Goal: Task Accomplishment & Management: Manage account settings

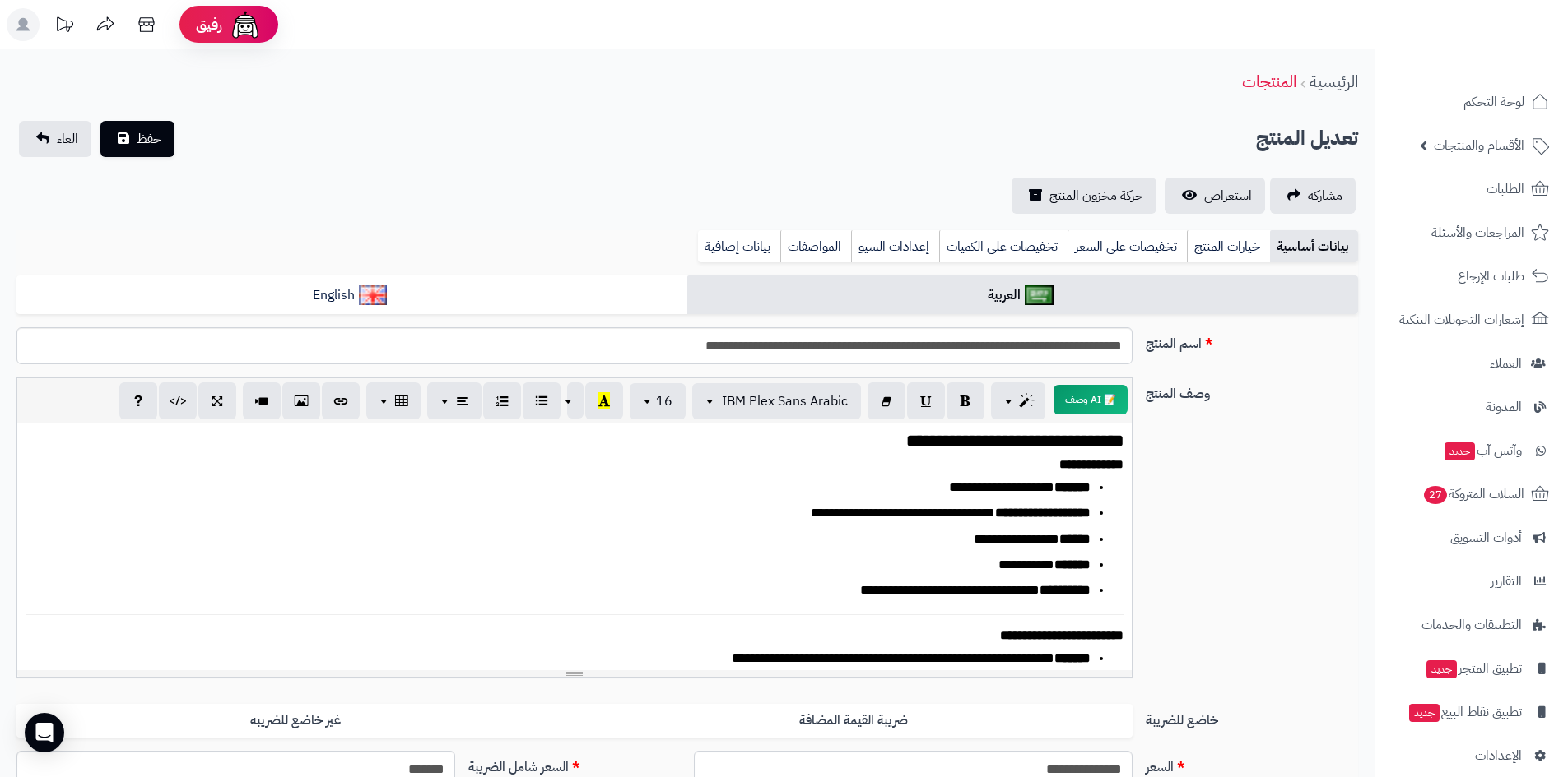
scroll to position [283, 0]
click at [1487, 95] on span "لوحة التحكم" at bounding box center [1494, 101] width 60 height 23
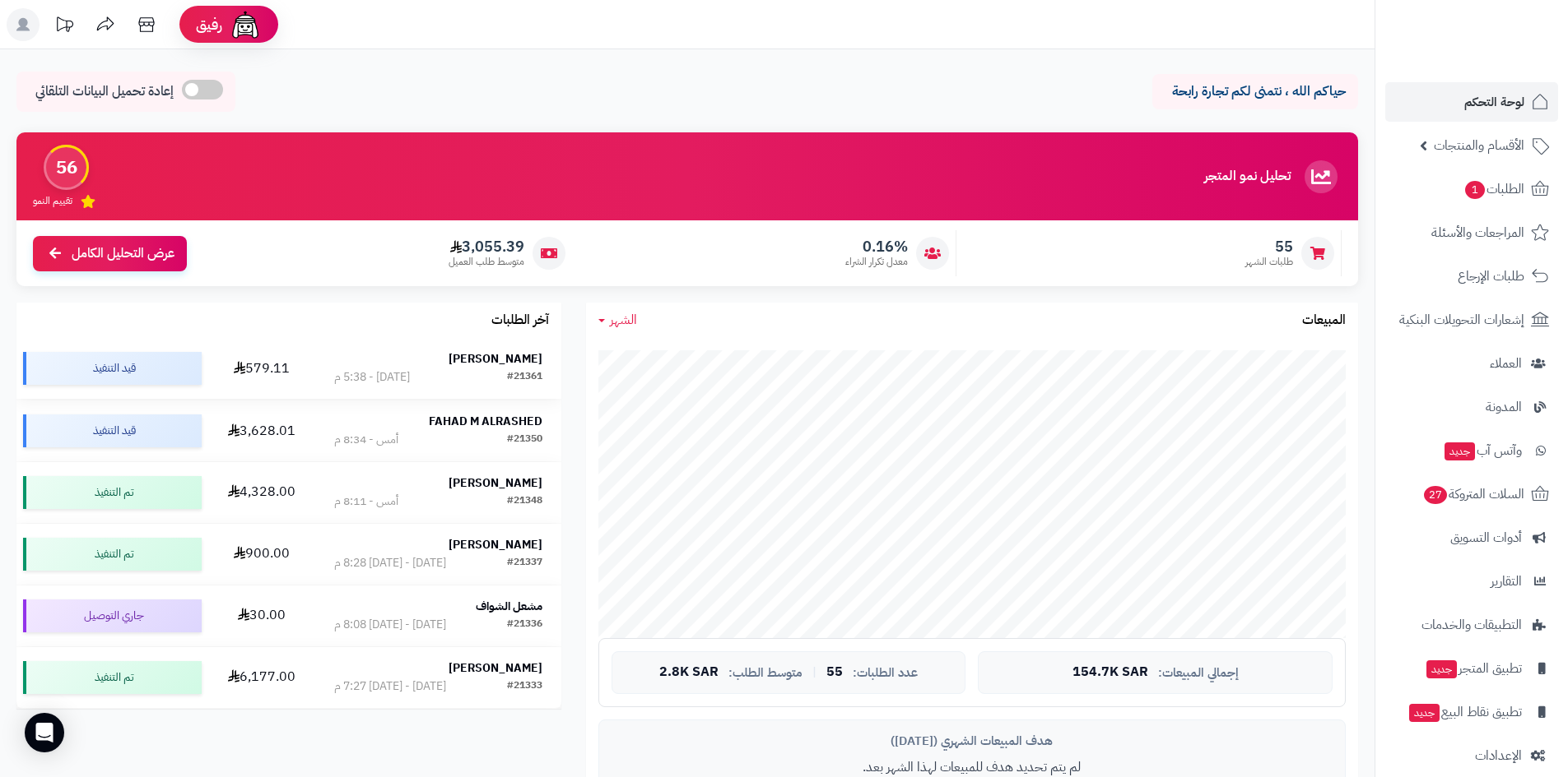
click at [475, 354] on strong "فيصل المكيري" at bounding box center [495, 359] width 94 height 17
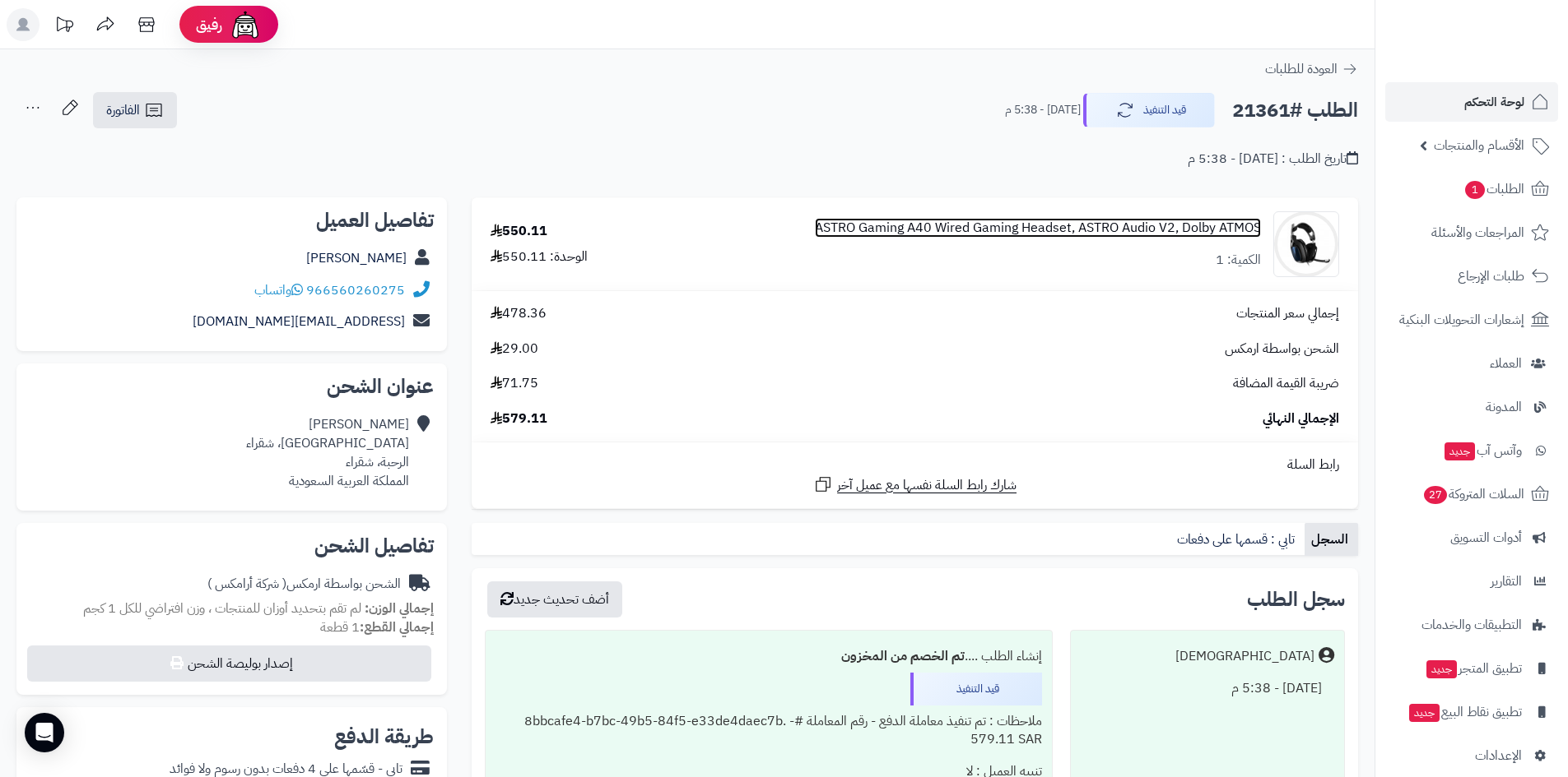
click at [920, 225] on link "ASTRO Gaming A40 Wired Gaming Headset, ASTRO Audio V2, Dolby ATMOS" at bounding box center [1038, 228] width 446 height 19
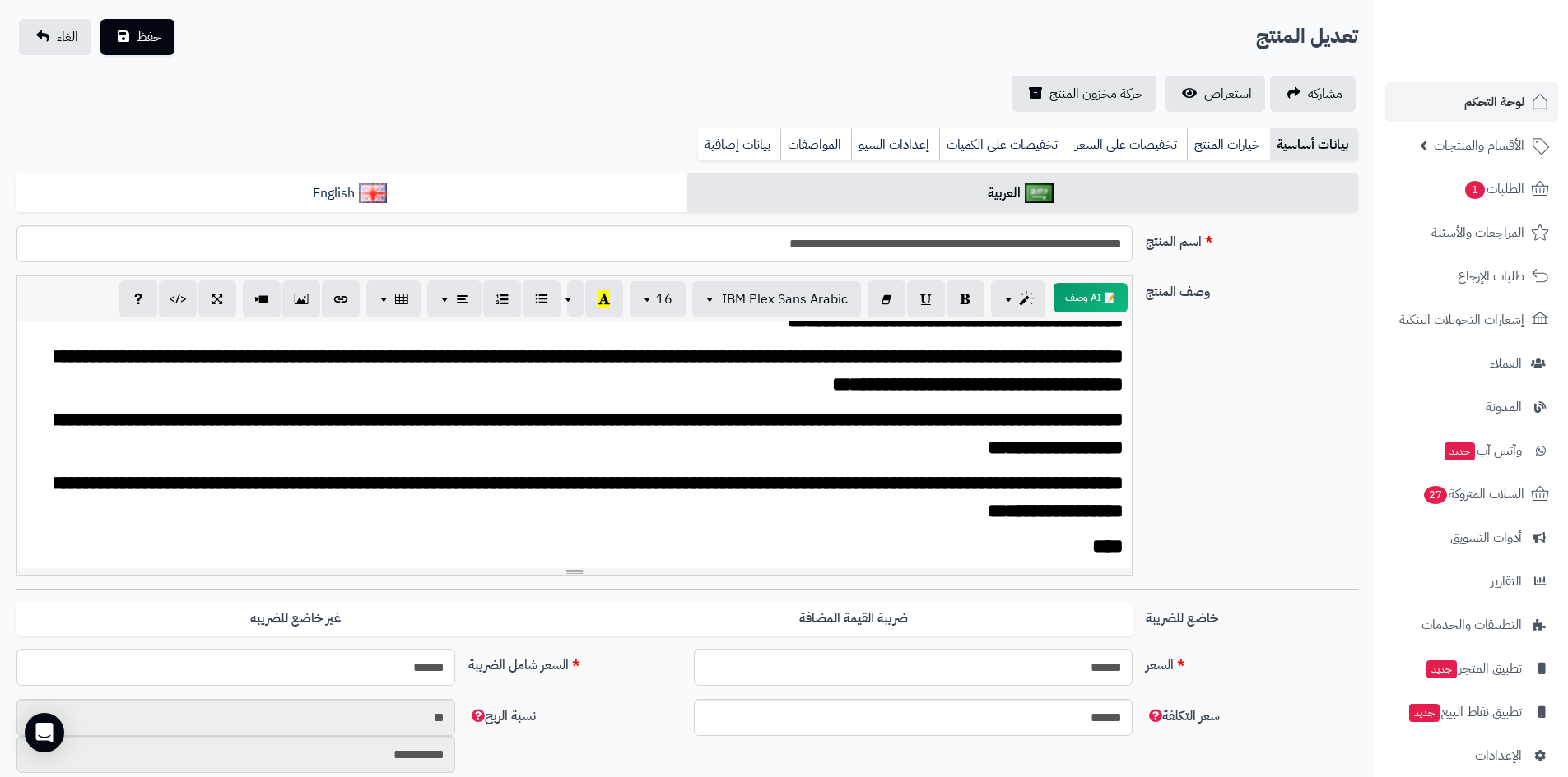
scroll to position [329, 0]
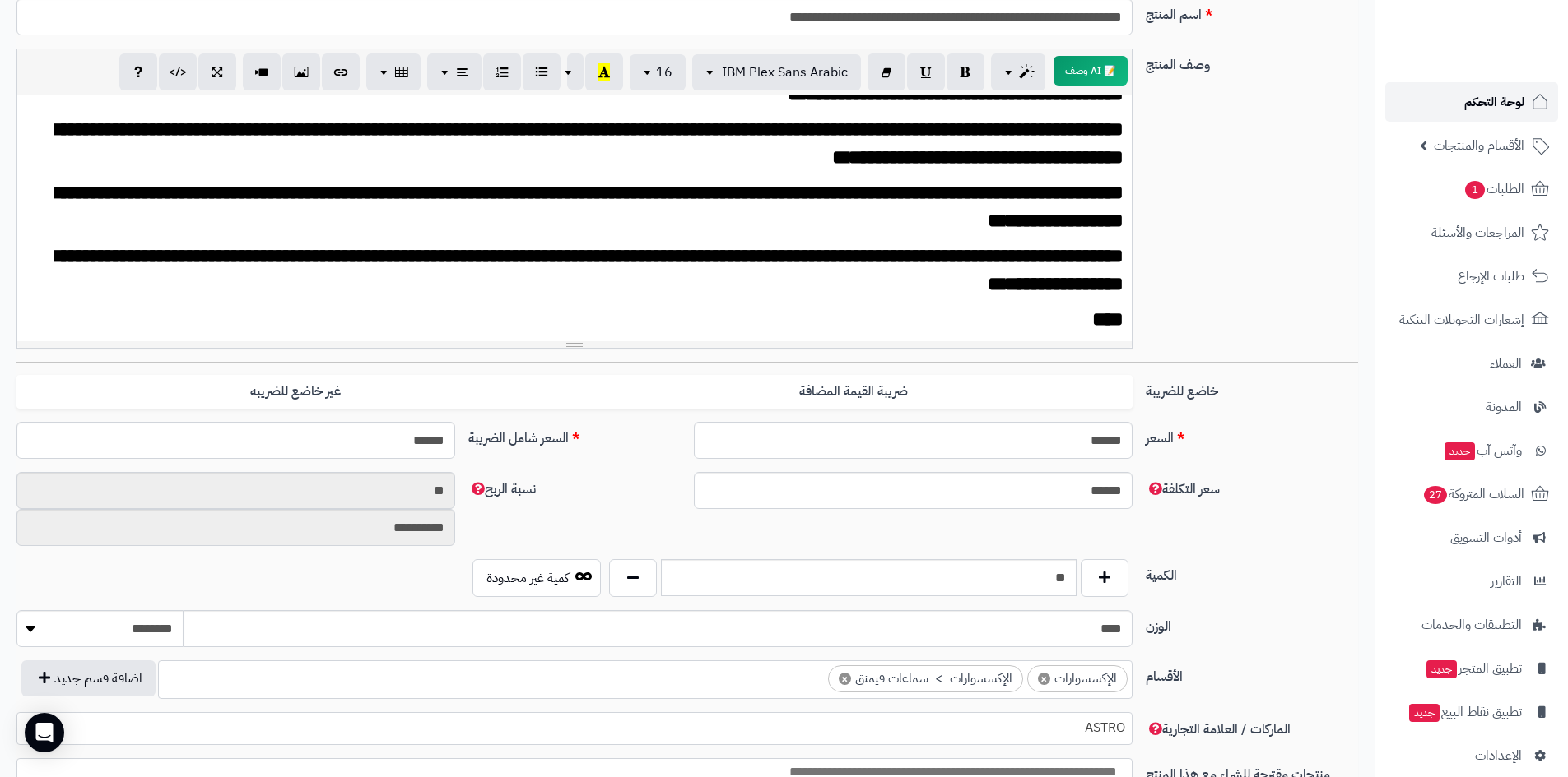
click at [1463, 91] on link "لوحة التحكم" at bounding box center [1471, 102] width 173 height 39
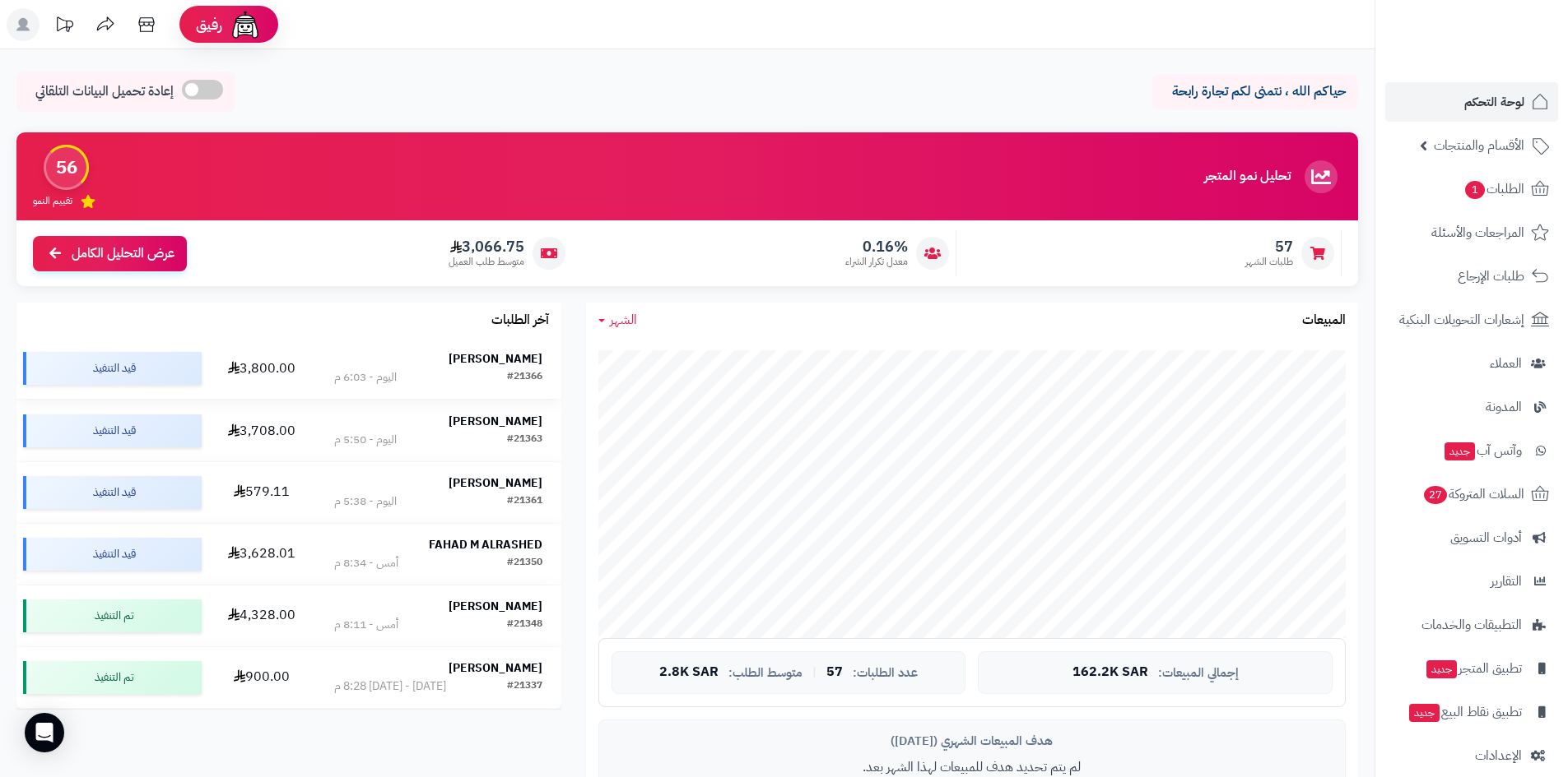
click at [441, 350] on td "Omar Alrwis #21366 اليوم - 6:03 م" at bounding box center [437, 368] width 245 height 61
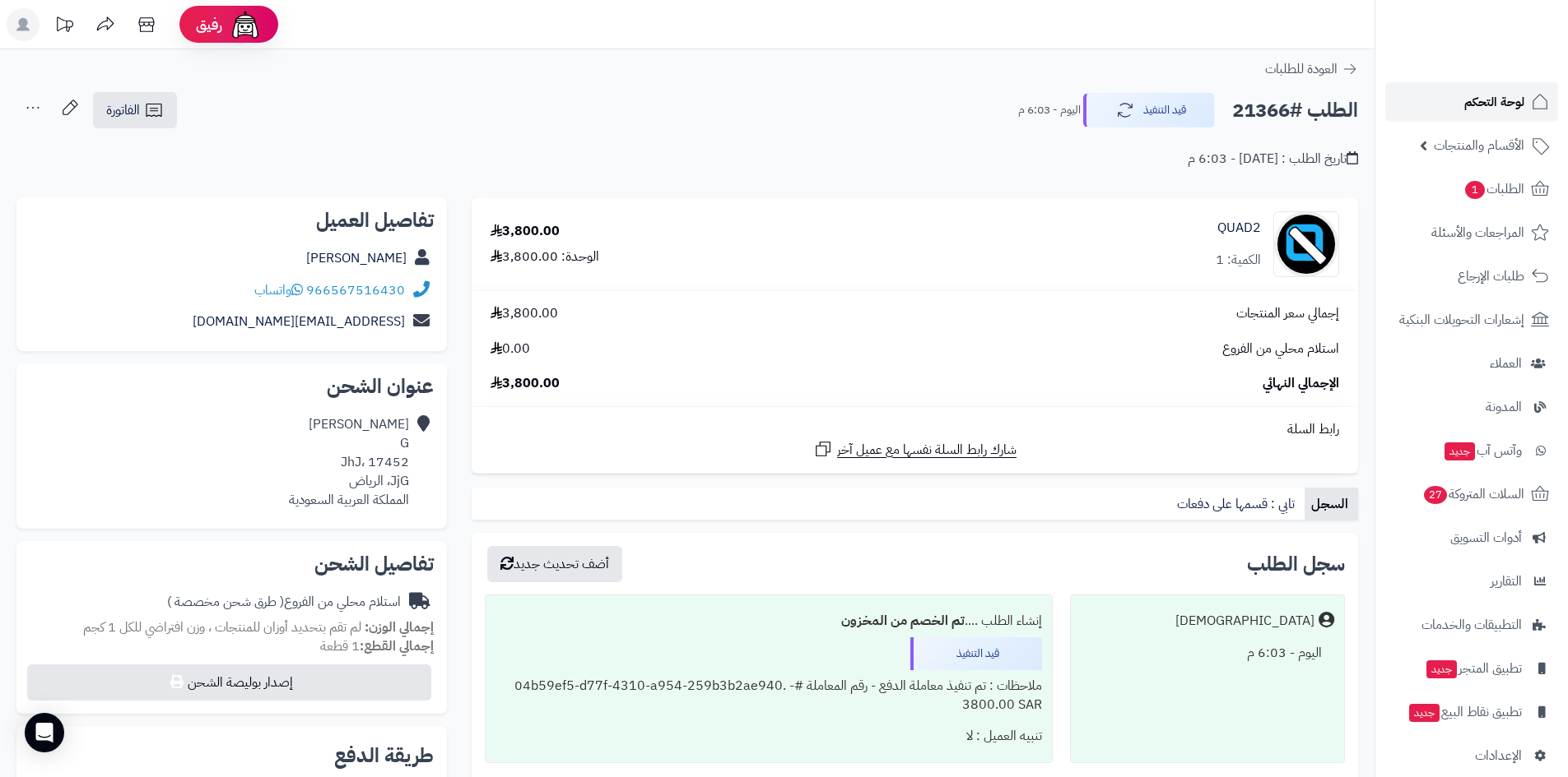
click at [1460, 110] on link "لوحة التحكم" at bounding box center [1471, 102] width 173 height 39
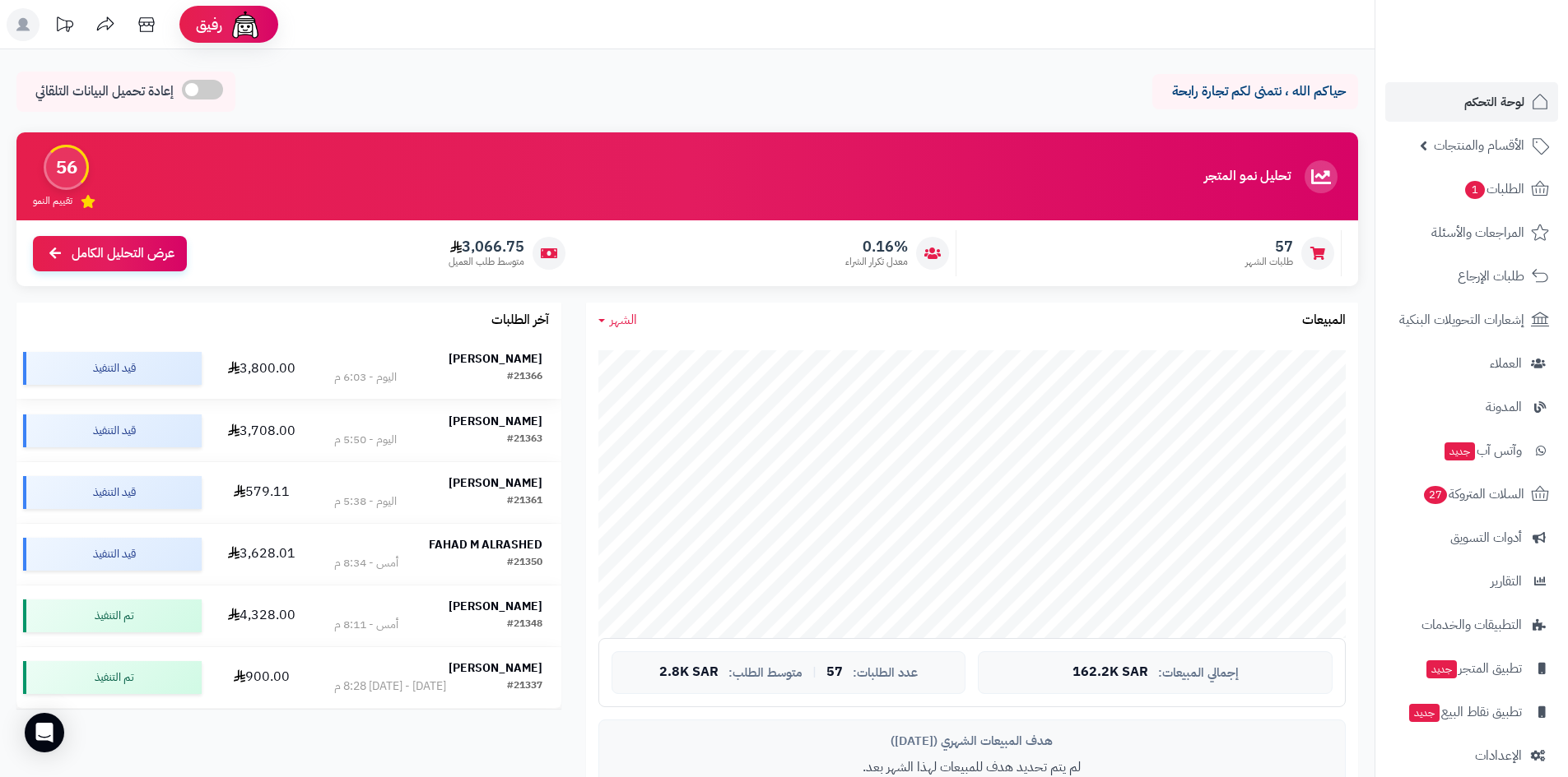
click at [464, 352] on div "[PERSON_NAME]" at bounding box center [437, 360] width 208 height 17
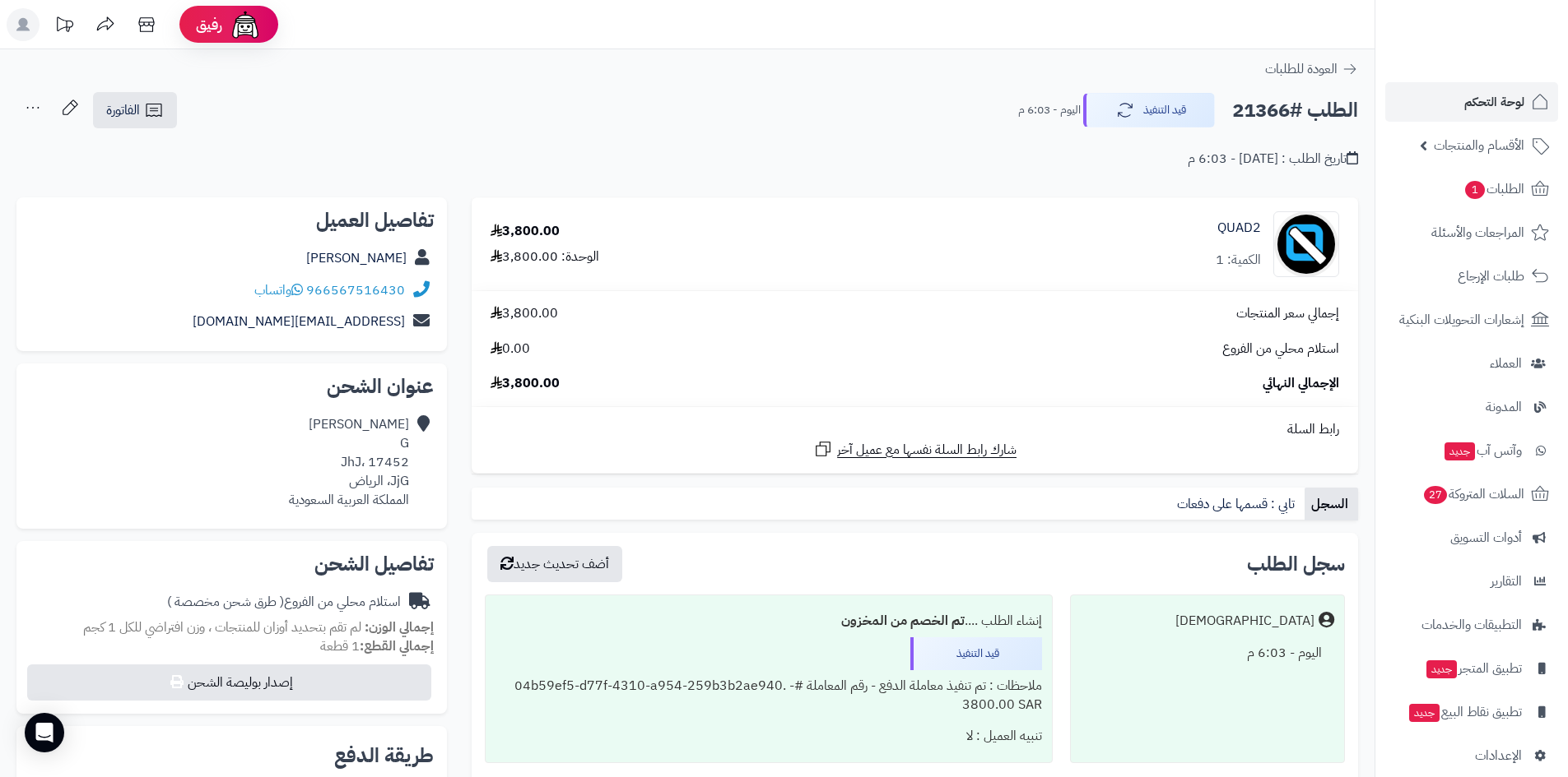
click at [1270, 109] on h2 "الطلب #21366" at bounding box center [1294, 111] width 126 height 34
copy h2 "21366"
click at [167, 117] on link "الفاتورة" at bounding box center [134, 110] width 84 height 37
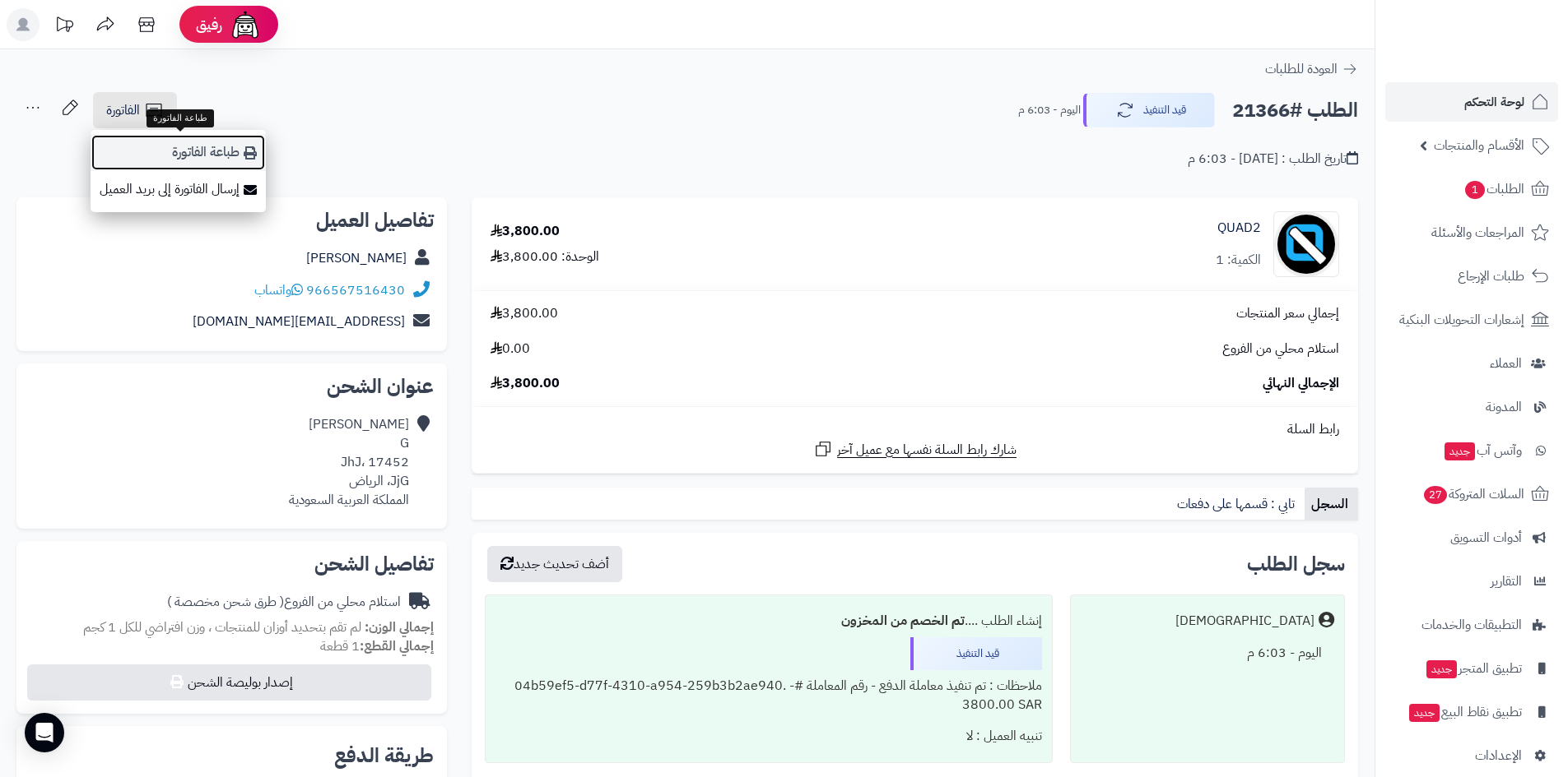
click at [178, 145] on link "طباعة الفاتورة" at bounding box center [178, 152] width 175 height 37
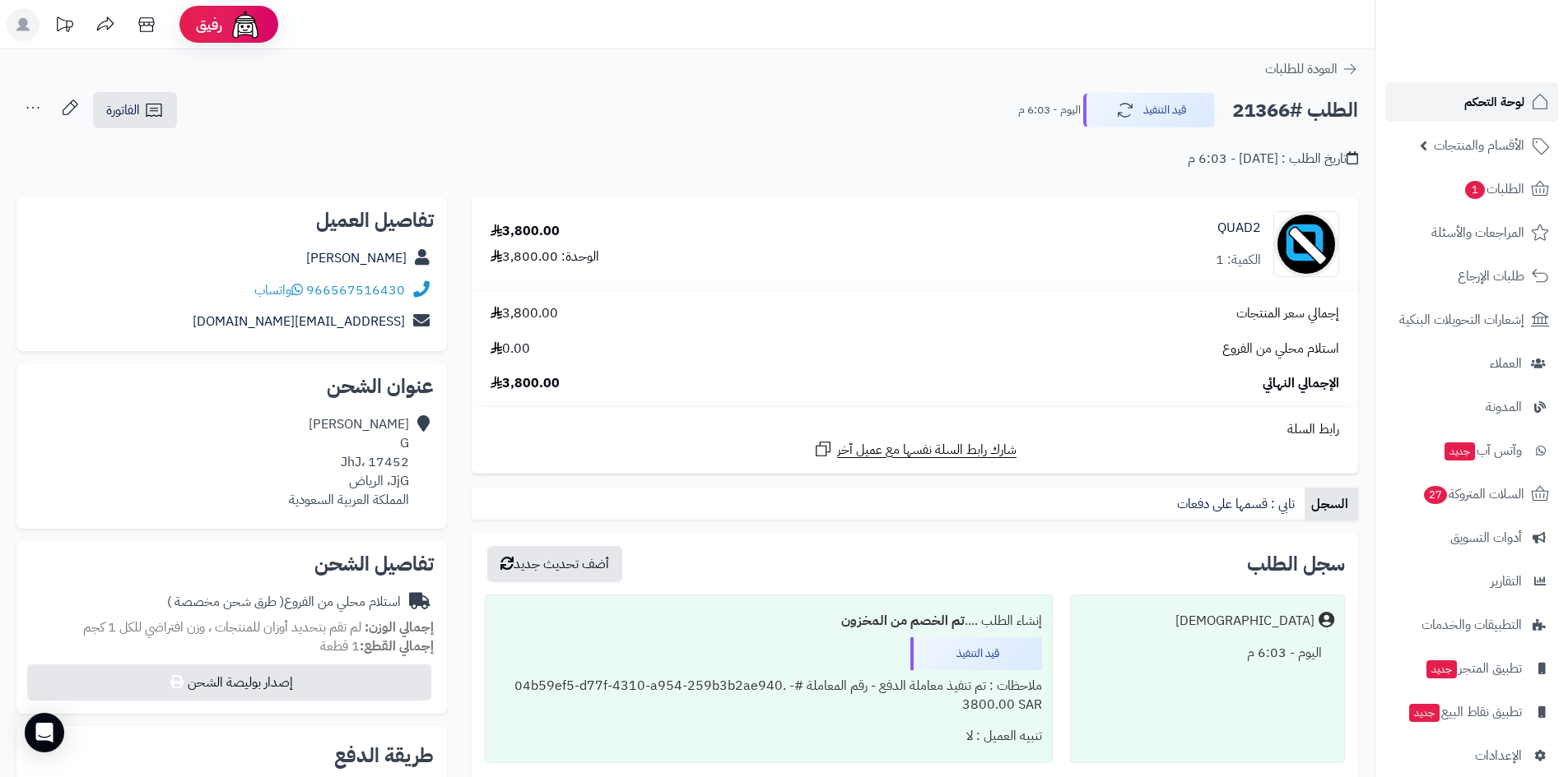
click at [1461, 92] on link "لوحة التحكم" at bounding box center [1471, 102] width 173 height 39
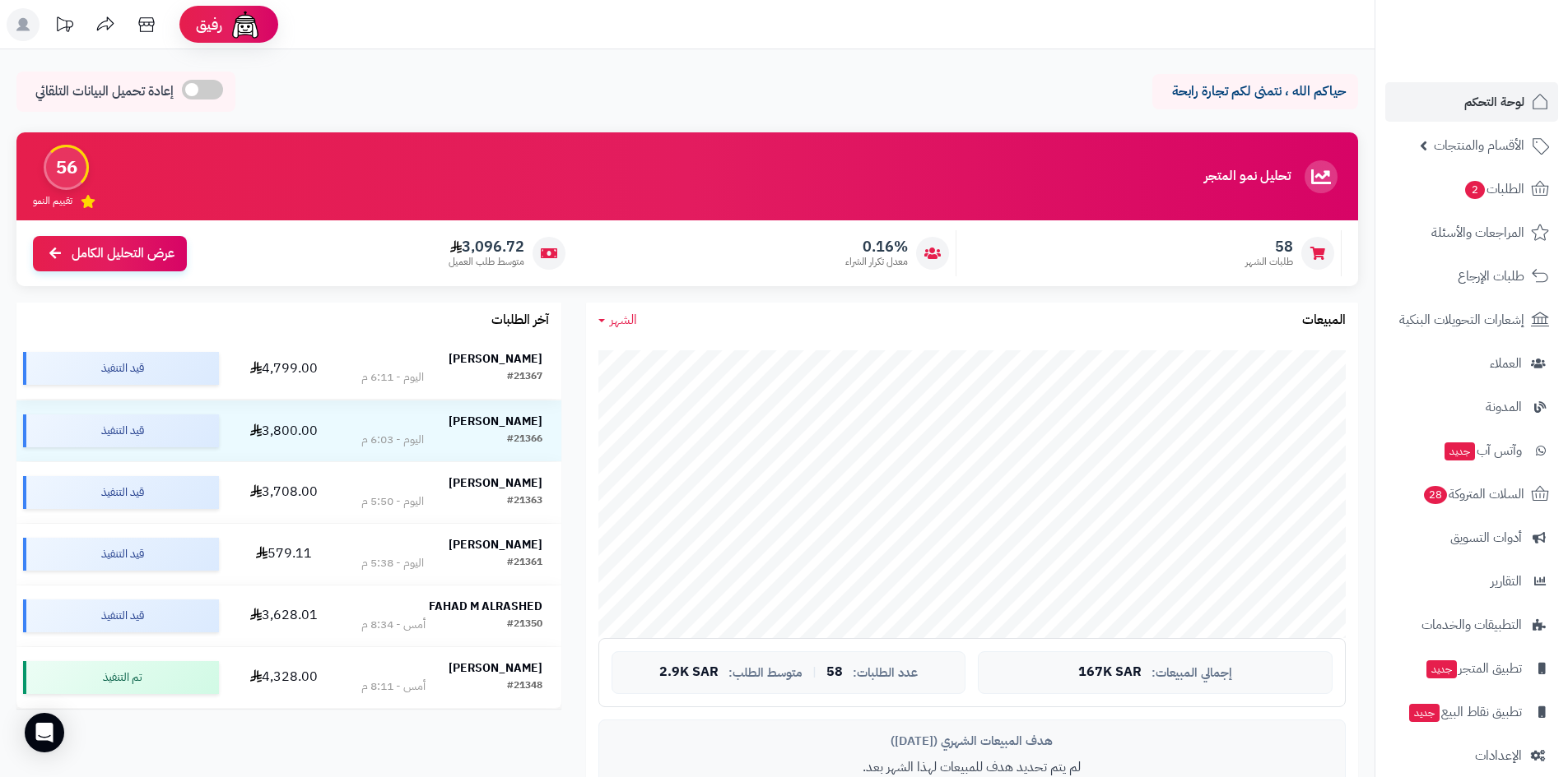
click at [505, 361] on strong "[PERSON_NAME]" at bounding box center [495, 359] width 94 height 17
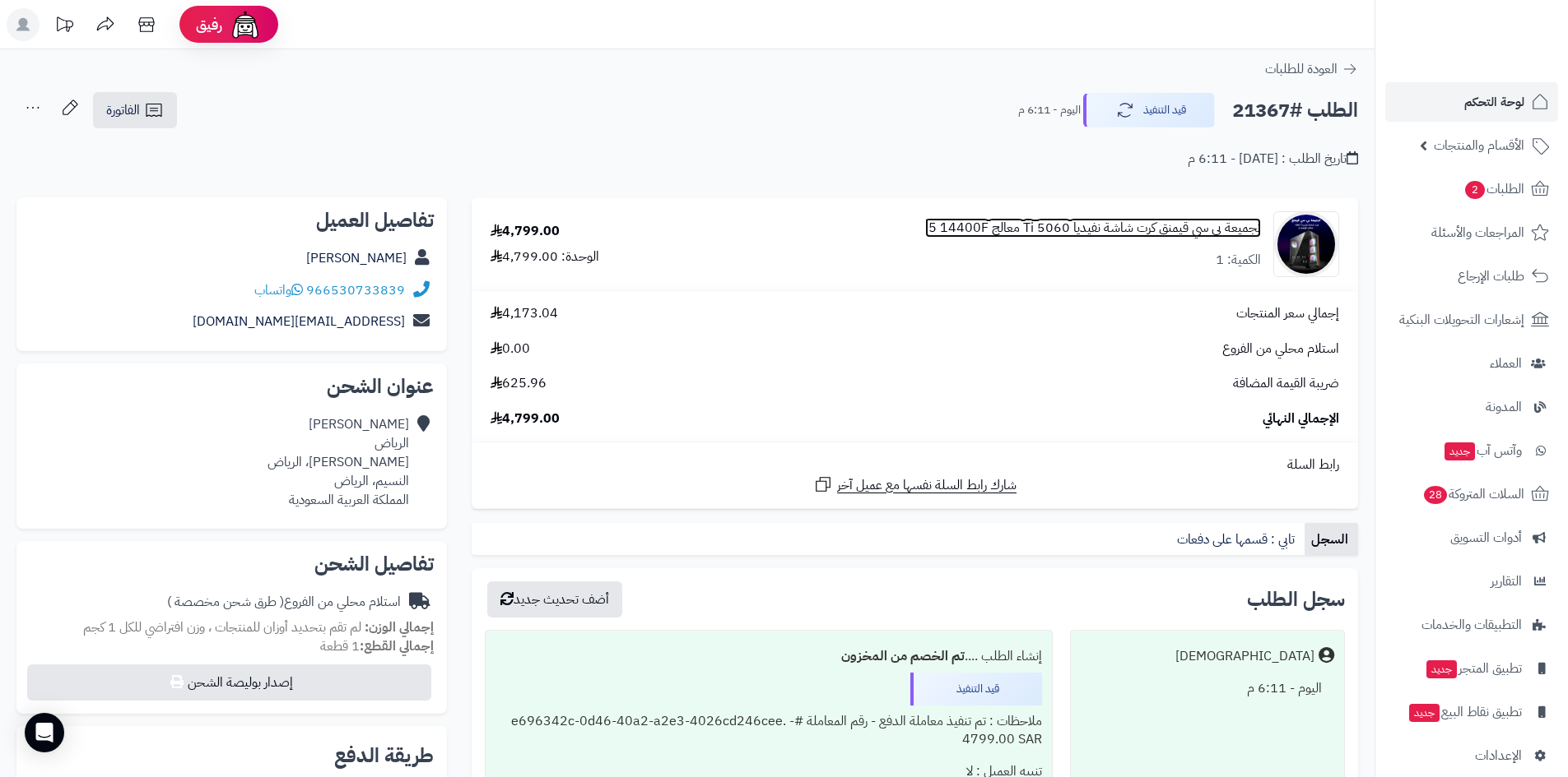
click at [1045, 227] on link "تجميعة بي سي قيمنق كرت شاشة نفيديا 5060 Ti معالج i5 14400F" at bounding box center [1092, 228] width 336 height 19
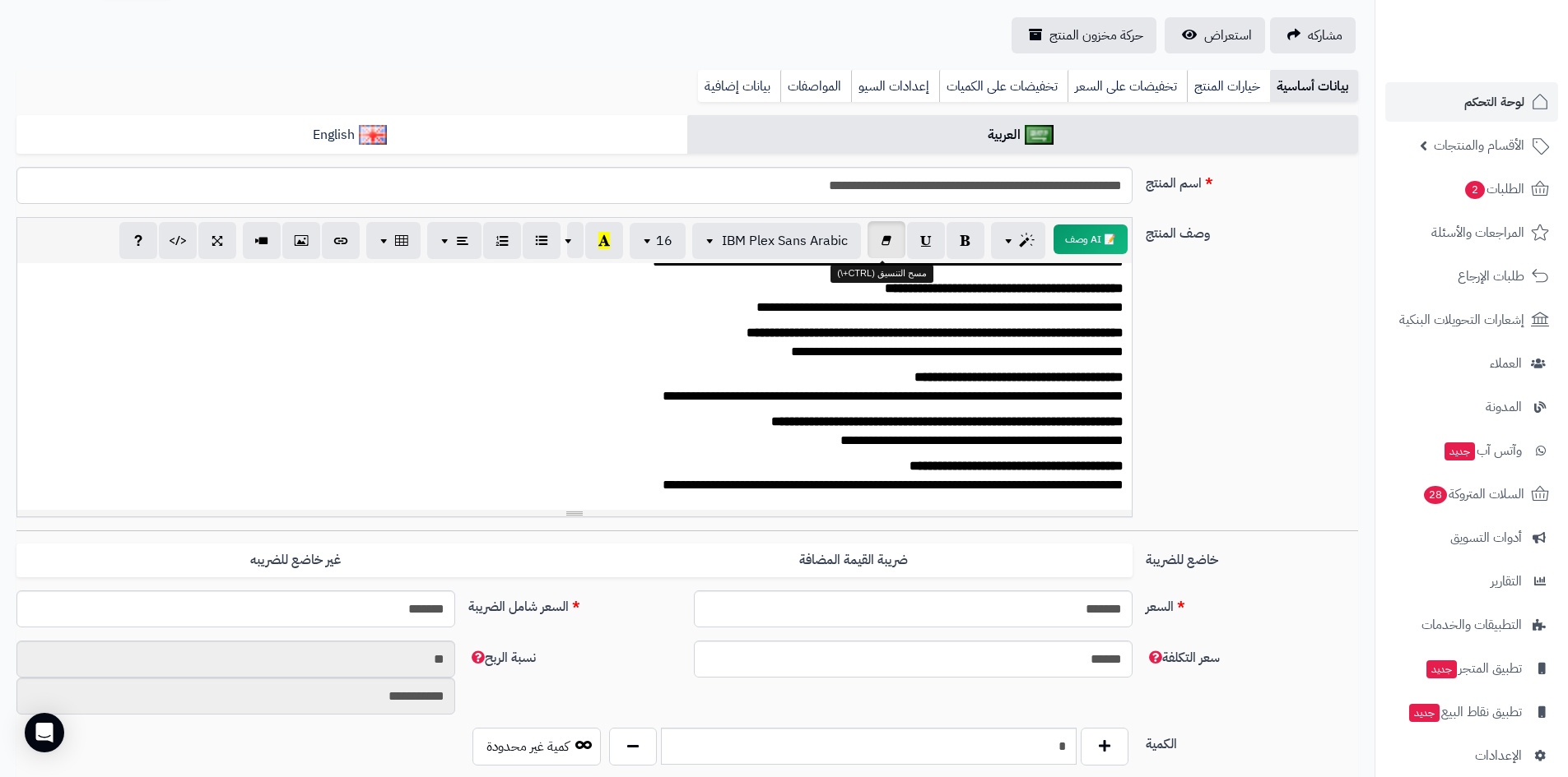
scroll to position [83, 0]
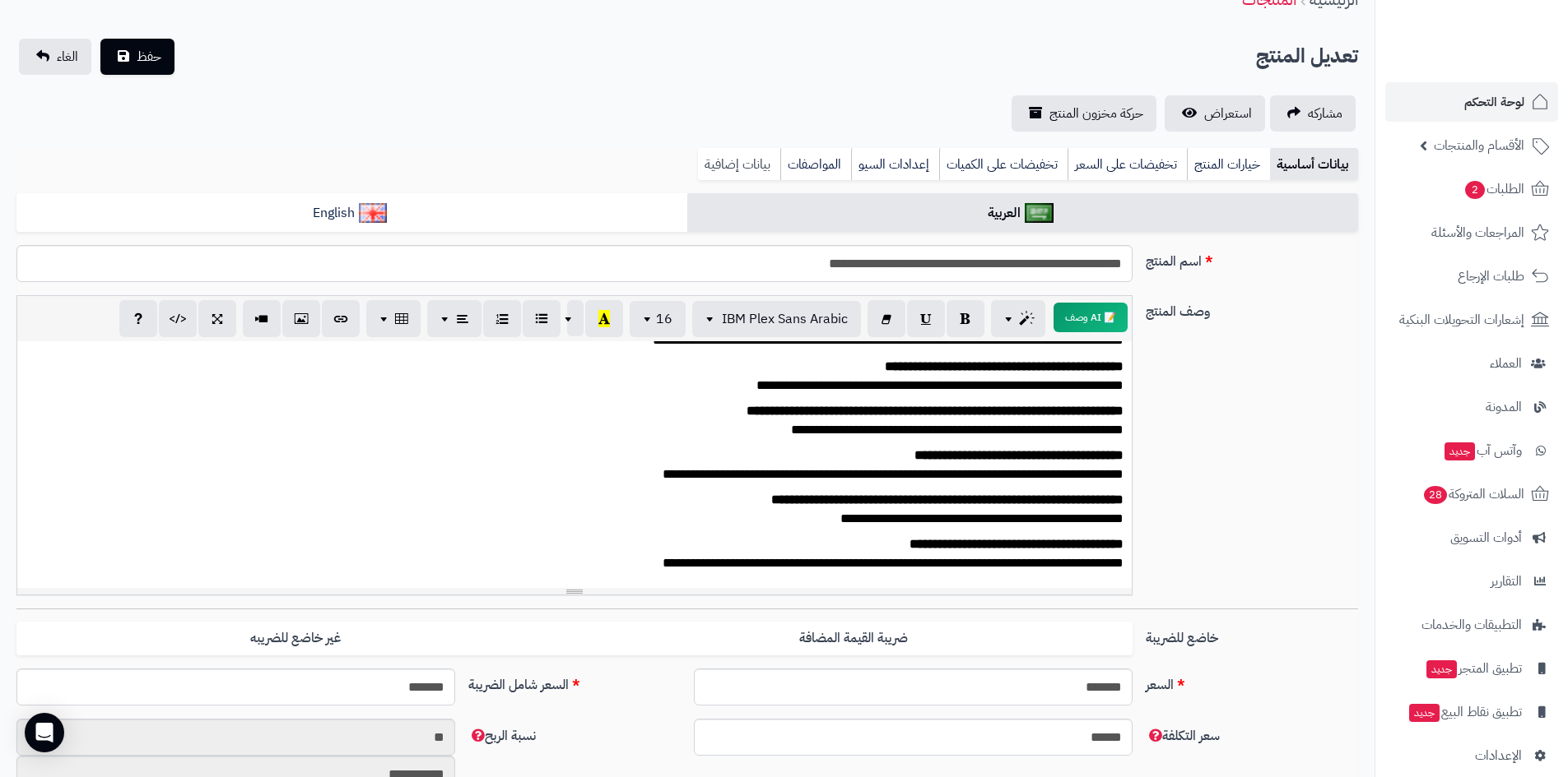
click at [734, 162] on link "بيانات إضافية" at bounding box center [739, 164] width 83 height 33
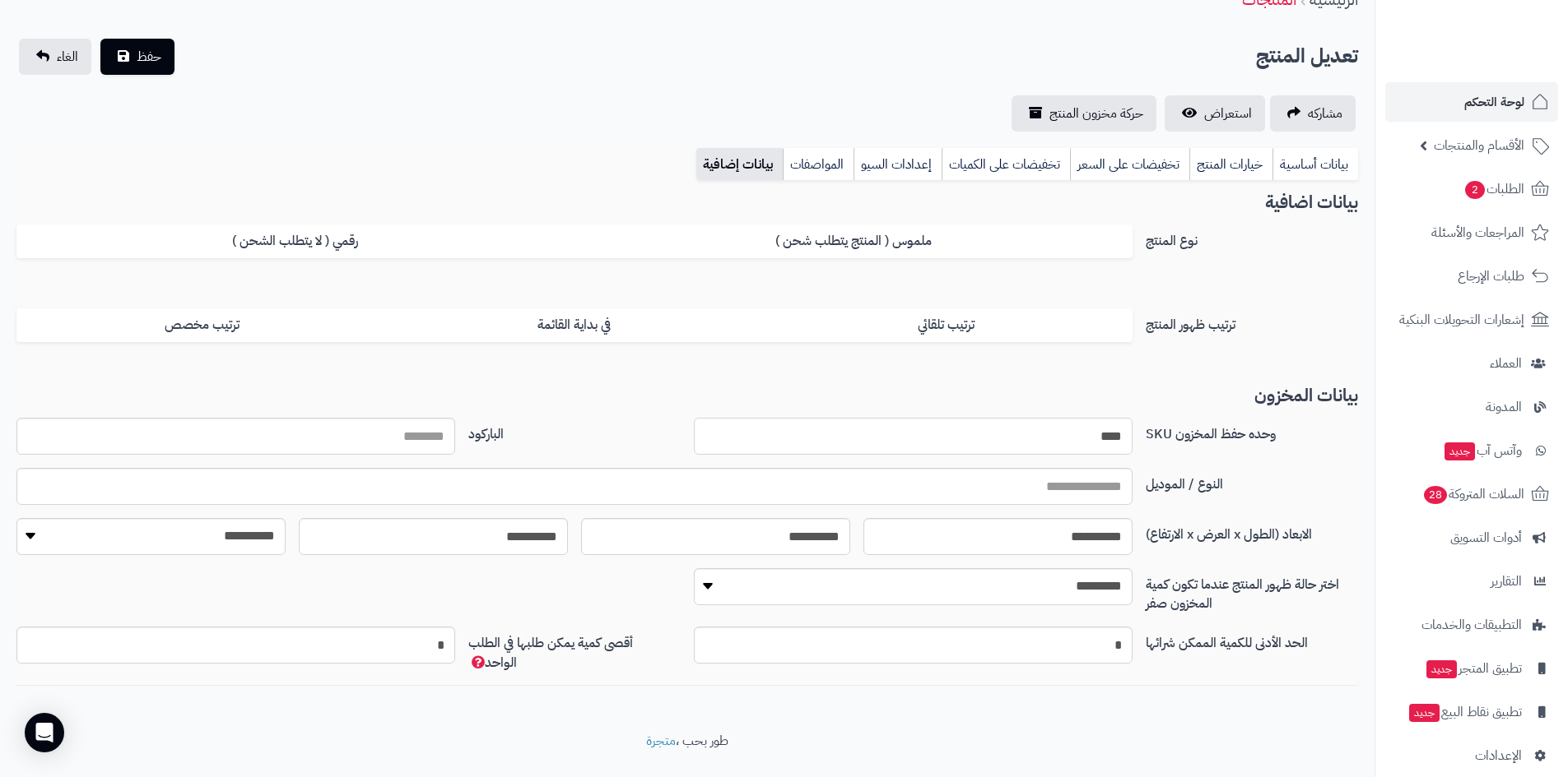
click at [1040, 425] on input "****" at bounding box center [913, 436] width 439 height 37
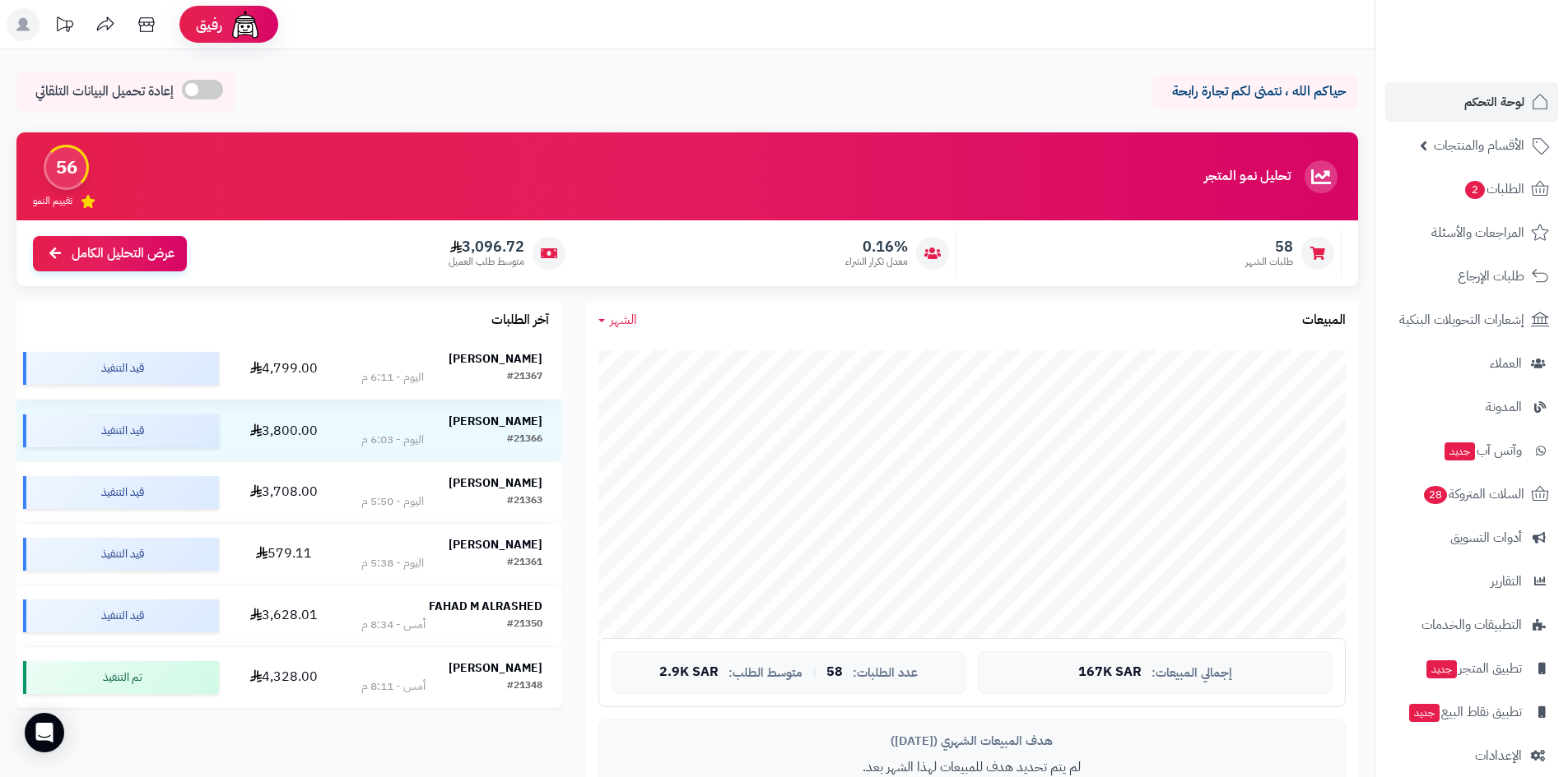
click at [484, 356] on div "[PERSON_NAME]" at bounding box center [451, 360] width 181 height 17
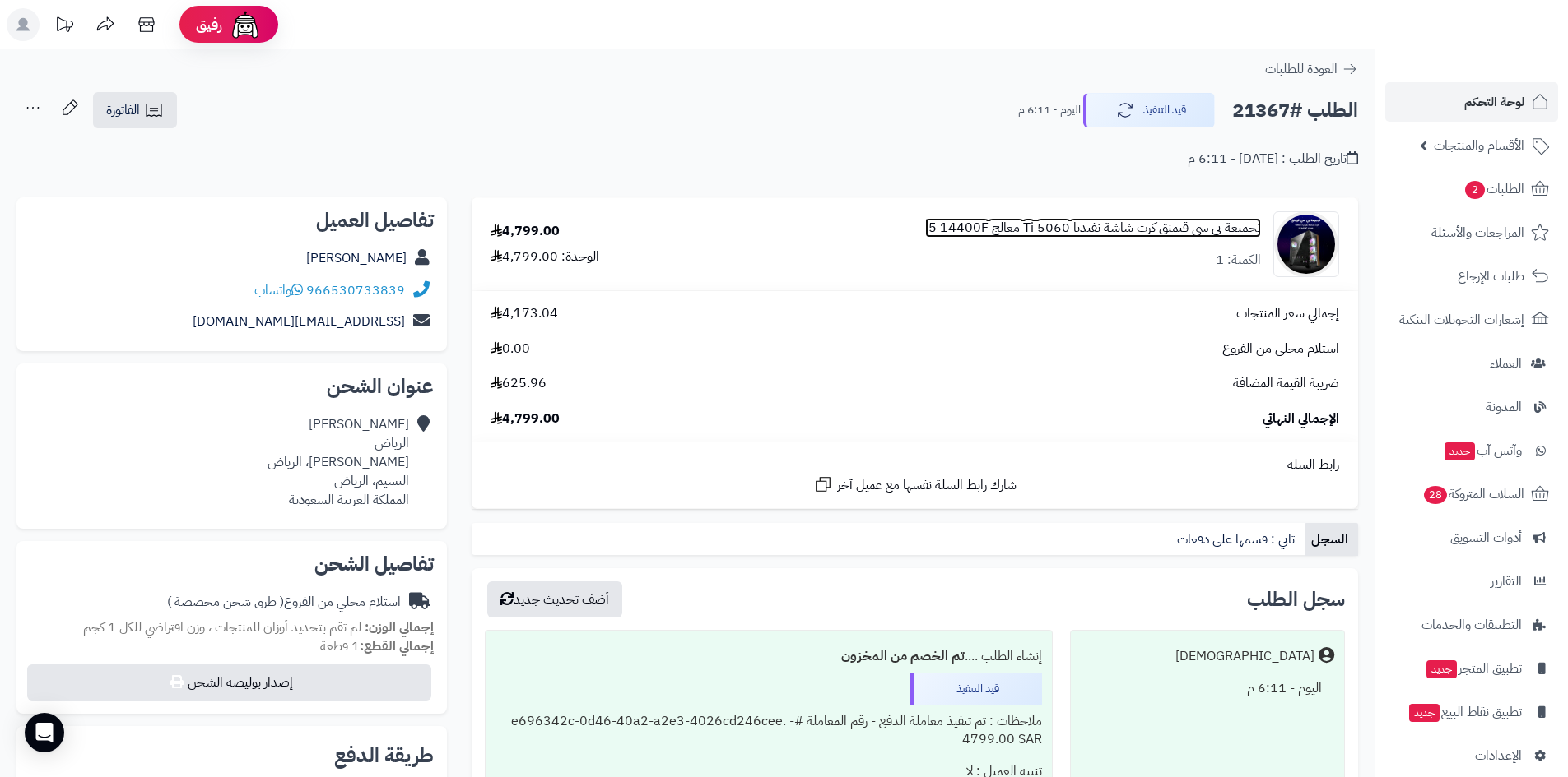
click at [1133, 231] on link "تجميعة بي سي قيمنق كرت شاشة نفيديا 5060 Ti معالج i5 14400F" at bounding box center [1092, 228] width 336 height 19
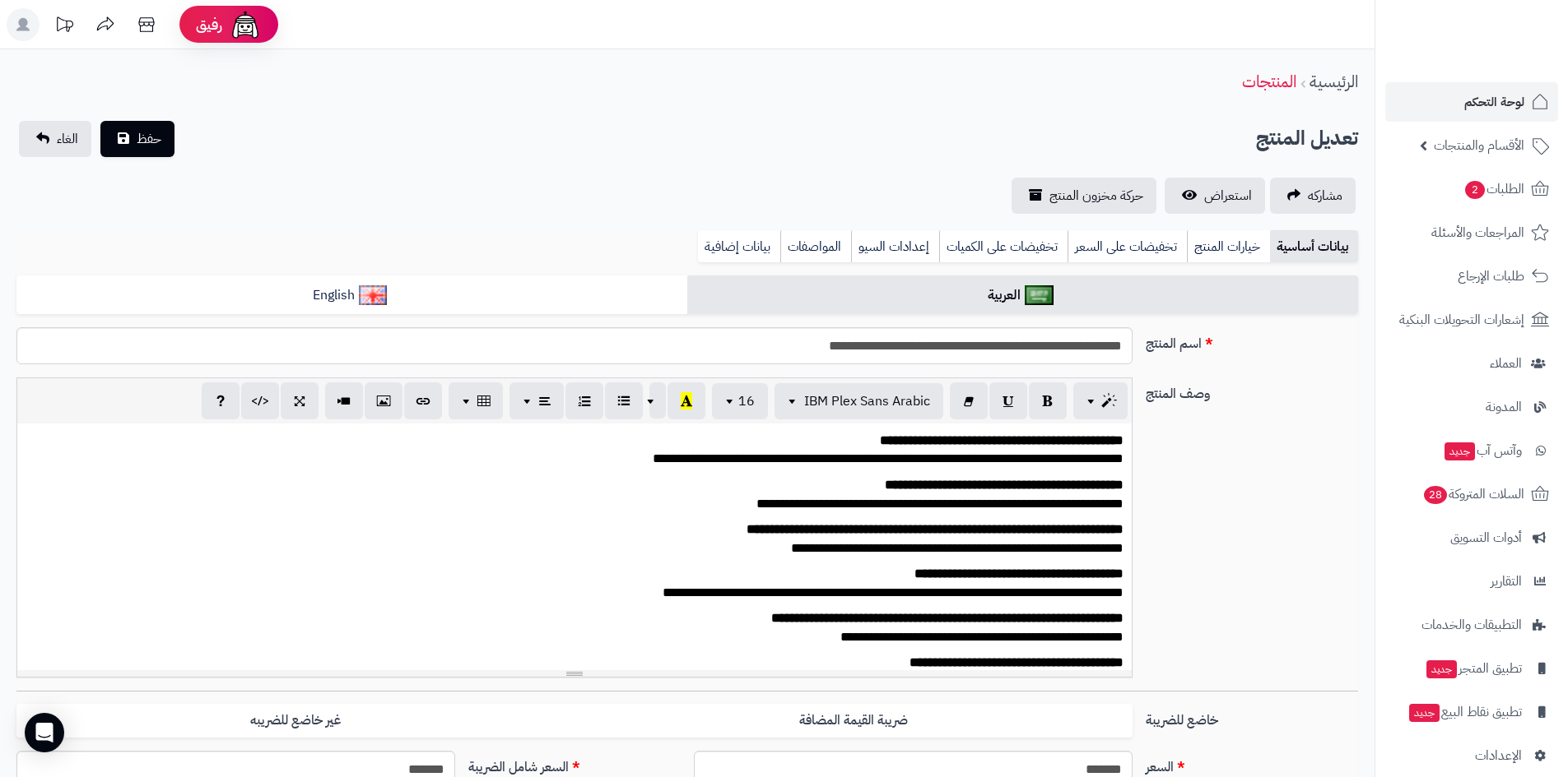
scroll to position [127, 0]
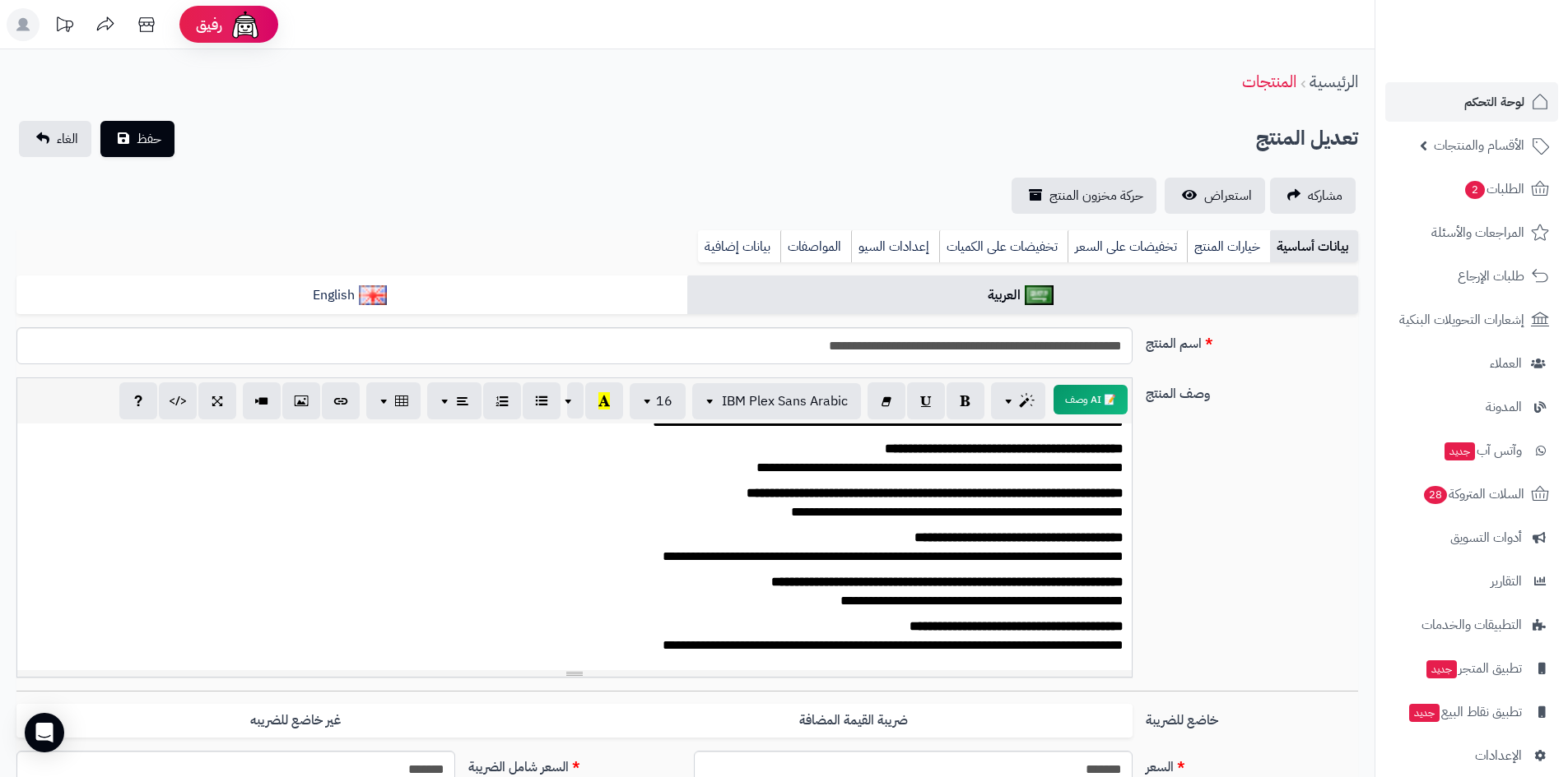
click at [819, 506] on p "**********" at bounding box center [580, 504] width 1086 height 38
drag, startPoint x: 1071, startPoint y: 491, endPoint x: 572, endPoint y: 485, distance: 499.0
click at [572, 485] on p "**********" at bounding box center [580, 504] width 1086 height 38
paste div
click at [1005, 487] on strong "**********" at bounding box center [937, 492] width 372 height 12
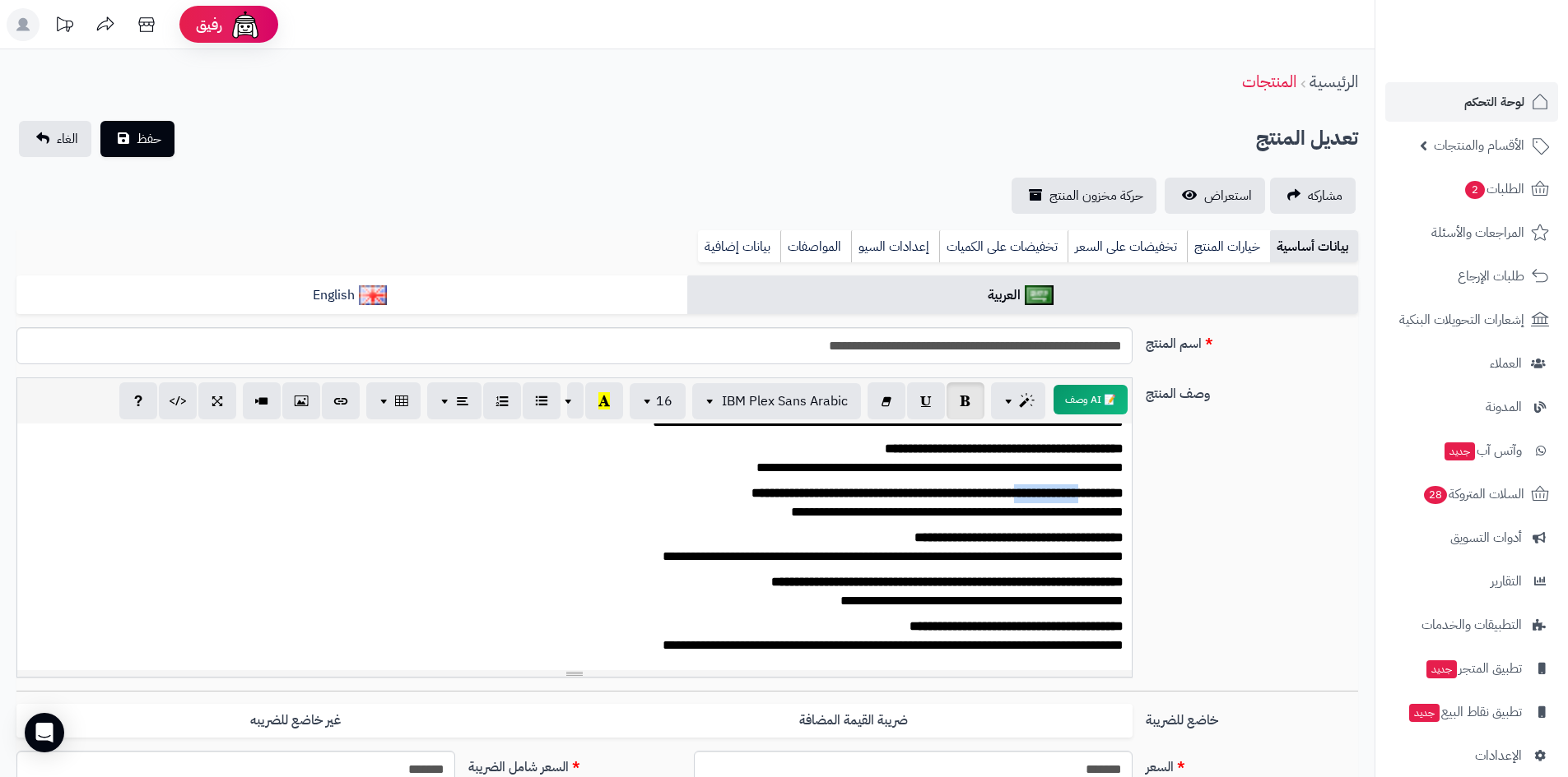
click at [1005, 487] on strong "**********" at bounding box center [937, 492] width 372 height 12
drag, startPoint x: 1066, startPoint y: 493, endPoint x: 640, endPoint y: 492, distance: 426.0
click at [640, 492] on p "**********" at bounding box center [580, 504] width 1086 height 38
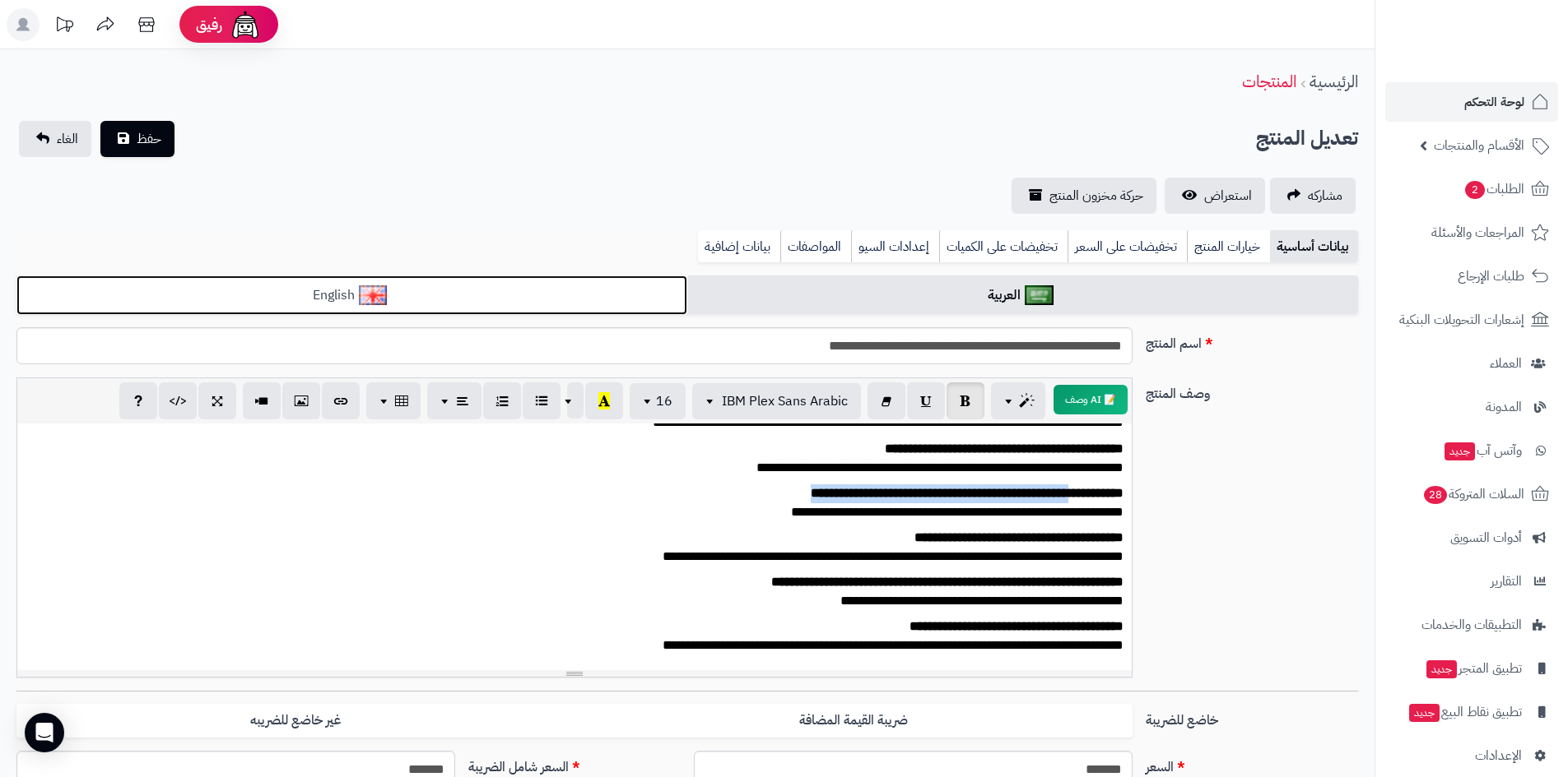
click at [650, 302] on link "English" at bounding box center [352, 295] width 670 height 40
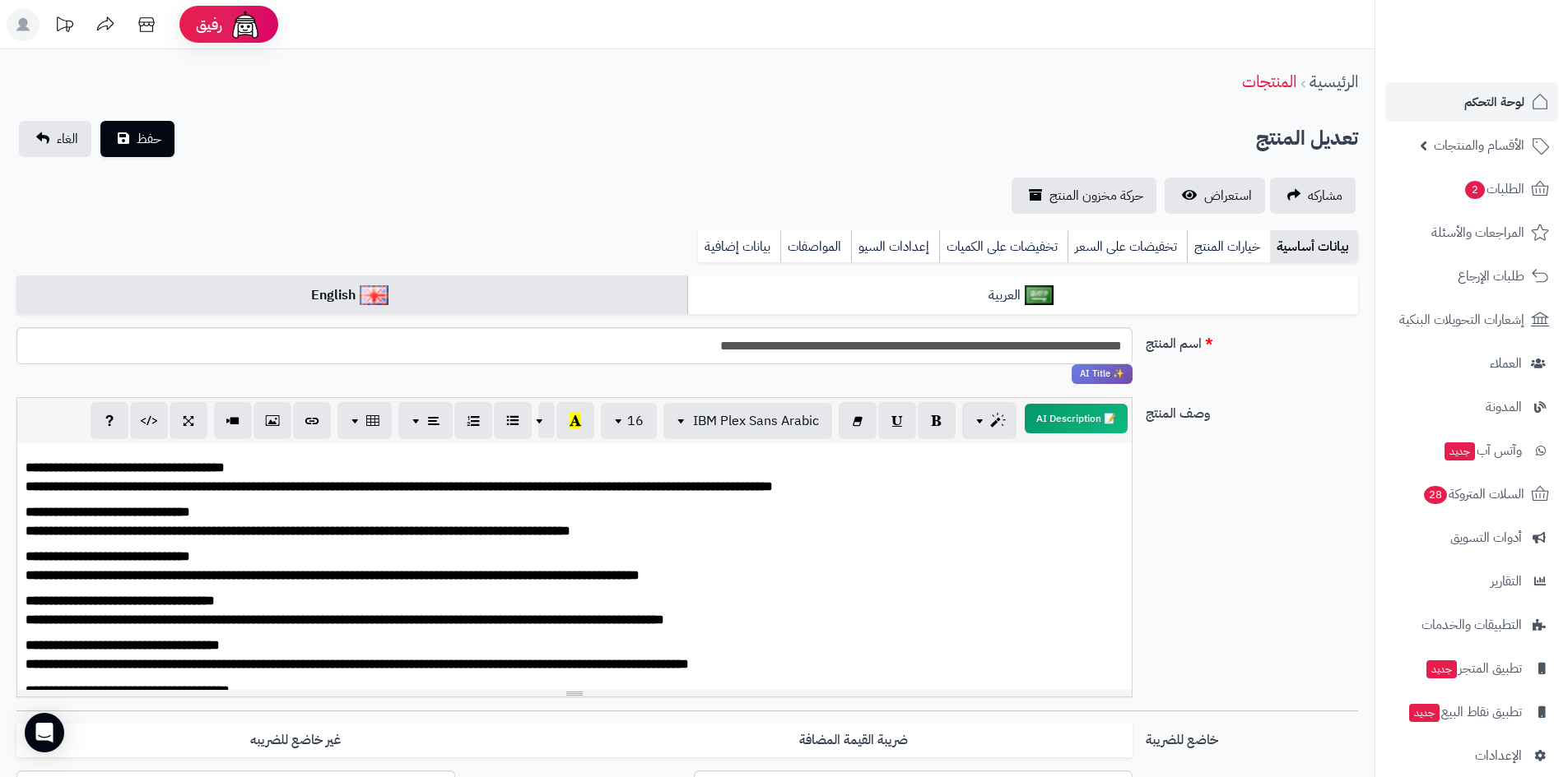
click at [501, 552] on div "**********" at bounding box center [574, 557] width 1098 height 19
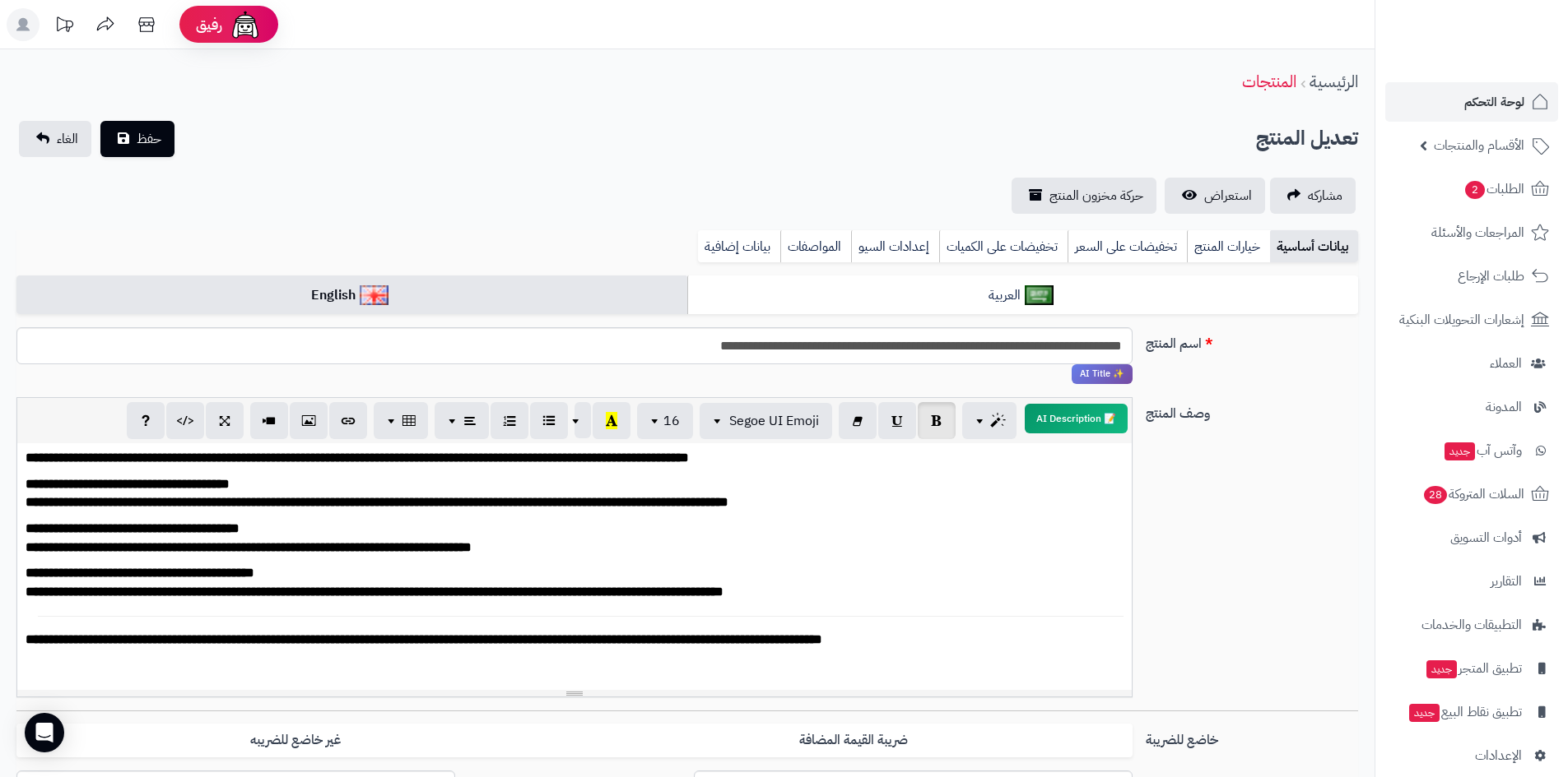
scroll to position [213, 0]
click at [147, 143] on span "حفظ" at bounding box center [149, 138] width 24 height 20
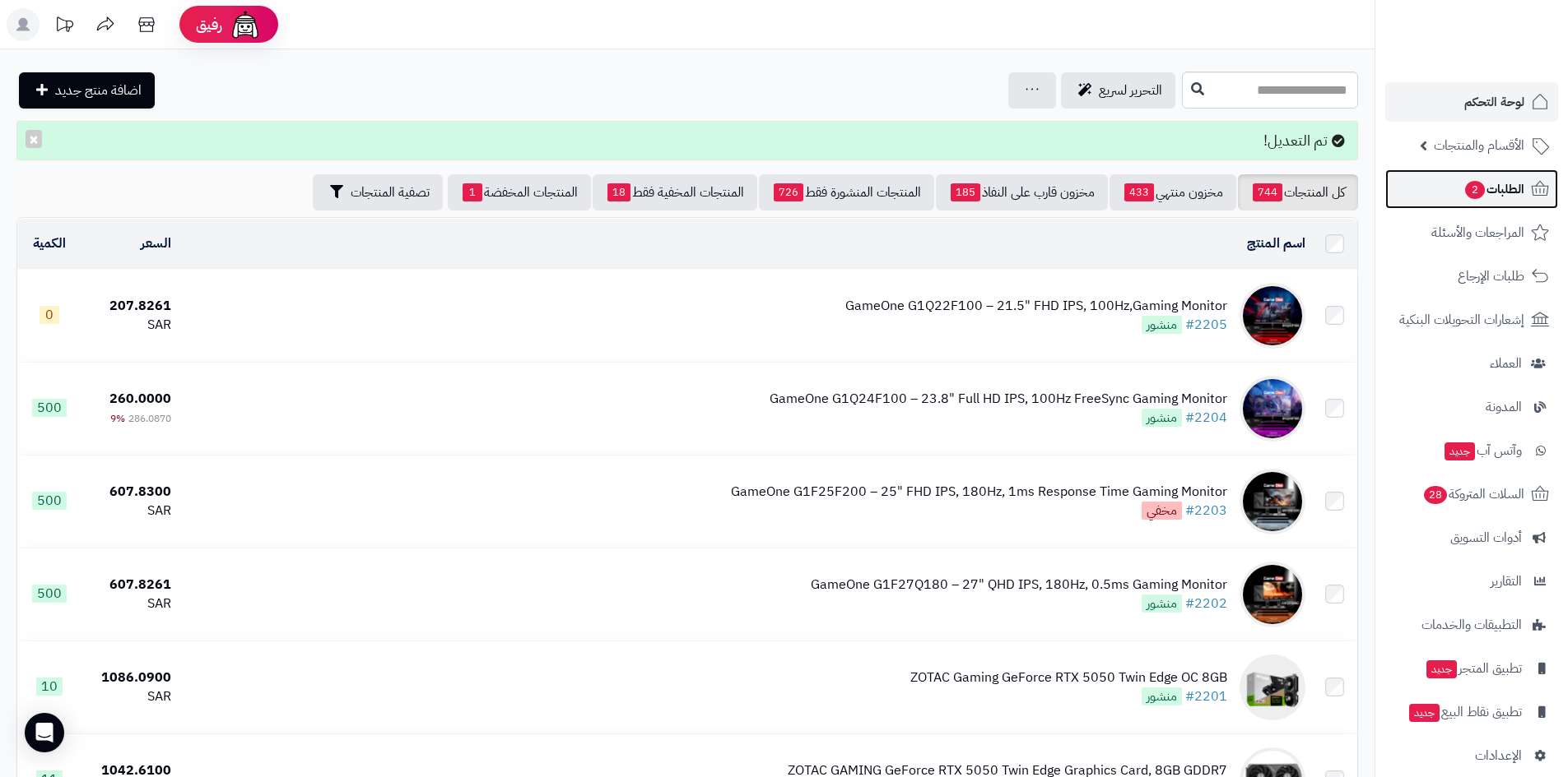
click at [1475, 194] on span "2" at bounding box center [1474, 190] width 20 height 18
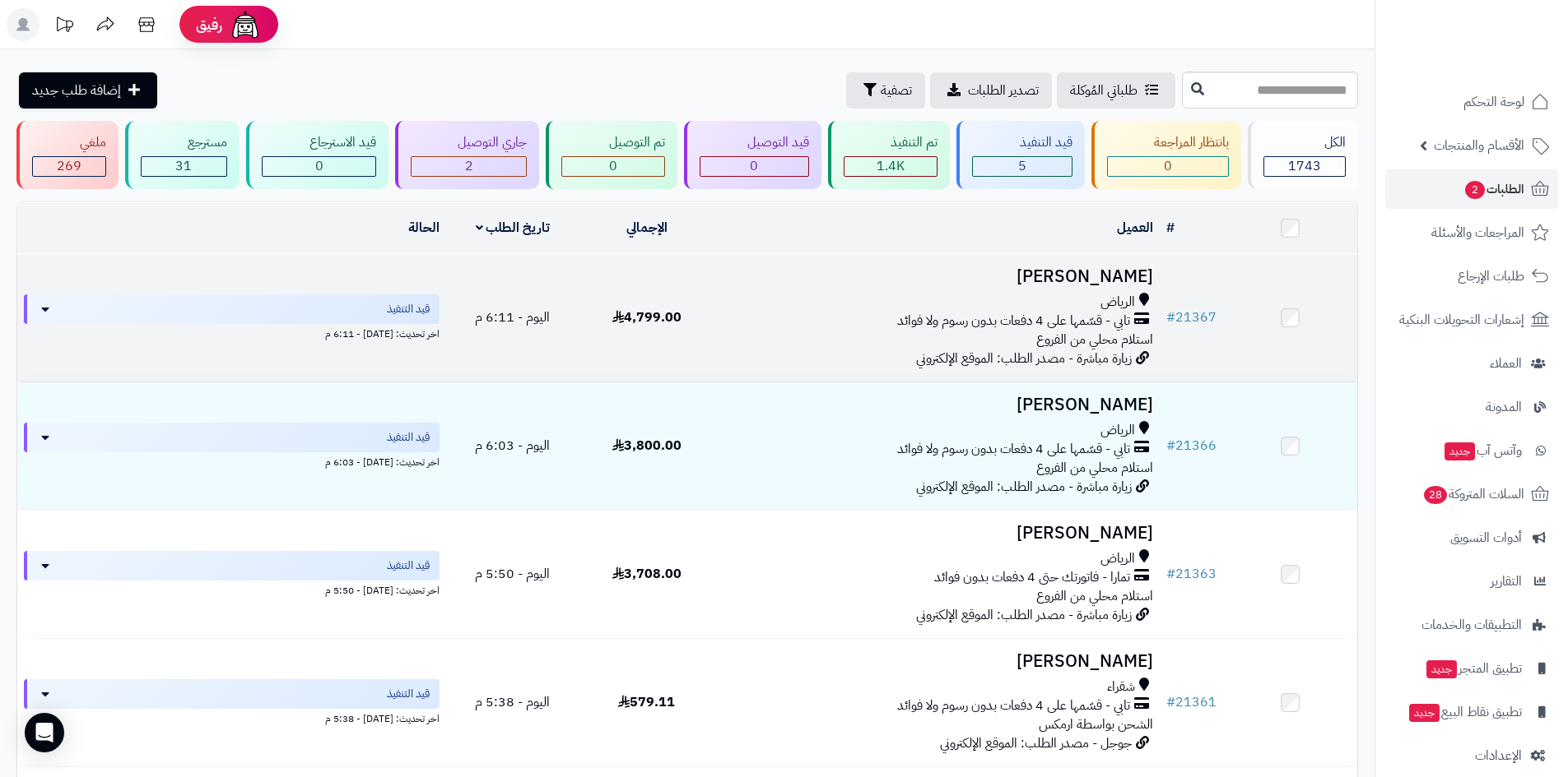
click at [1127, 274] on h3 "ريان العيسي" at bounding box center [936, 276] width 432 height 19
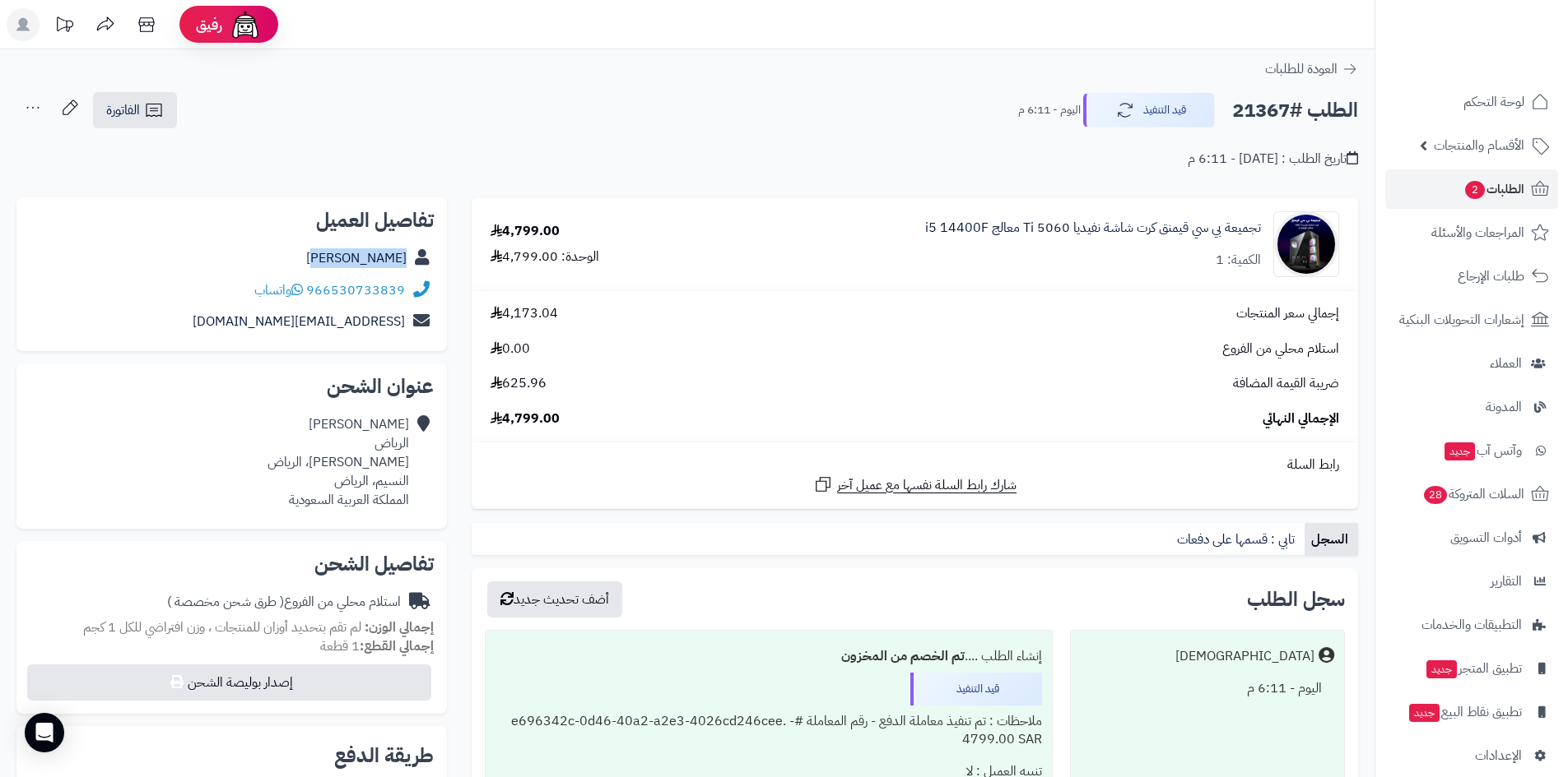
drag, startPoint x: 393, startPoint y: 264, endPoint x: 407, endPoint y: 264, distance: 14.0
click at [407, 264] on div "ريان العيسي" at bounding box center [232, 258] width 404 height 32
click at [1466, 103] on span "لوحة التحكم" at bounding box center [1494, 101] width 60 height 23
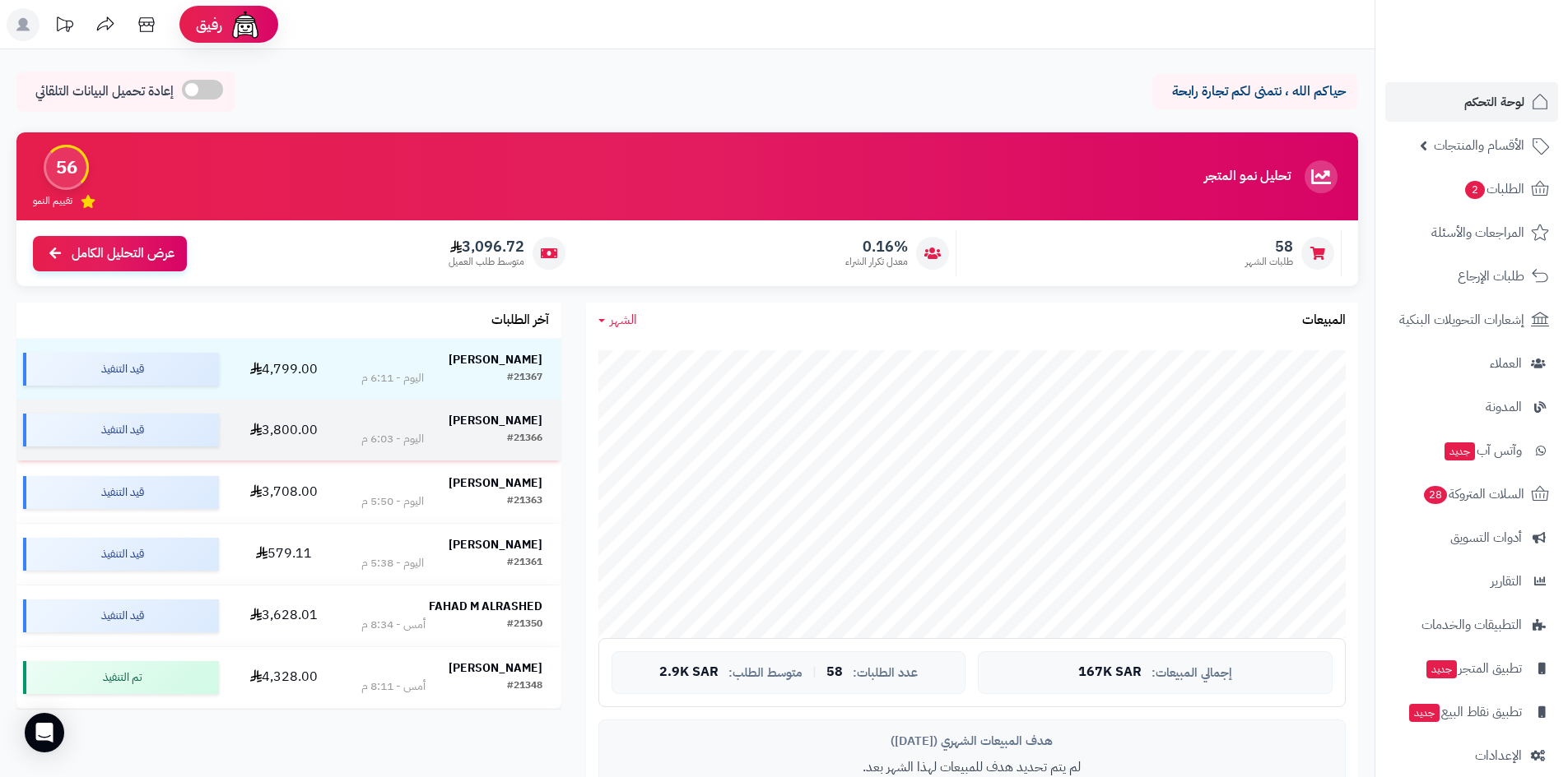
click at [501, 420] on strong "[PERSON_NAME]" at bounding box center [495, 421] width 94 height 17
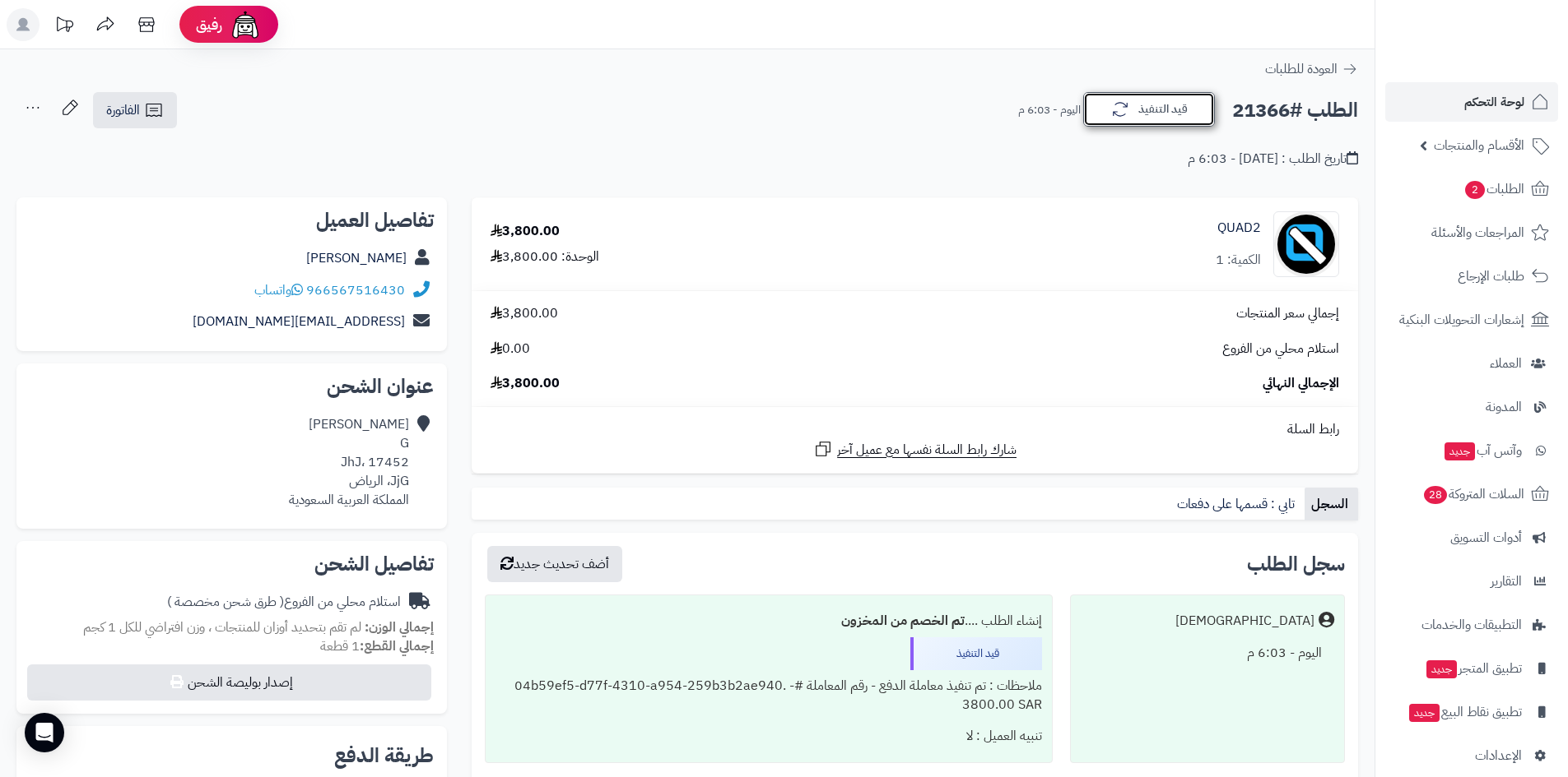
click at [1110, 117] on icon "button" at bounding box center [1120, 109] width 20 height 20
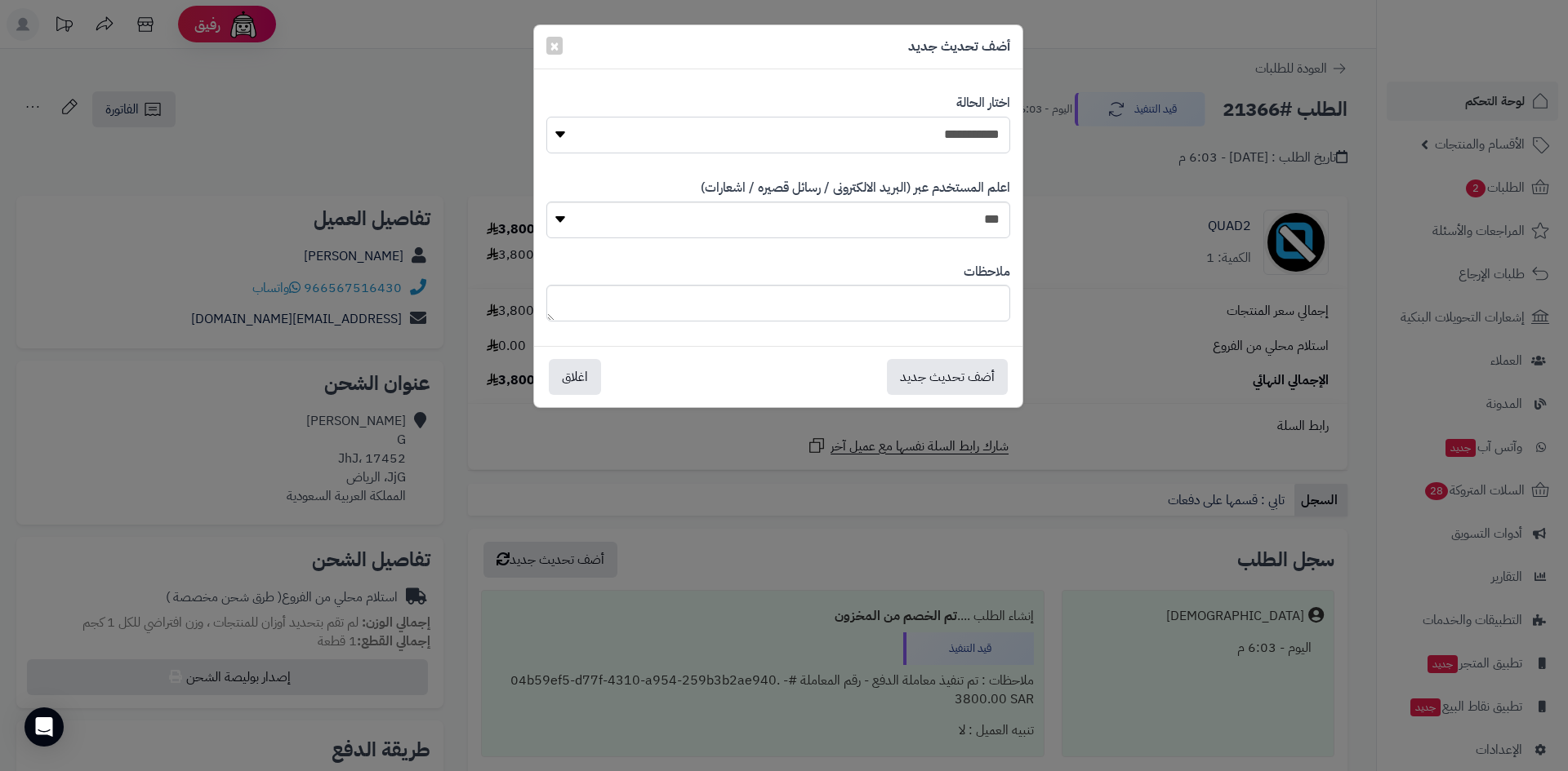
drag, startPoint x: 949, startPoint y: 119, endPoint x: 946, endPoint y: 134, distance: 15.3
click at [948, 121] on select "**********" at bounding box center [778, 134] width 464 height 36
select select "*"
click at [547, 117] on select "**********" at bounding box center [778, 134] width 464 height 36
click at [940, 379] on button "أضف تحديث جديد" at bounding box center [948, 376] width 121 height 36
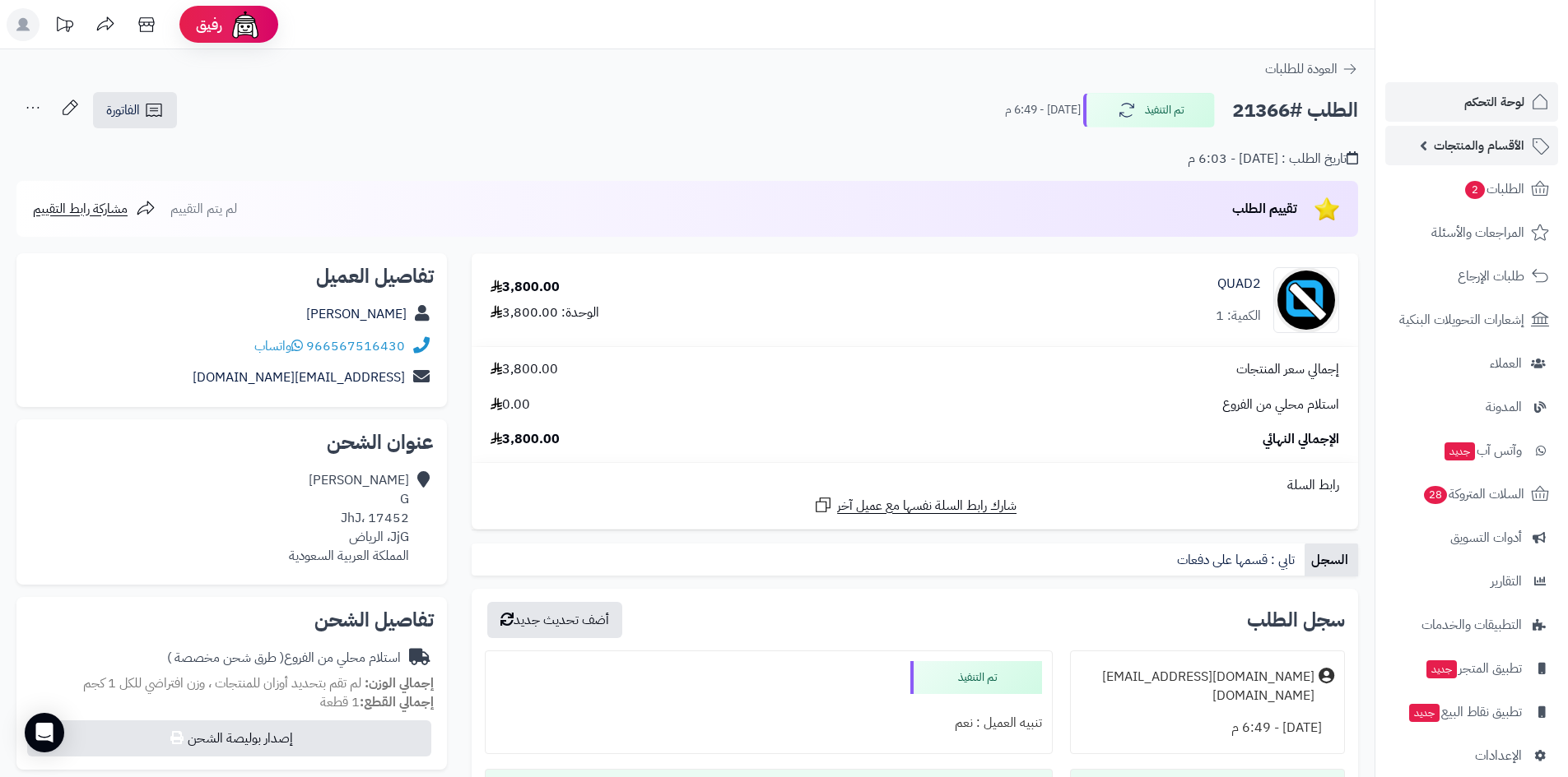
click at [1463, 148] on span "الأقسام والمنتجات" at bounding box center [1479, 146] width 90 height 23
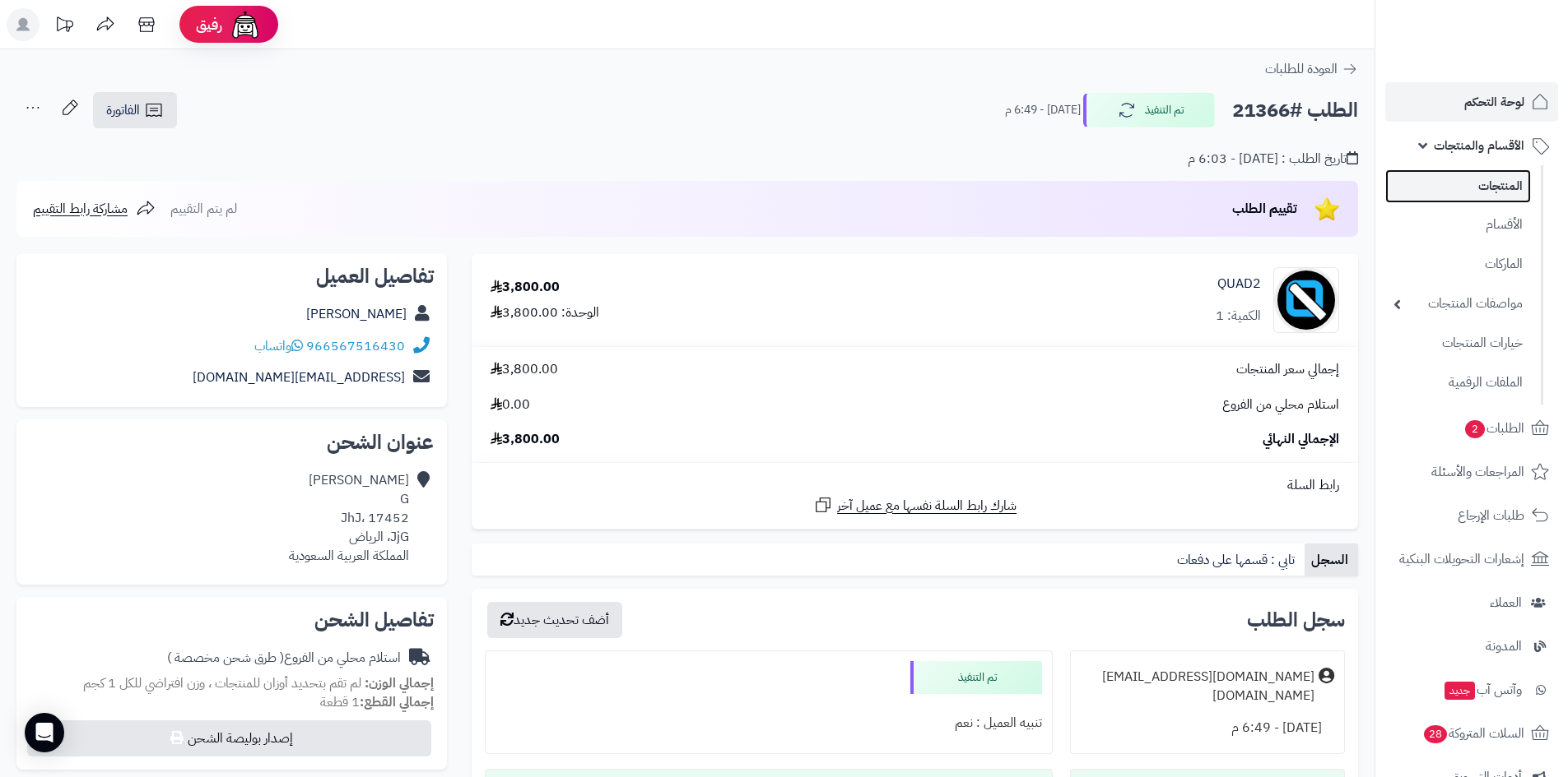
click at [1470, 173] on link "المنتجات" at bounding box center [1457, 186] width 146 height 34
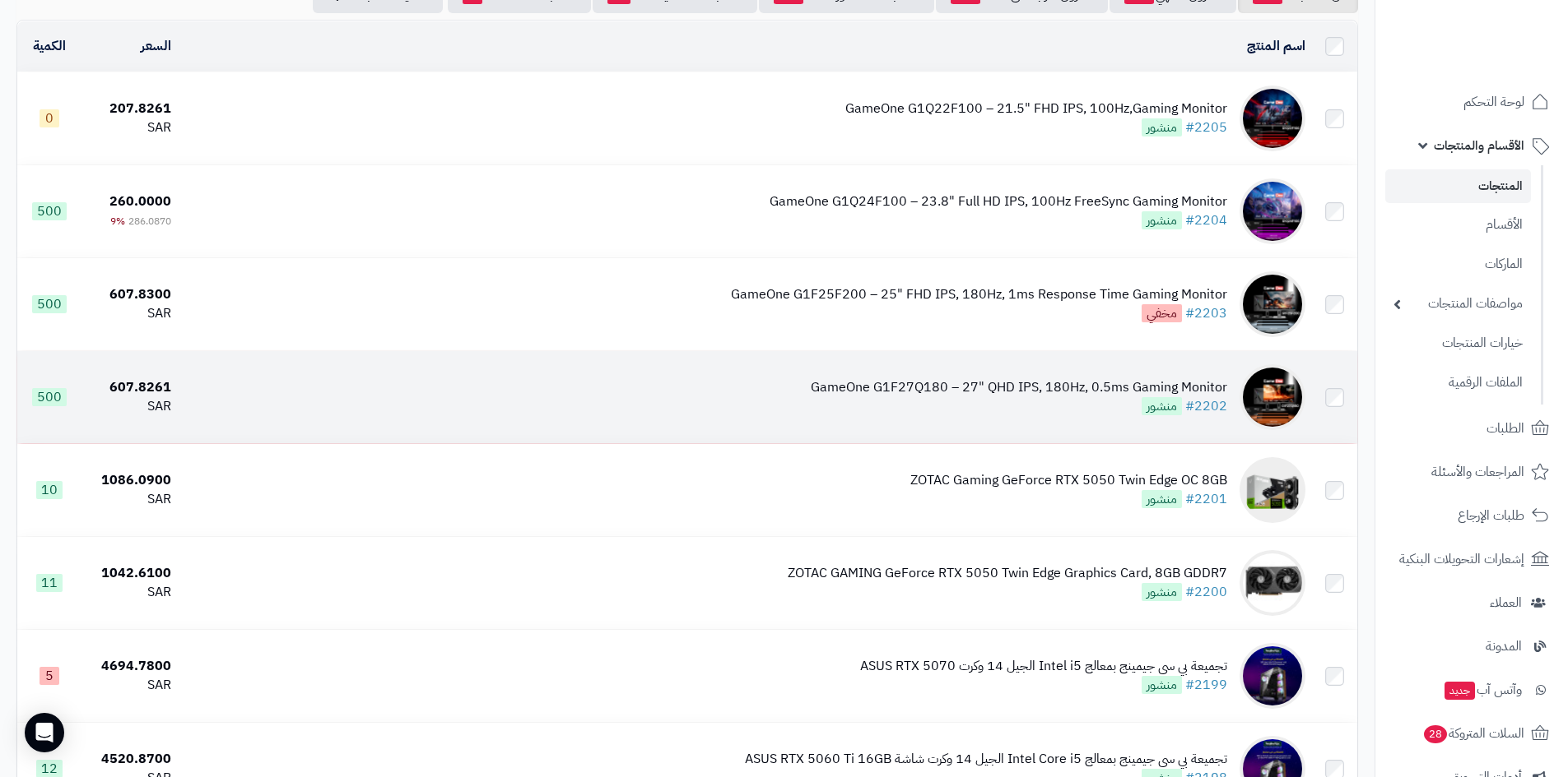
scroll to position [164, 0]
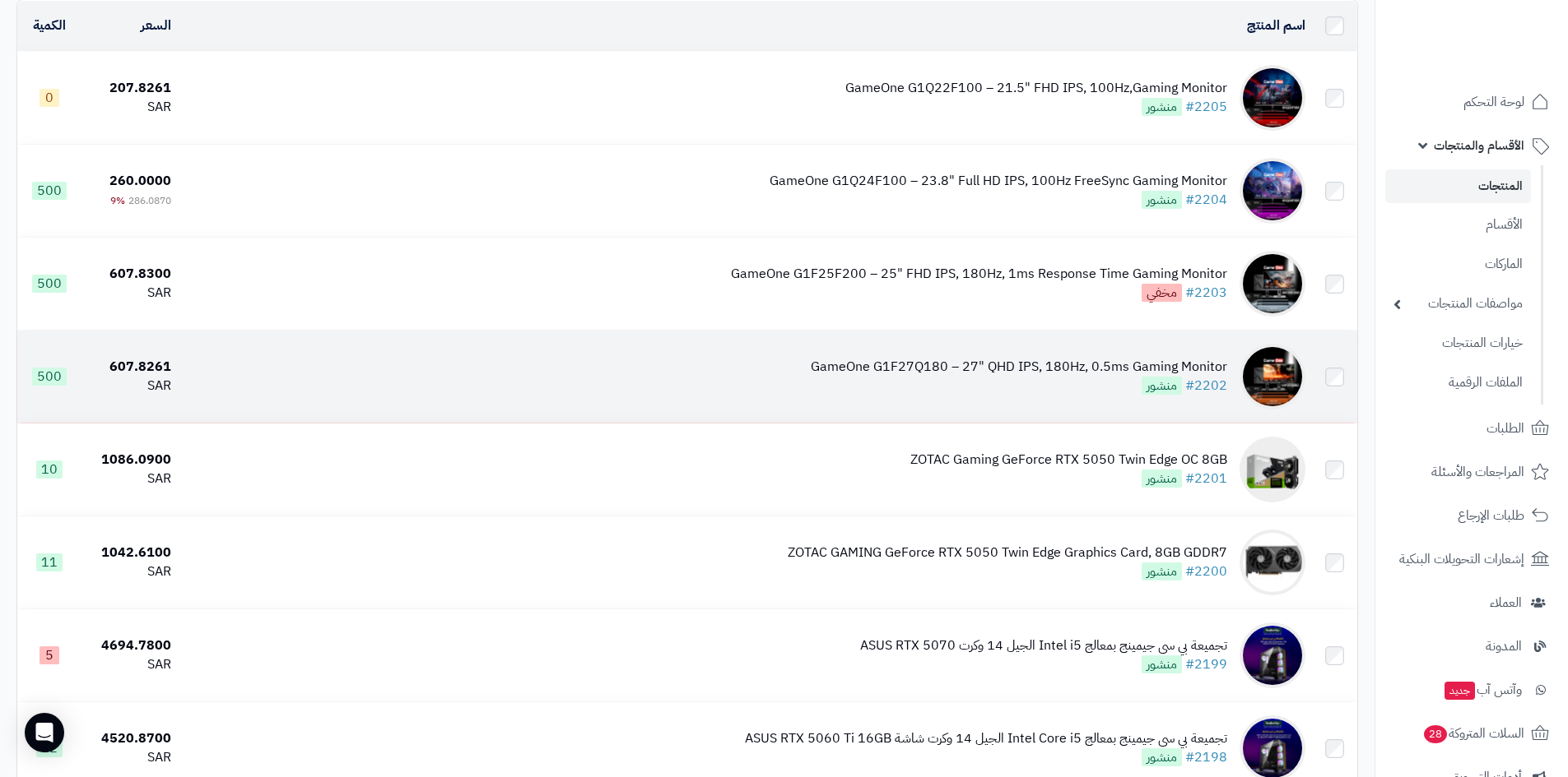
click at [923, 365] on div "GameOne G1F27Q180 – 27" QHD IPS, 180Hz, 0.5ms Gaming Monitor" at bounding box center [1018, 367] width 416 height 19
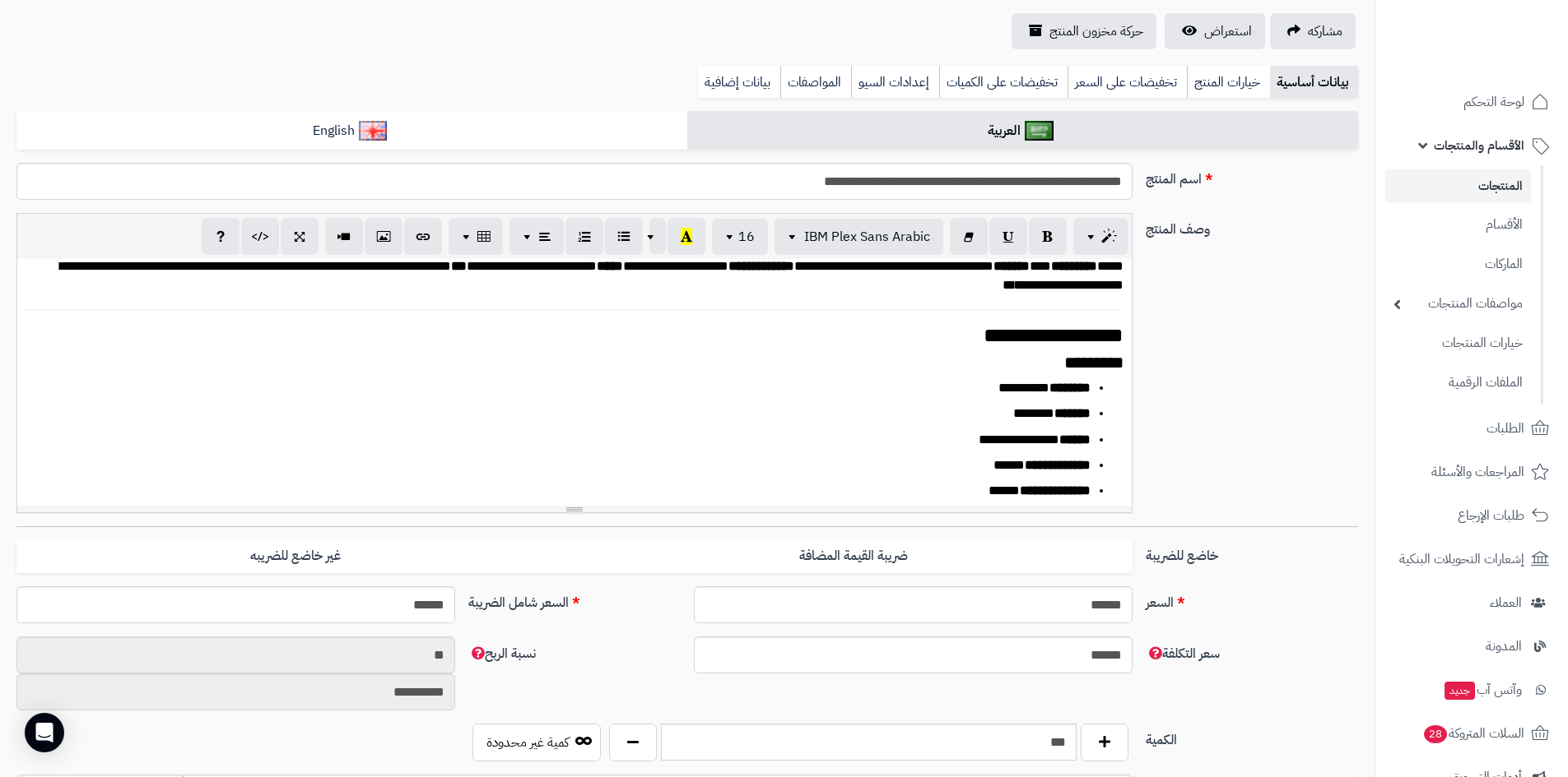
scroll to position [164, 0]
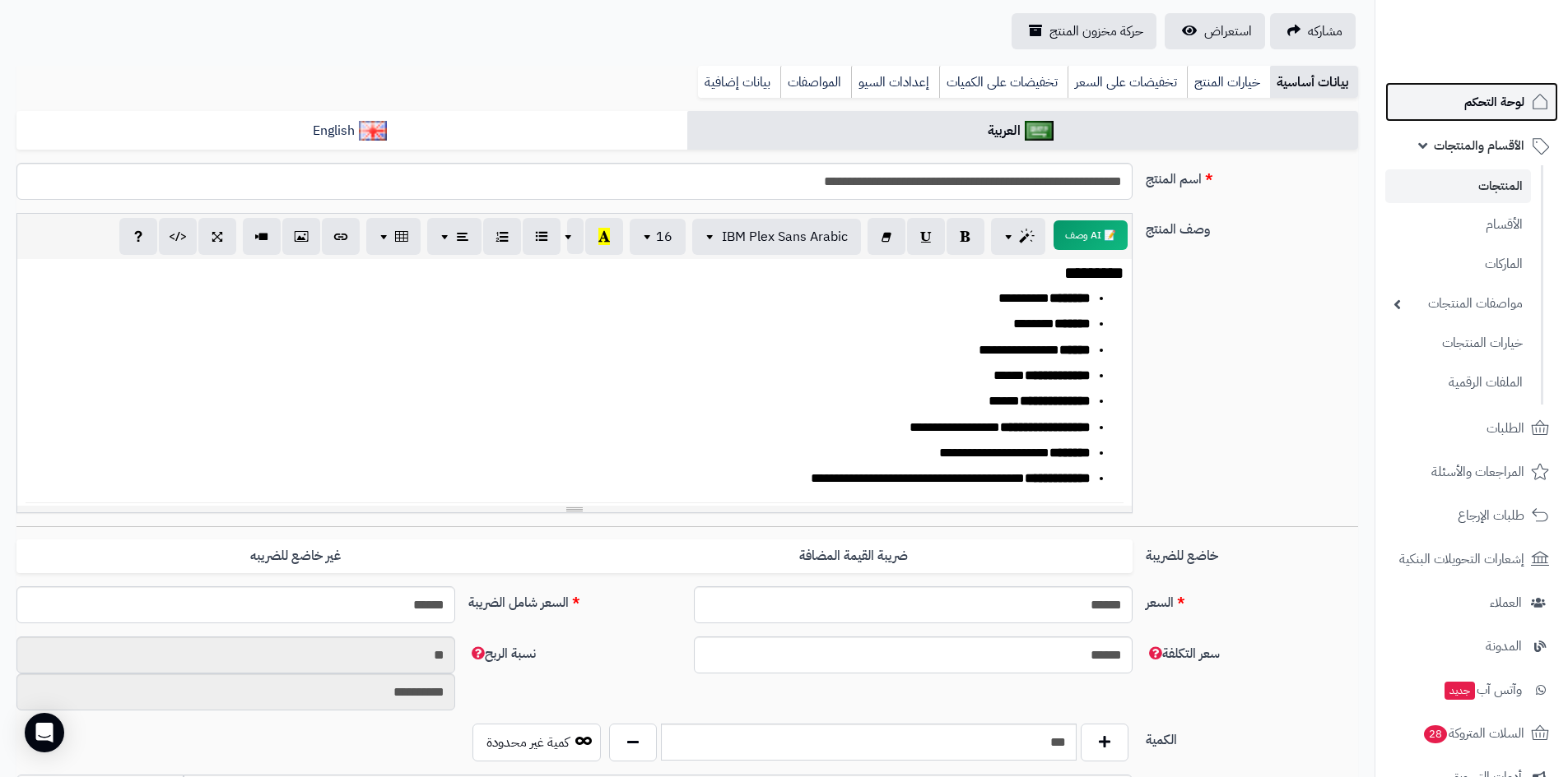
click at [1476, 105] on span "لوحة التحكم" at bounding box center [1494, 101] width 60 height 23
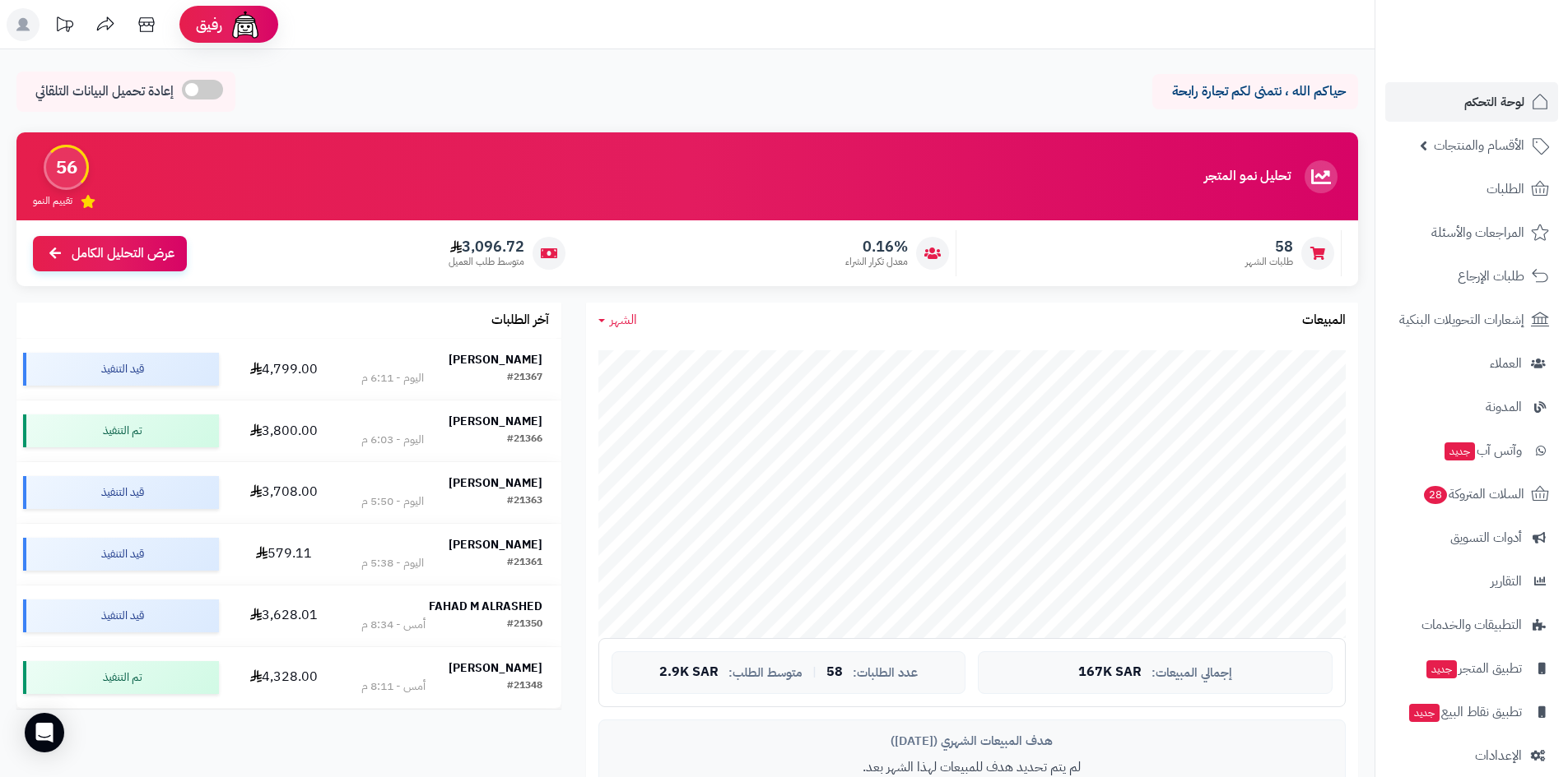
click at [1456, 81] on nav "لوحة التحكم الأقسام والمنتجات المنتجات الأقسام الماركات مواصفات المنتجات مواصفا…" at bounding box center [1471, 409] width 194 height 777
click at [1450, 100] on link "لوحة التحكم" at bounding box center [1471, 102] width 173 height 39
click at [431, 370] on div "#21367 [DATE] - 6:11 م" at bounding box center [451, 379] width 181 height 17
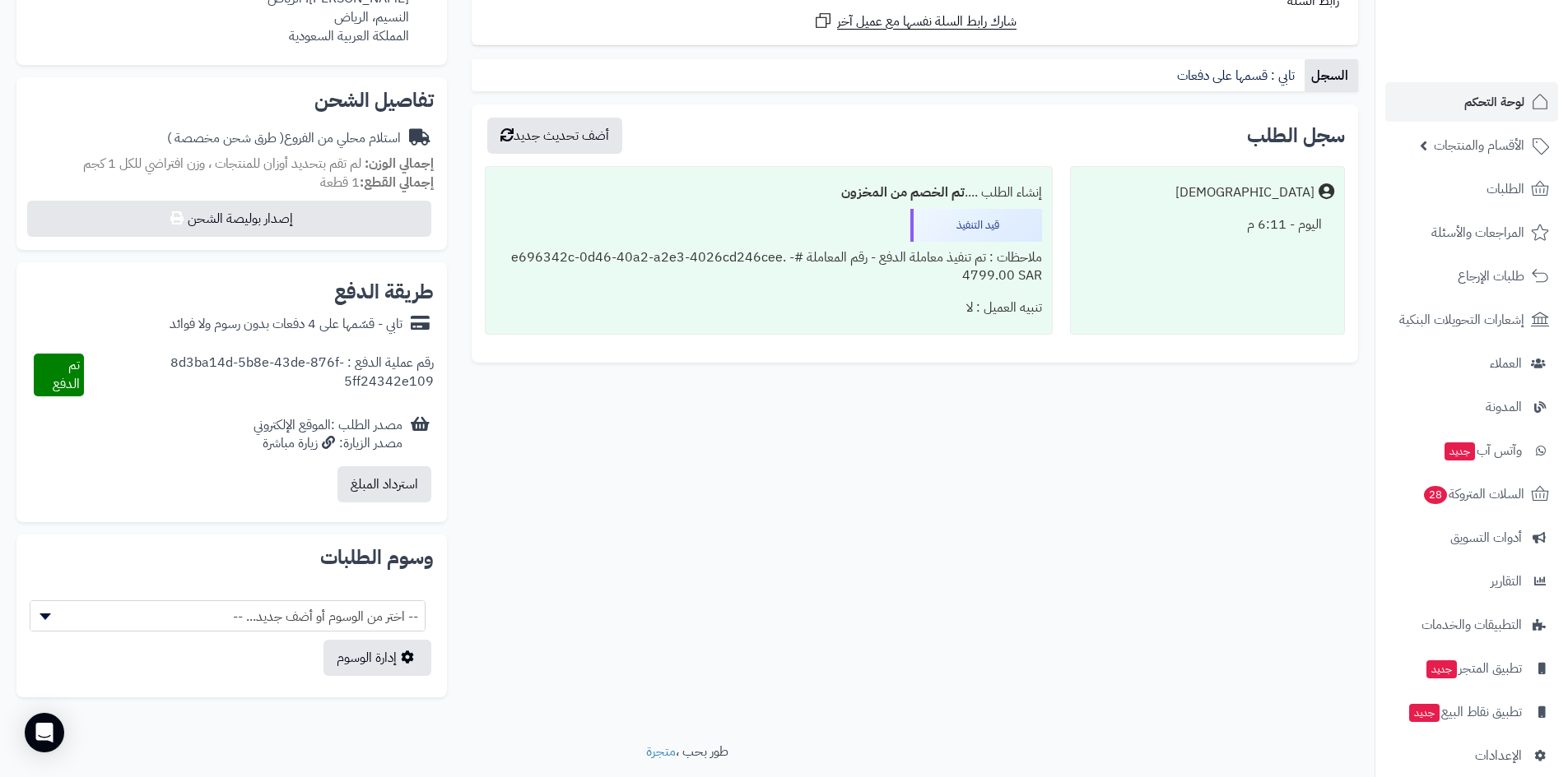
scroll to position [492, 0]
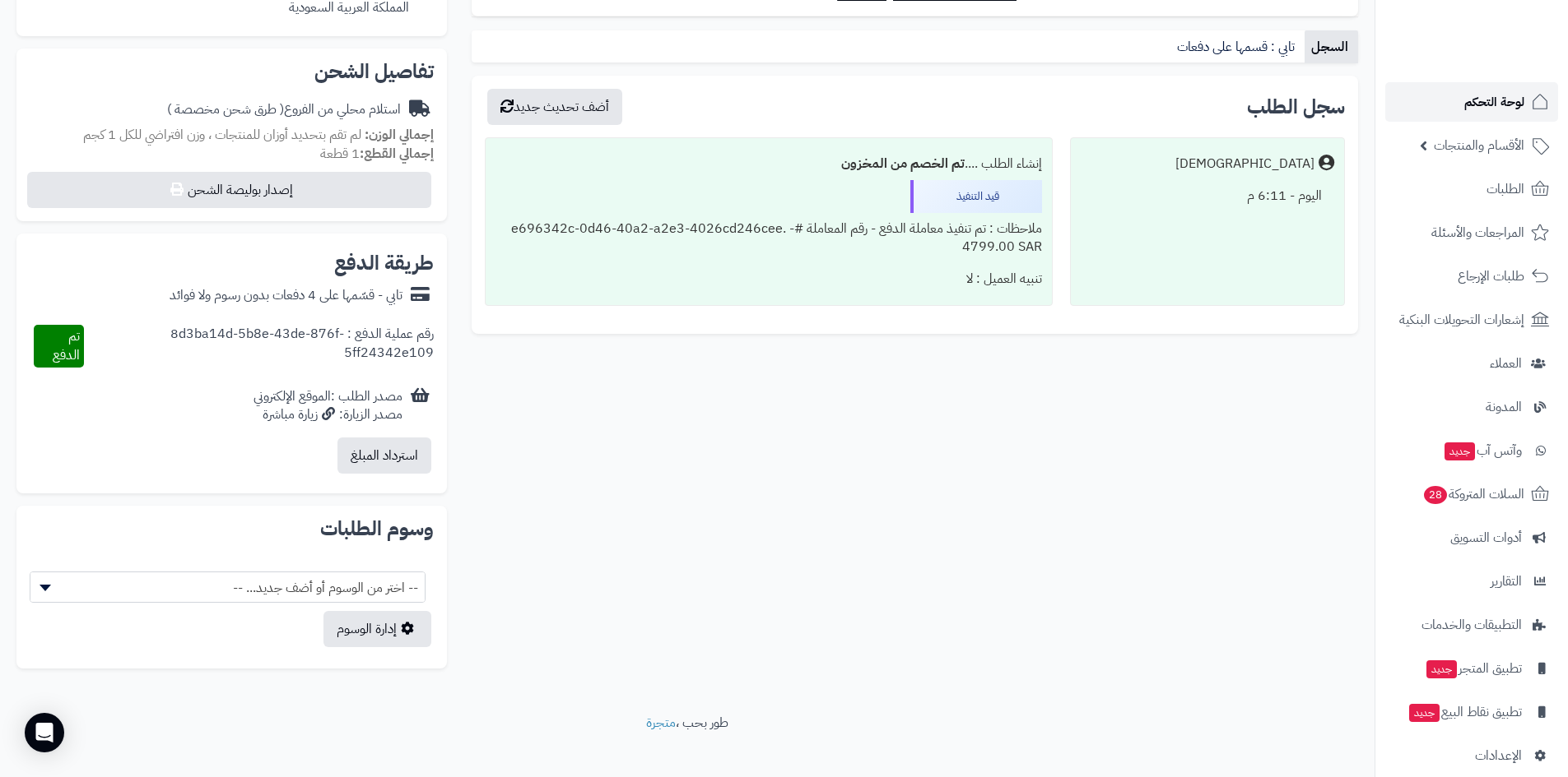
click at [1467, 113] on span "لوحة التحكم" at bounding box center [1494, 101] width 60 height 23
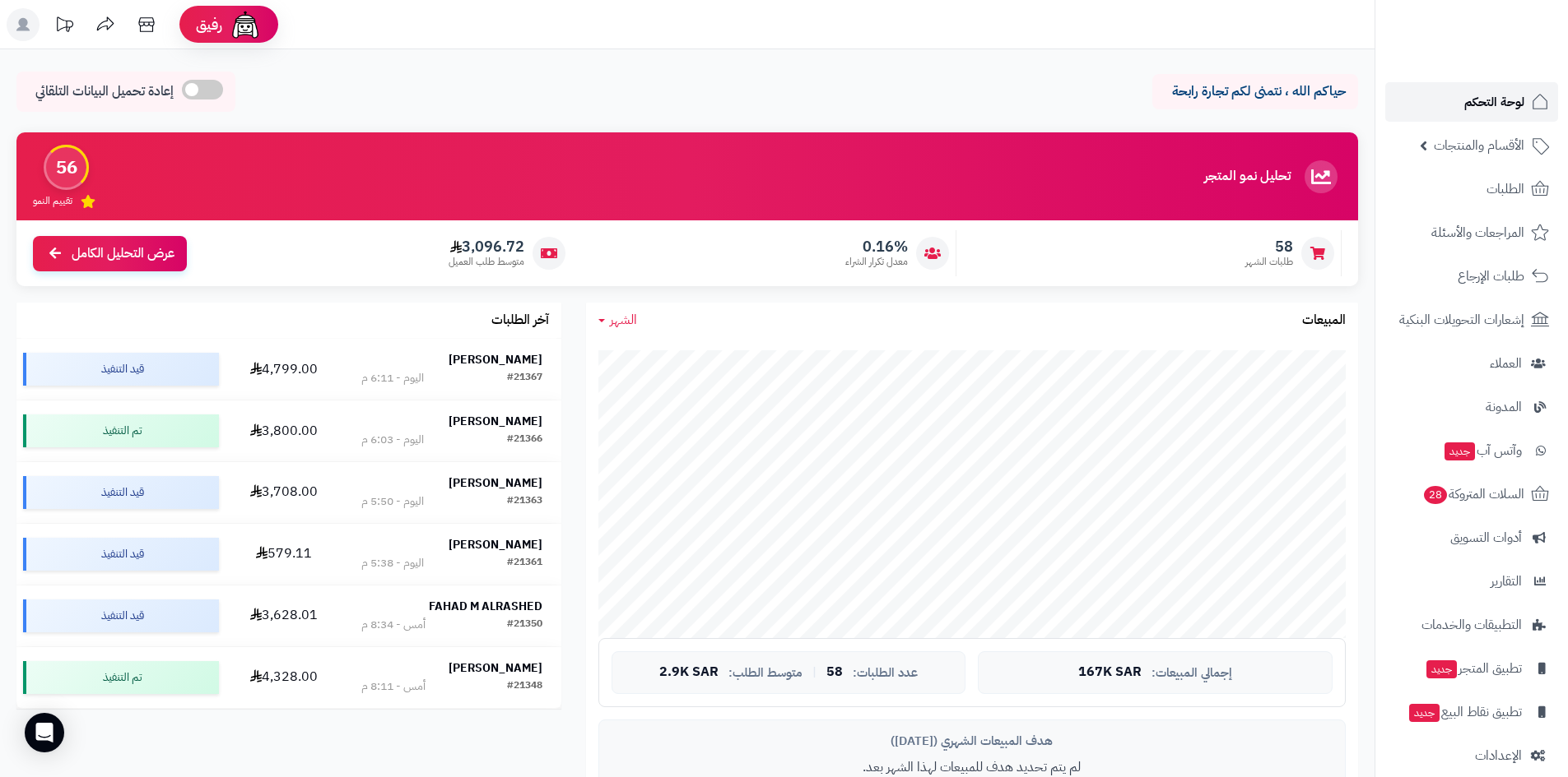
click at [1465, 101] on span "لوحة التحكم" at bounding box center [1494, 101] width 60 height 23
click at [1476, 199] on link "الطلبات" at bounding box center [1471, 189] width 173 height 39
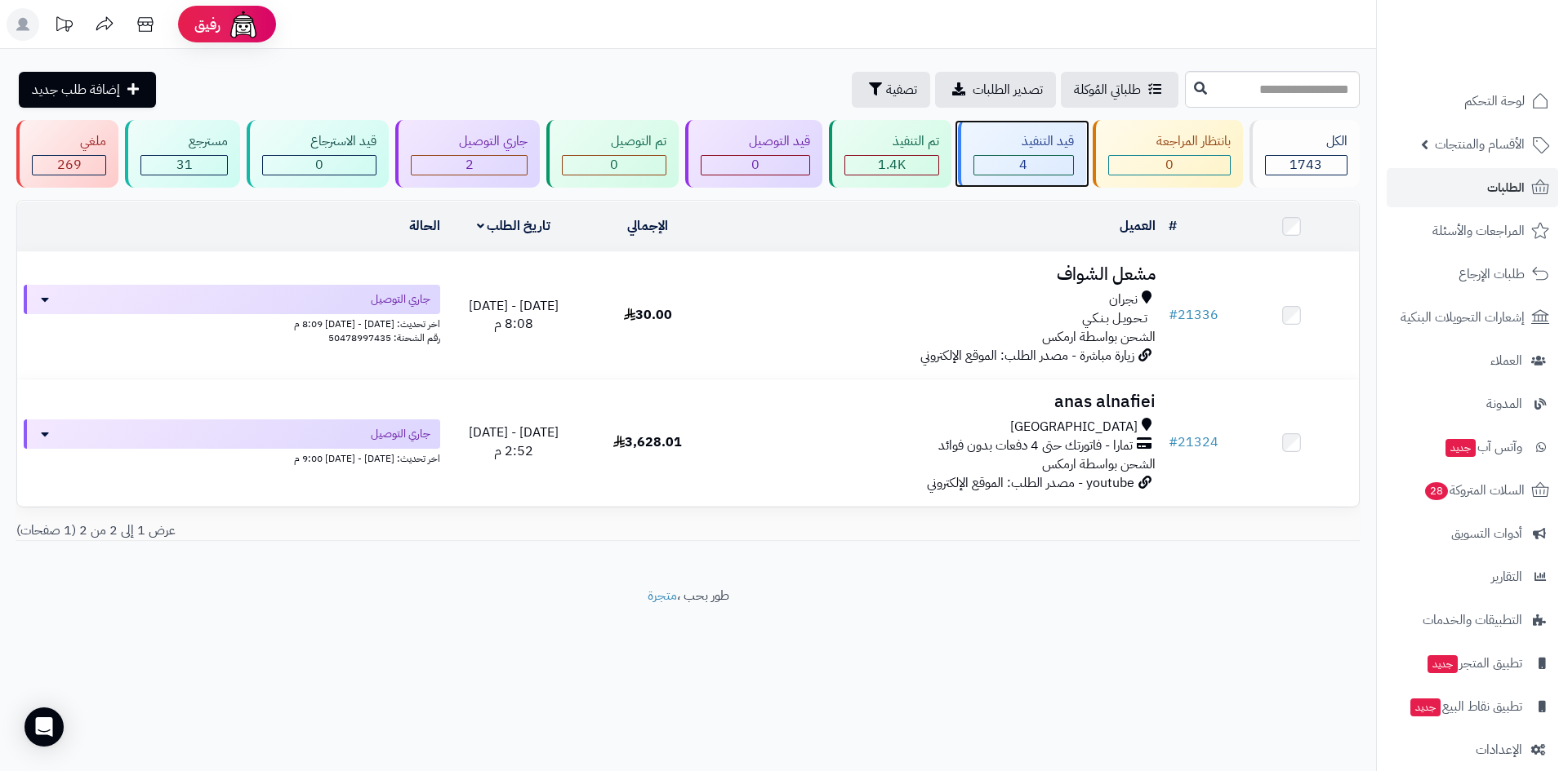
click at [996, 172] on div "4" at bounding box center [1023, 165] width 99 height 19
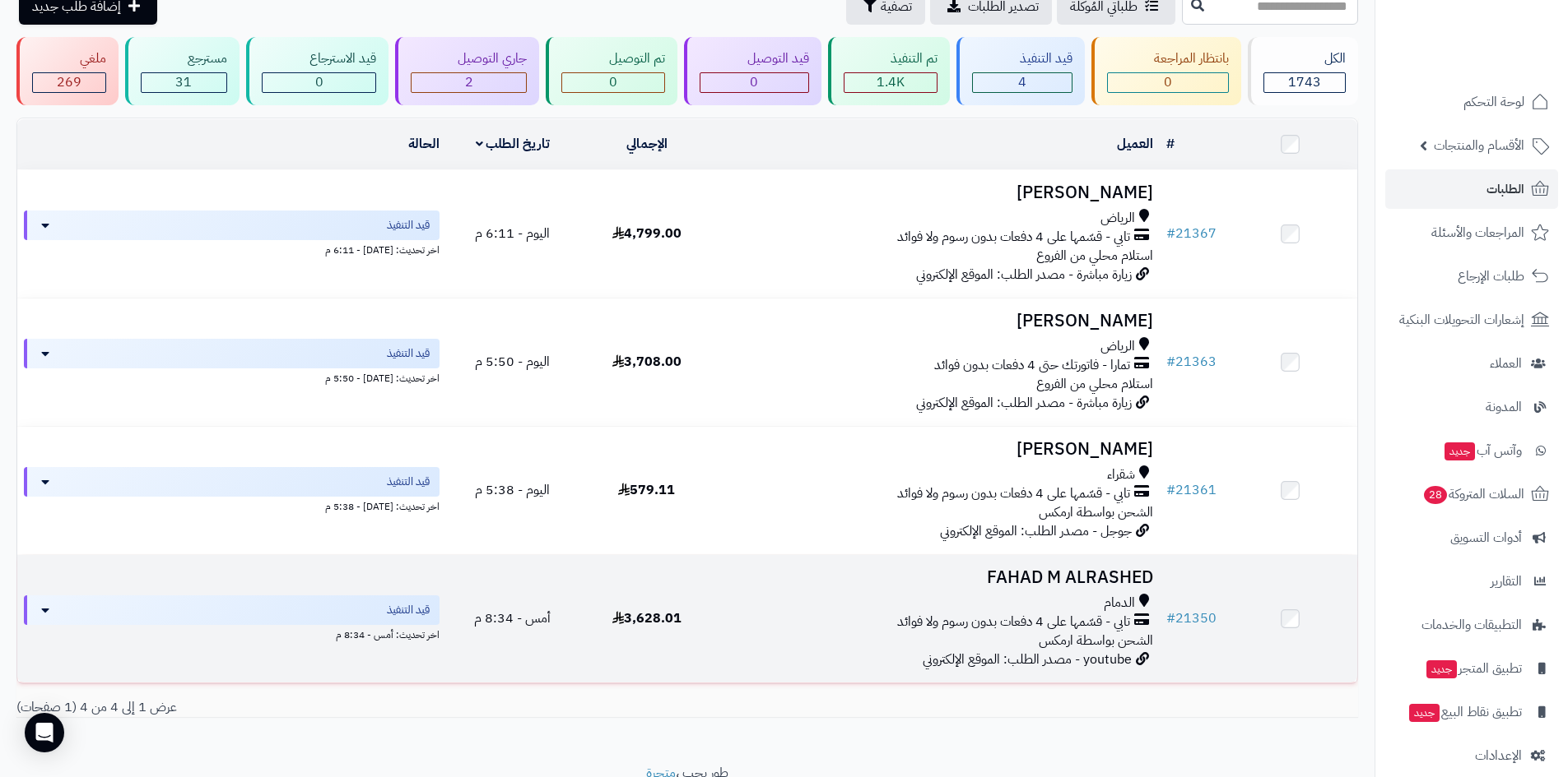
scroll to position [149, 0]
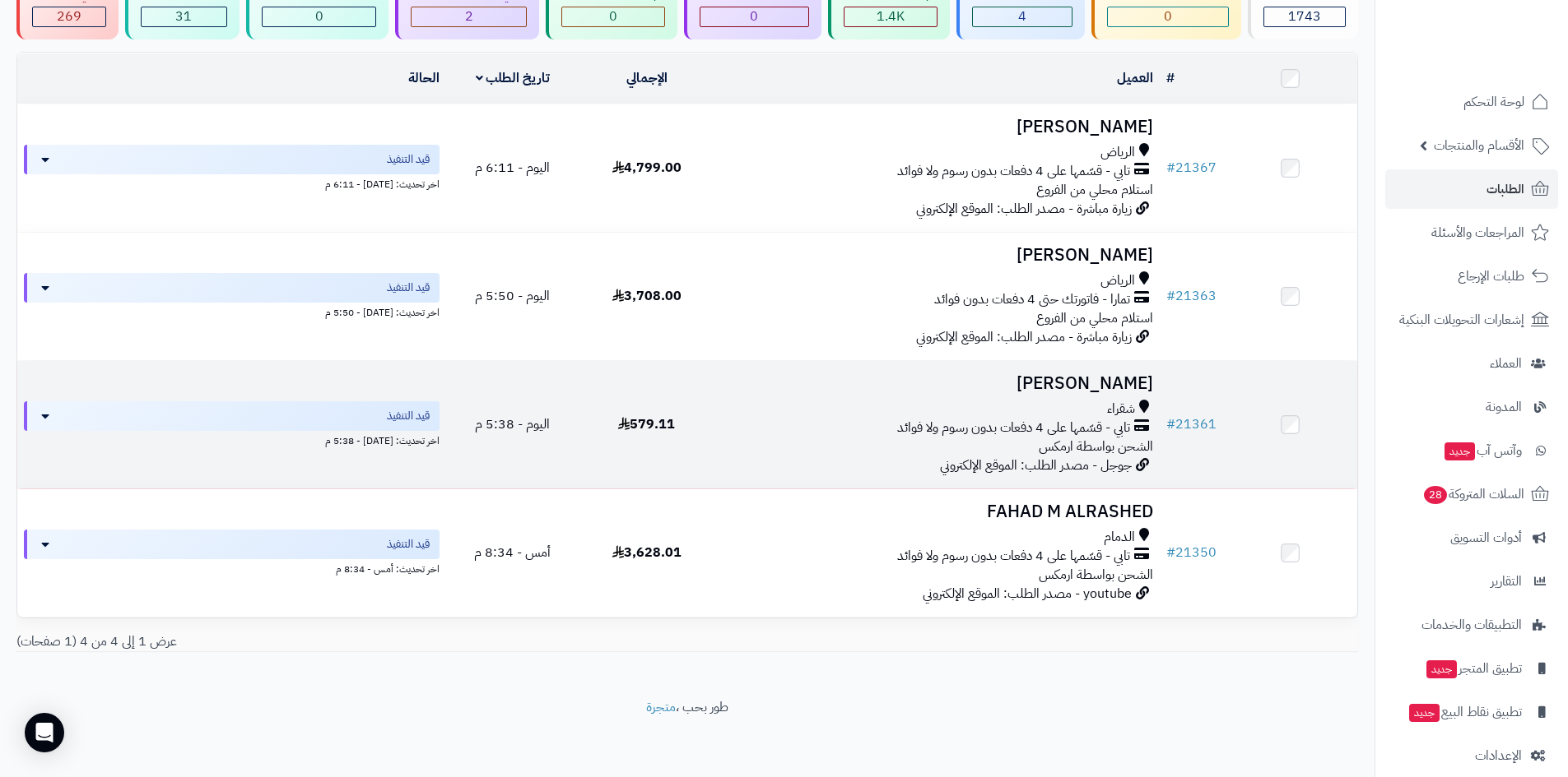
click at [1078, 374] on h3 "فيصل المكيري" at bounding box center [936, 383] width 432 height 19
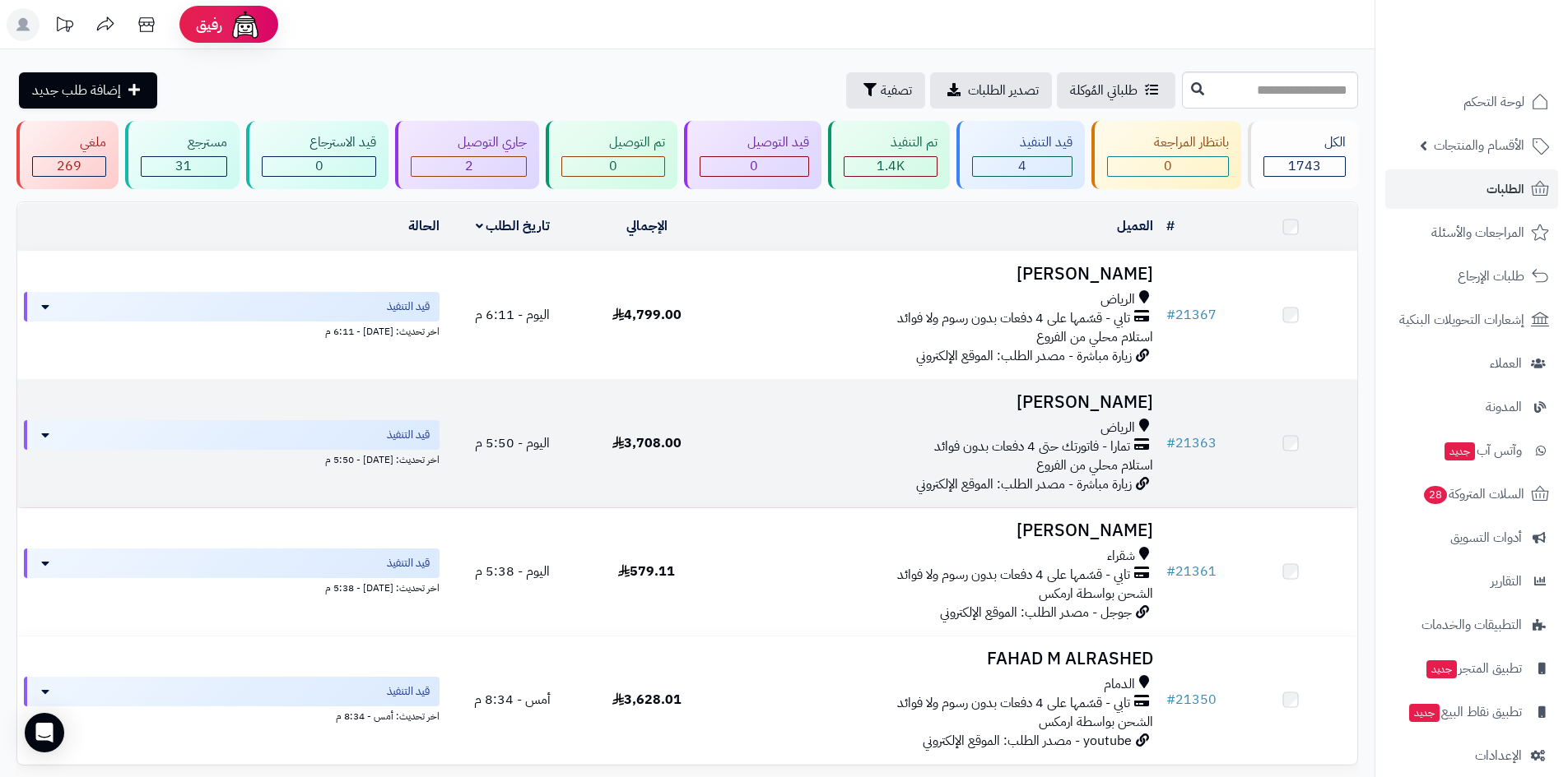
scroll to position [149, 0]
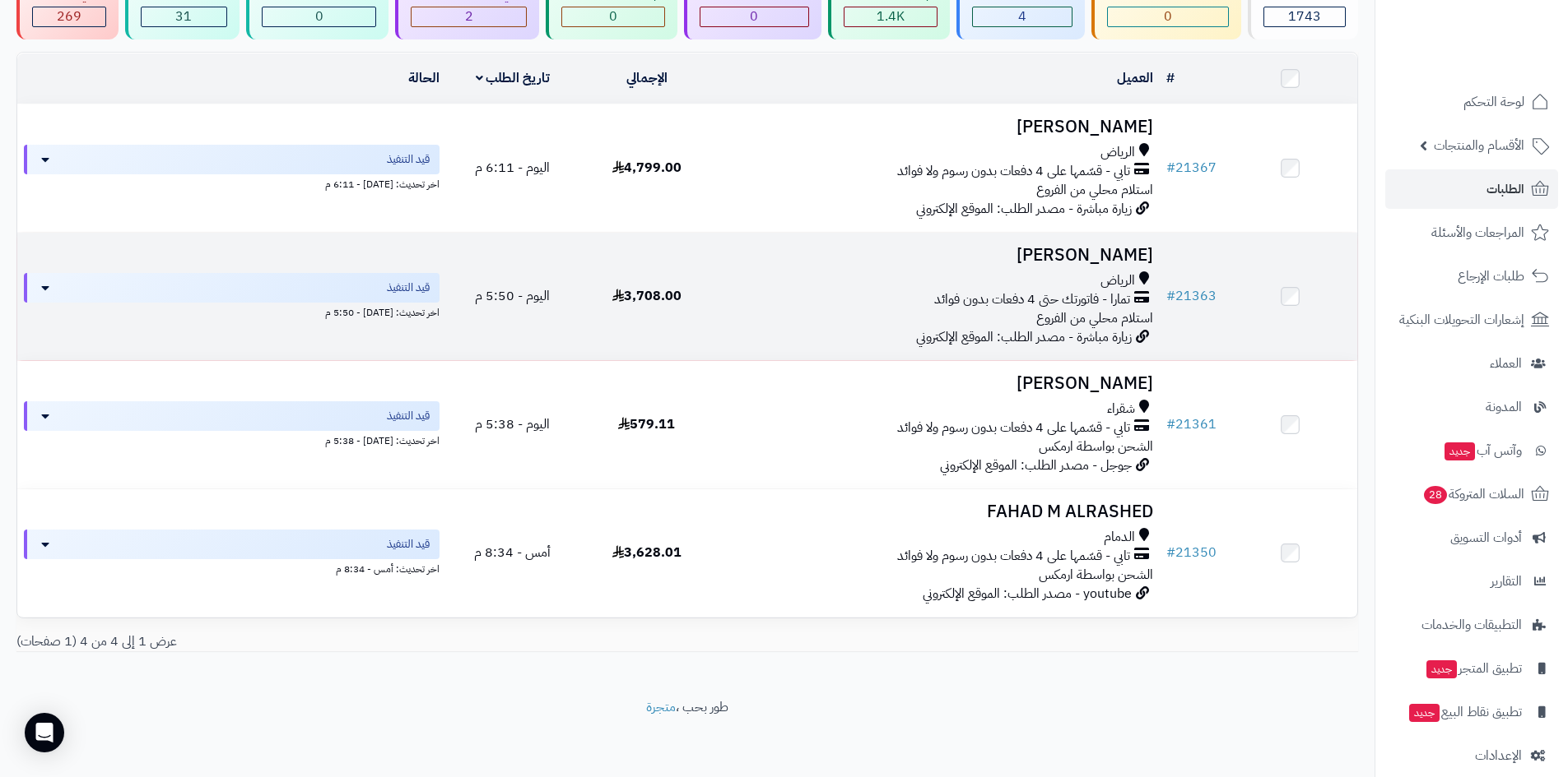
click at [1107, 257] on h3 "[PERSON_NAME]" at bounding box center [936, 256] width 432 height 19
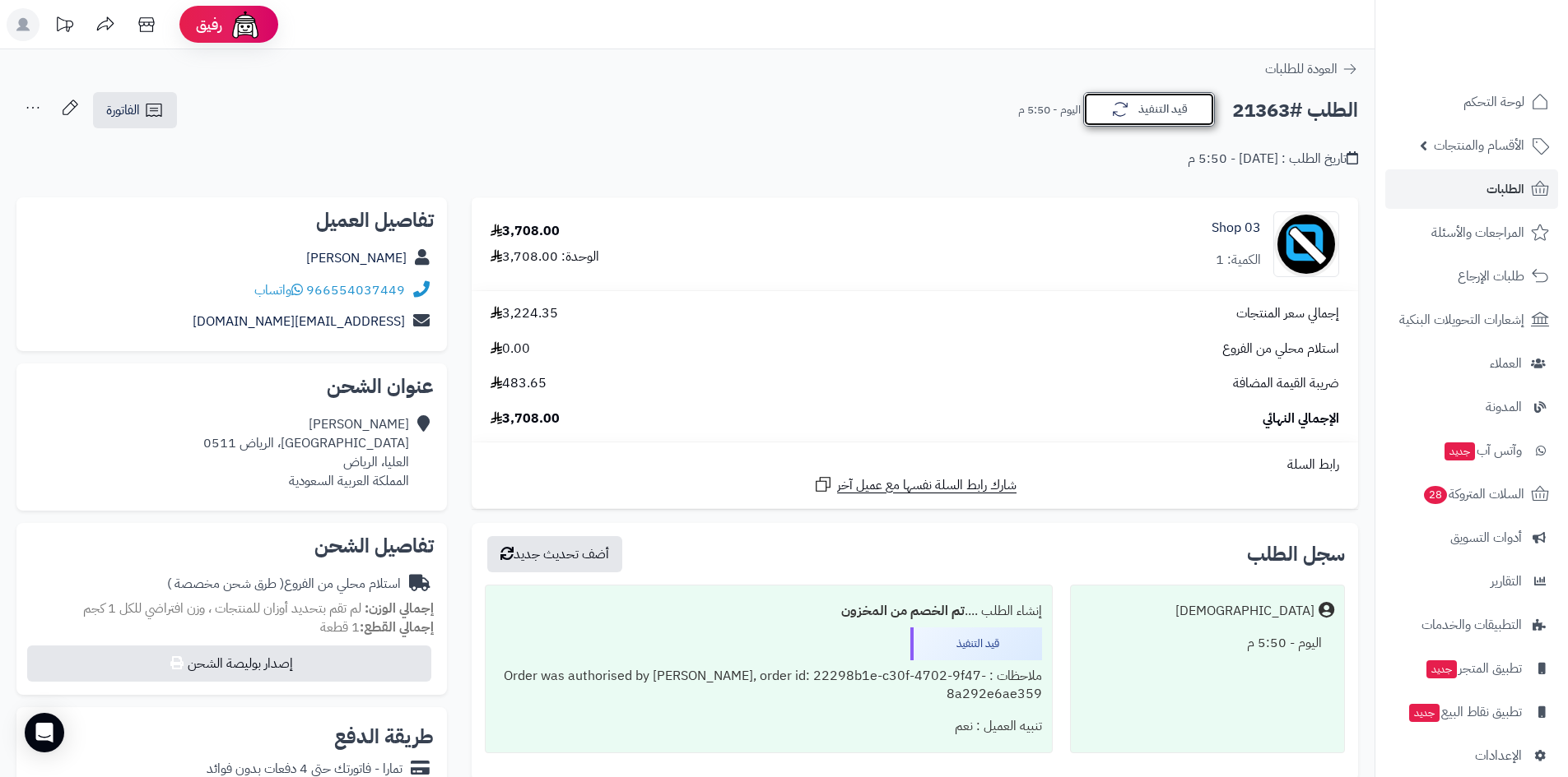
click at [1149, 101] on button "قيد التنفيذ" at bounding box center [1149, 109] width 132 height 35
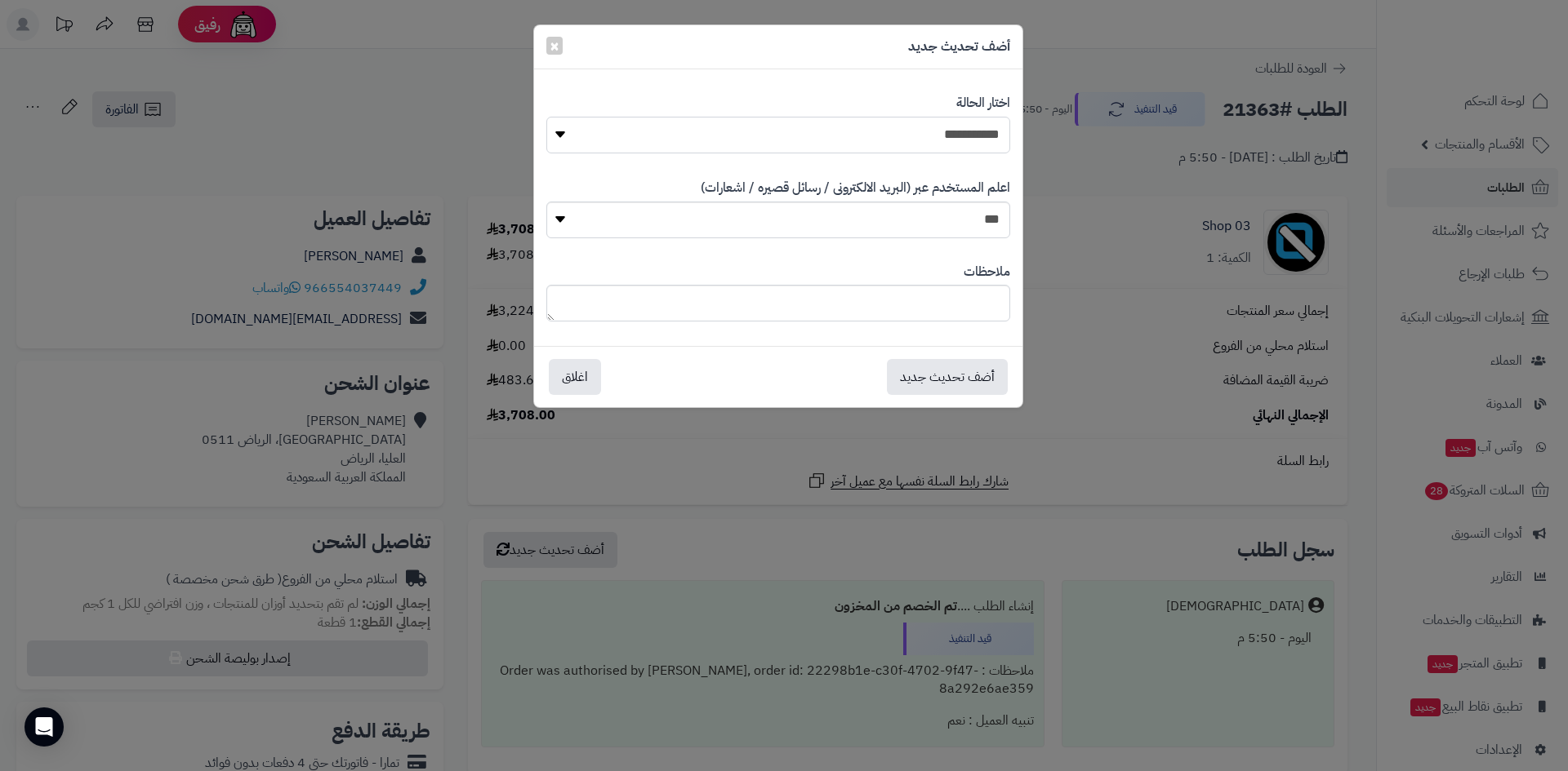
click at [988, 142] on select "**********" at bounding box center [778, 134] width 464 height 36
select select "*"
click at [547, 117] on select "**********" at bounding box center [778, 134] width 464 height 36
click at [972, 367] on button "أضف تحديث جديد" at bounding box center [948, 376] width 121 height 36
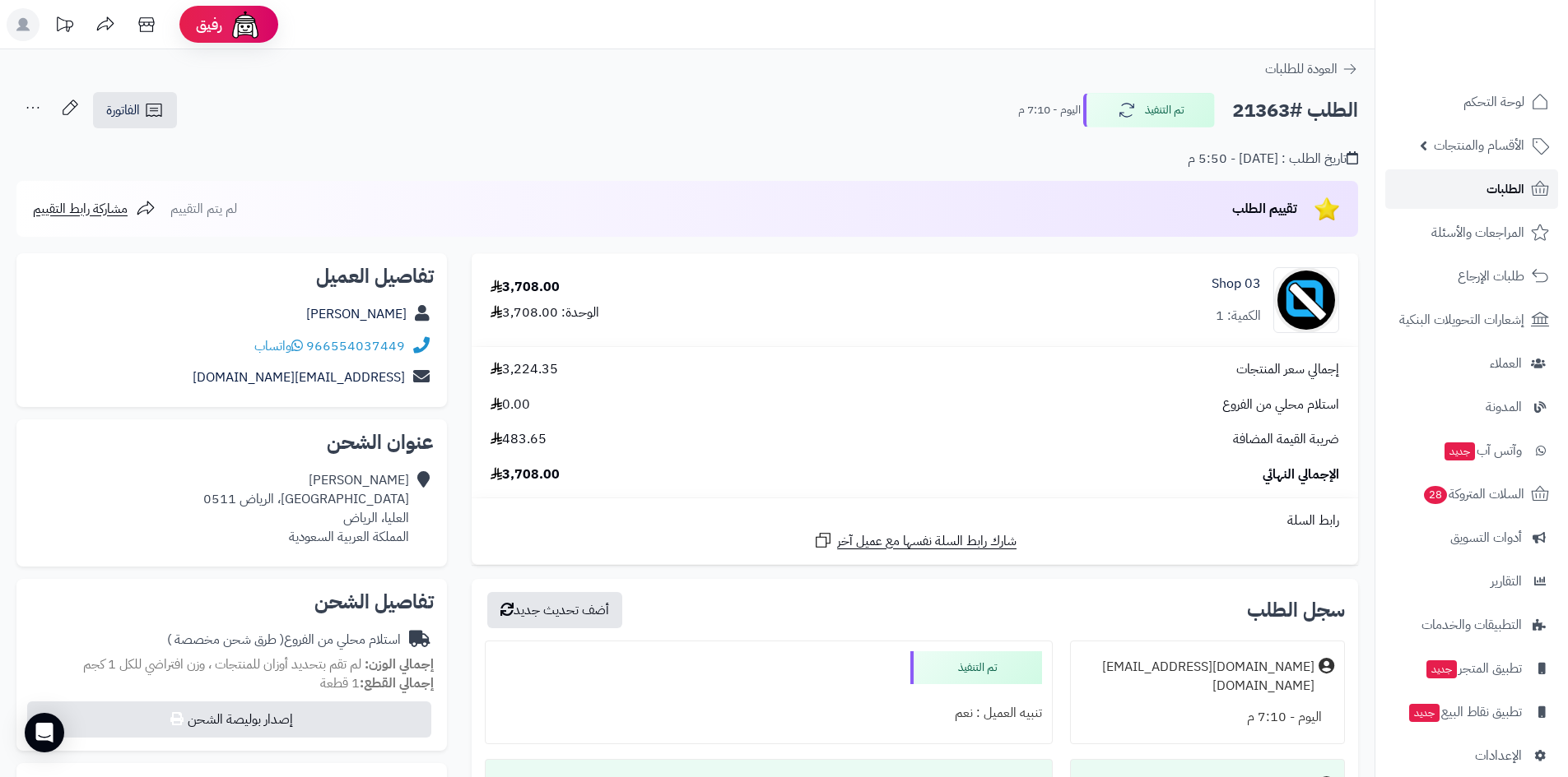
click at [1487, 195] on span "الطلبات" at bounding box center [1505, 189] width 38 height 23
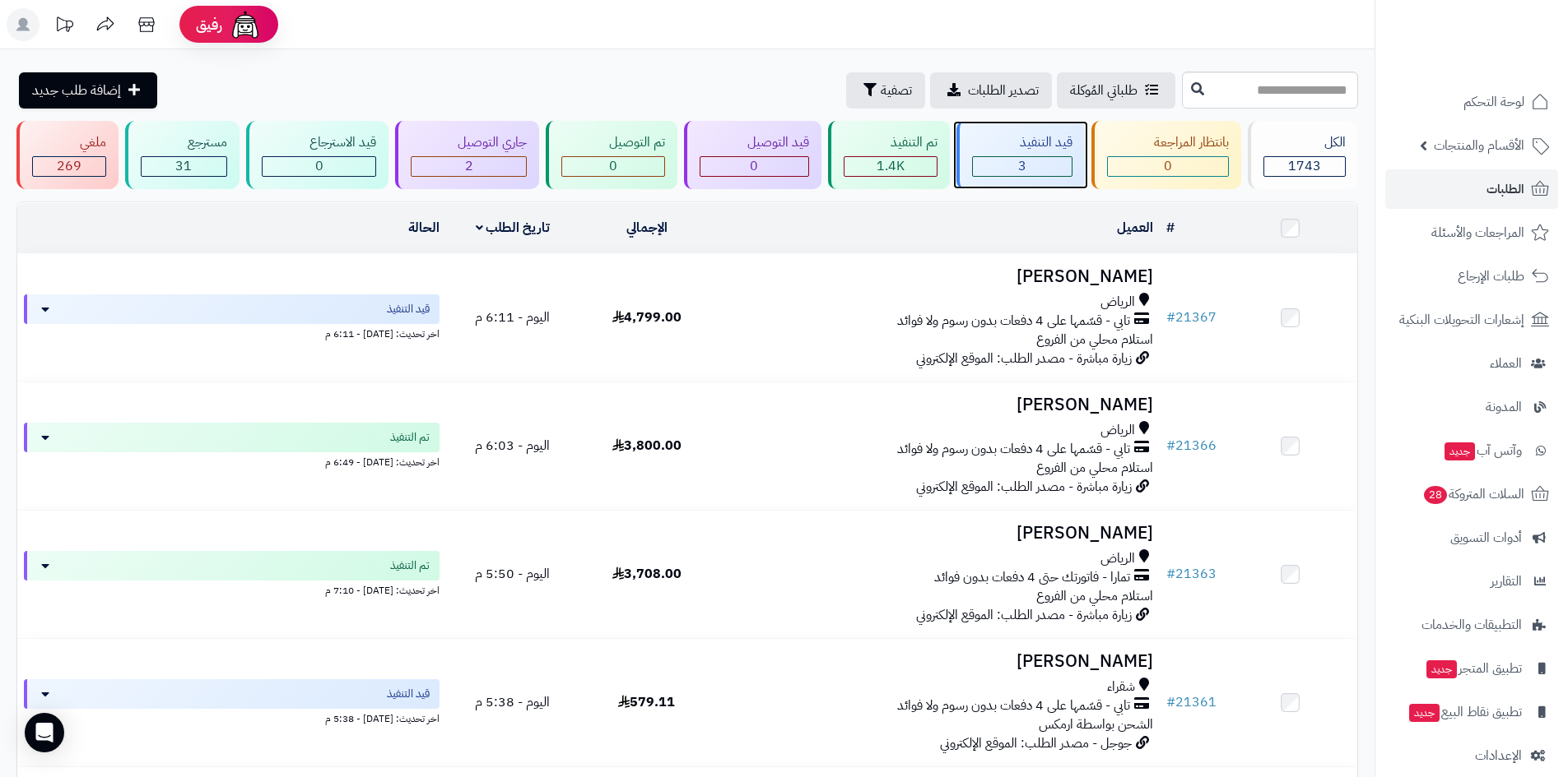
click at [1057, 164] on div "3" at bounding box center [1022, 166] width 99 height 19
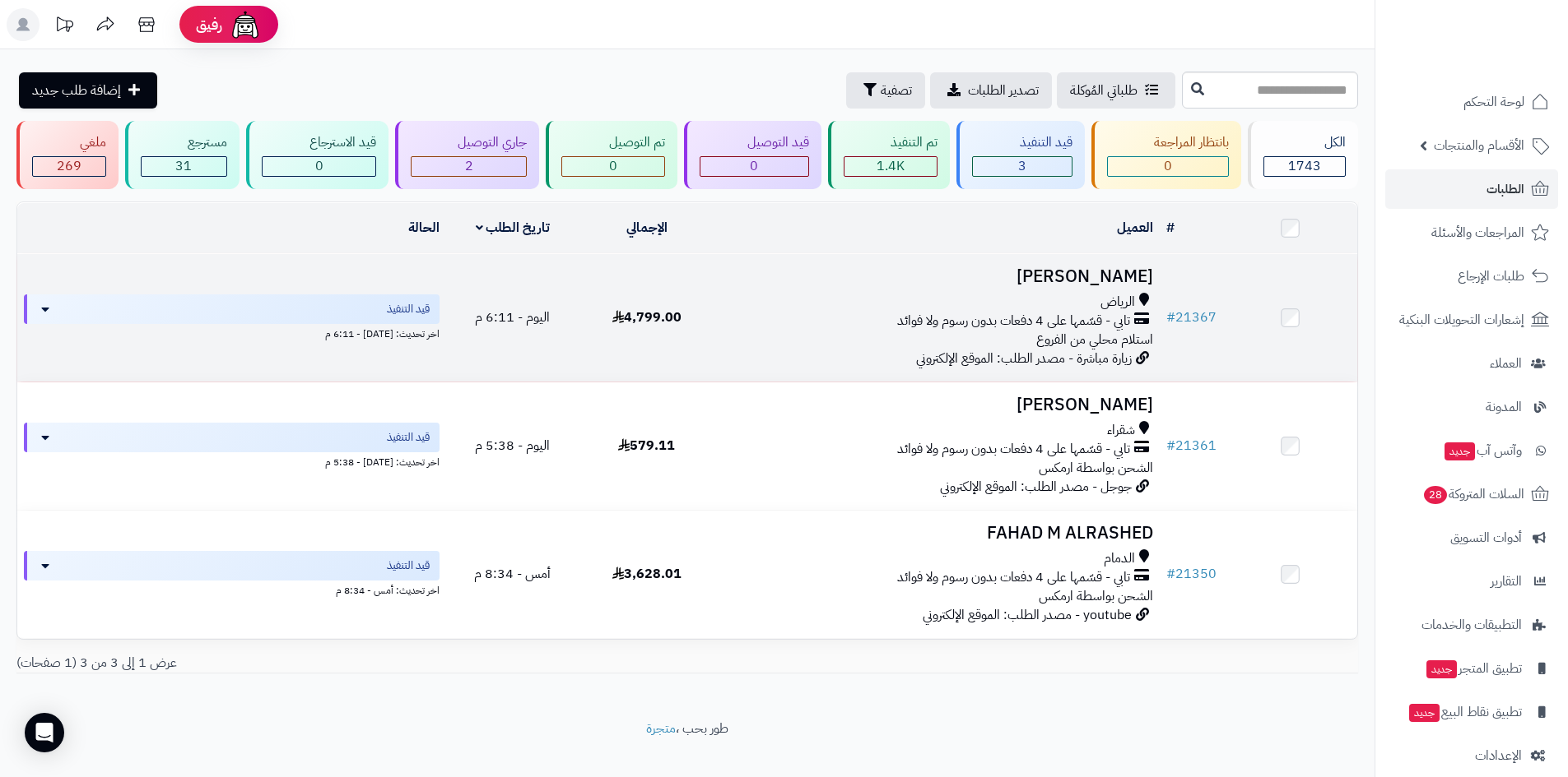
click at [1094, 274] on h3 "[PERSON_NAME]" at bounding box center [936, 276] width 432 height 19
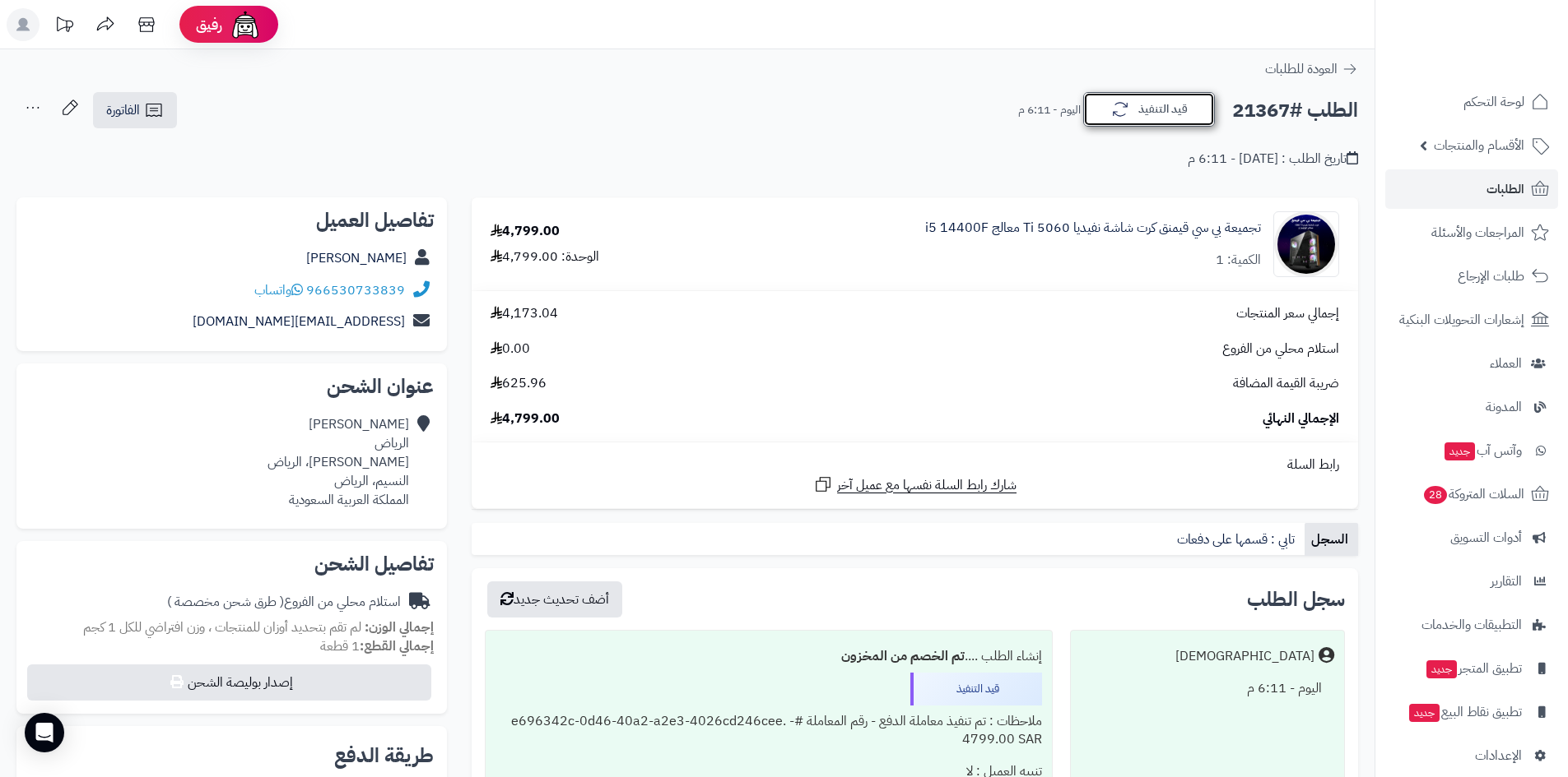
click at [1107, 114] on button "قيد التنفيذ" at bounding box center [1149, 109] width 132 height 35
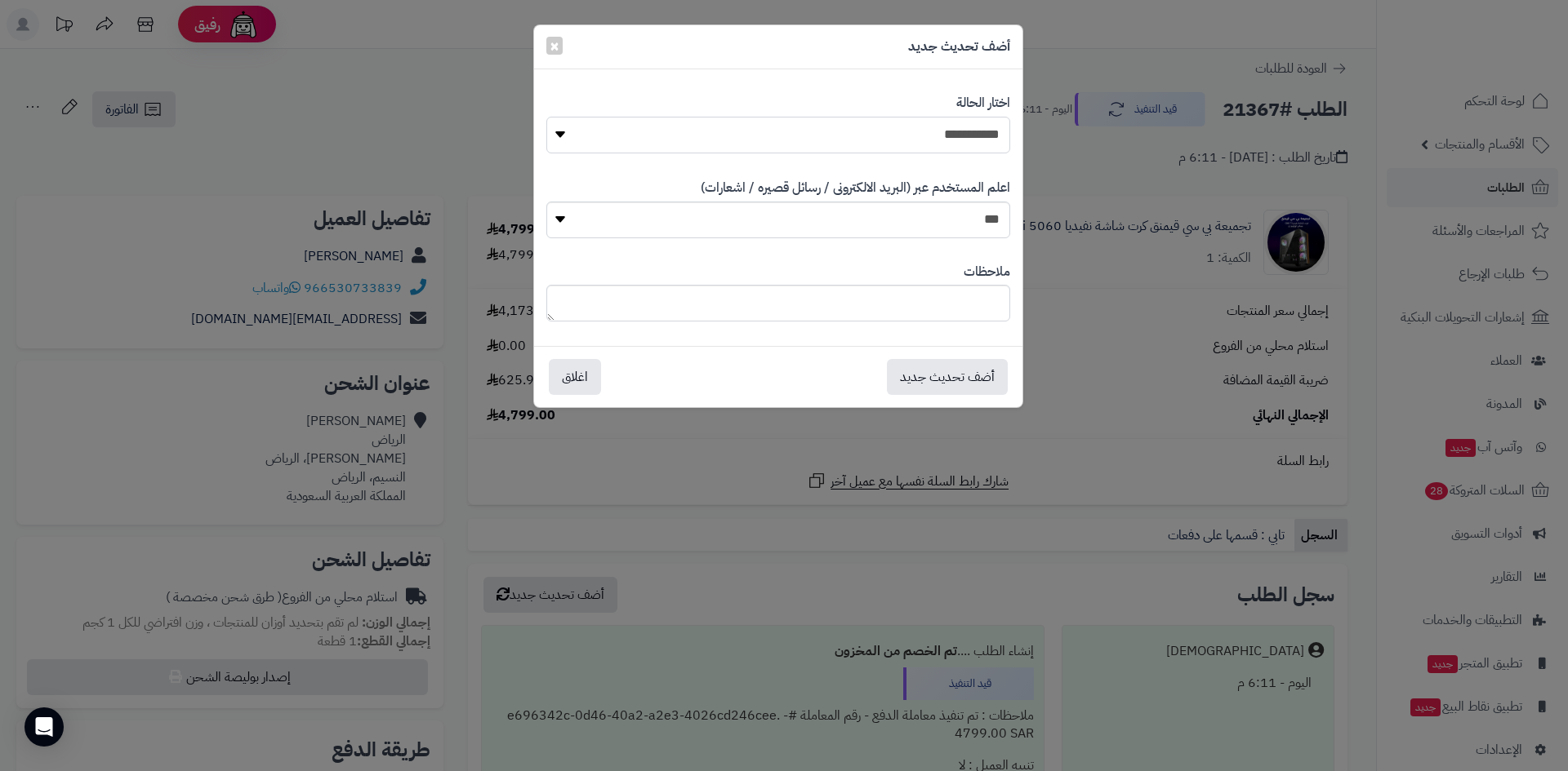
click at [974, 140] on select "**********" at bounding box center [778, 134] width 464 height 36
click at [1112, 229] on div "**********" at bounding box center [784, 385] width 1568 height 771
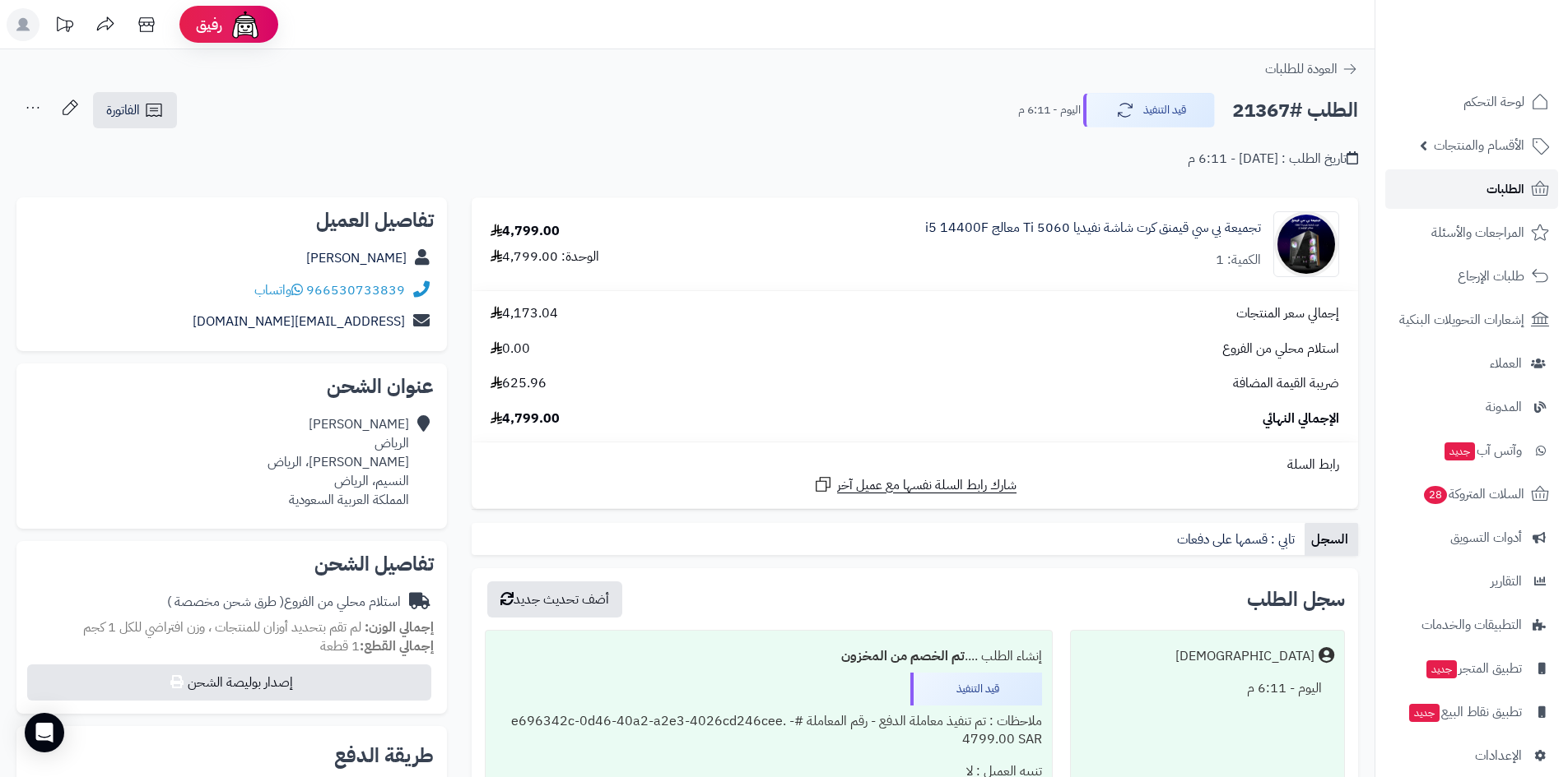
click at [1450, 181] on link "الطلبات" at bounding box center [1471, 189] width 173 height 39
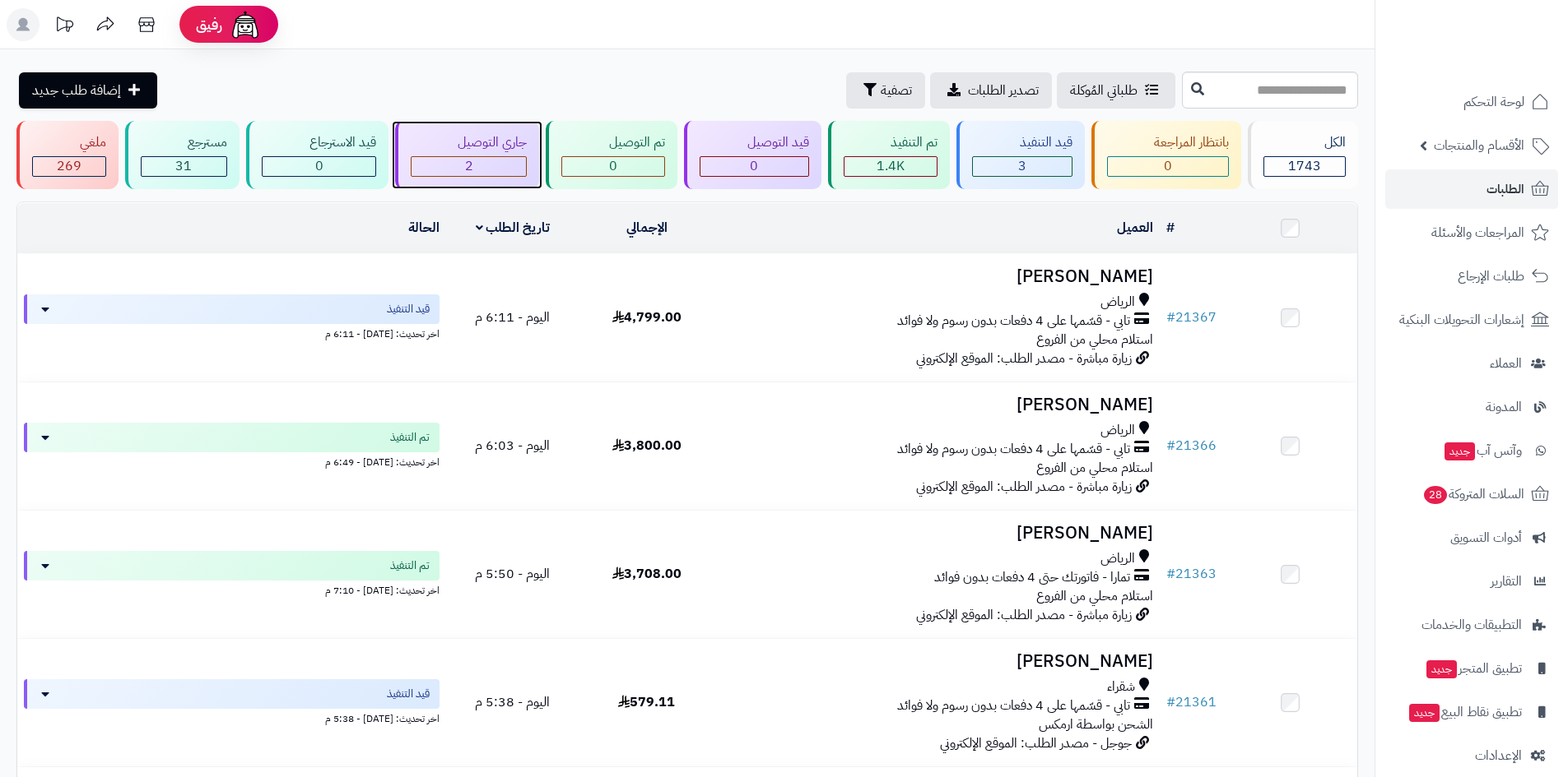
click at [447, 158] on div "2" at bounding box center [469, 166] width 116 height 19
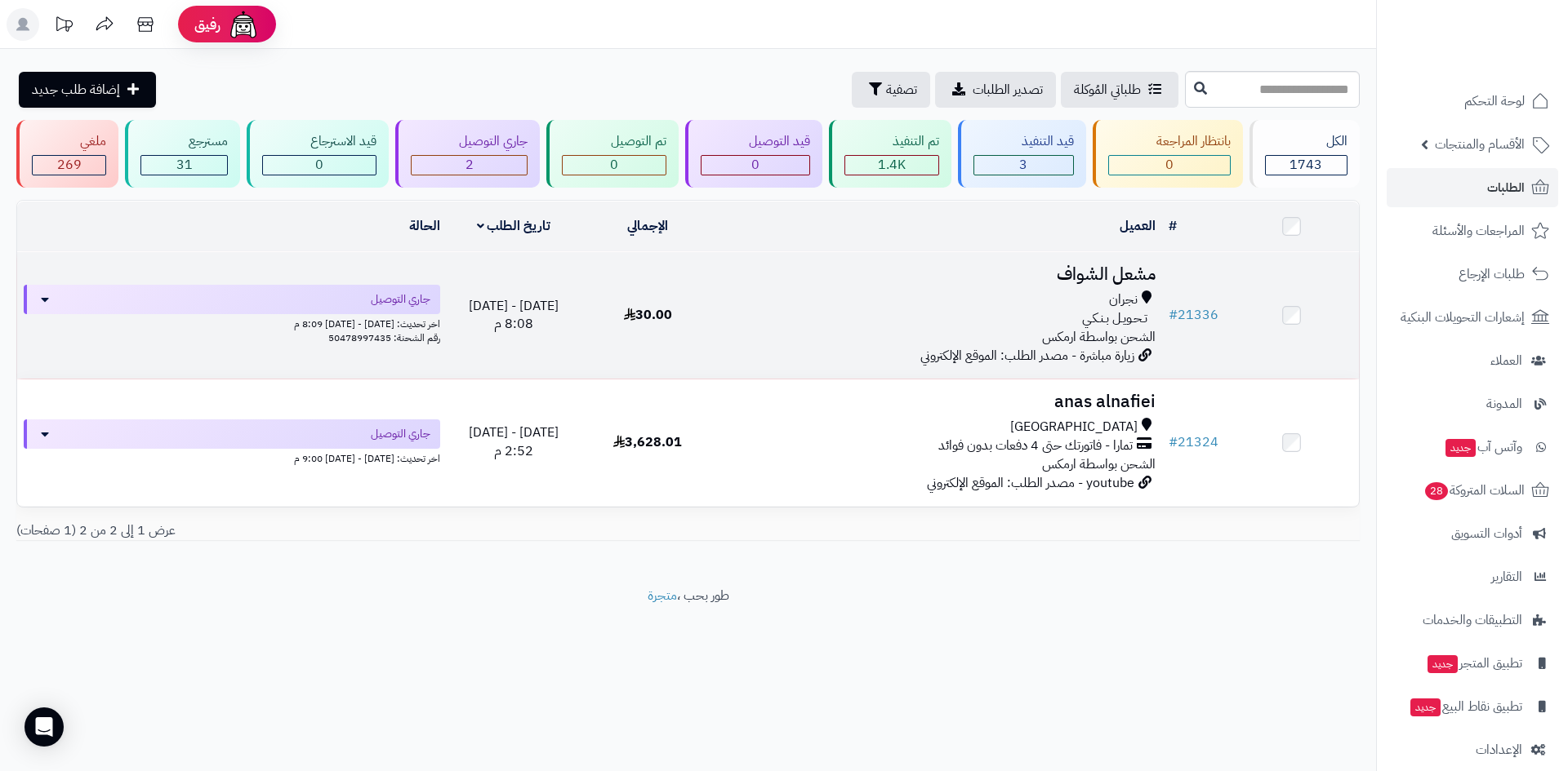
click at [1111, 272] on h3 "مشعل الشواف" at bounding box center [938, 274] width 434 height 19
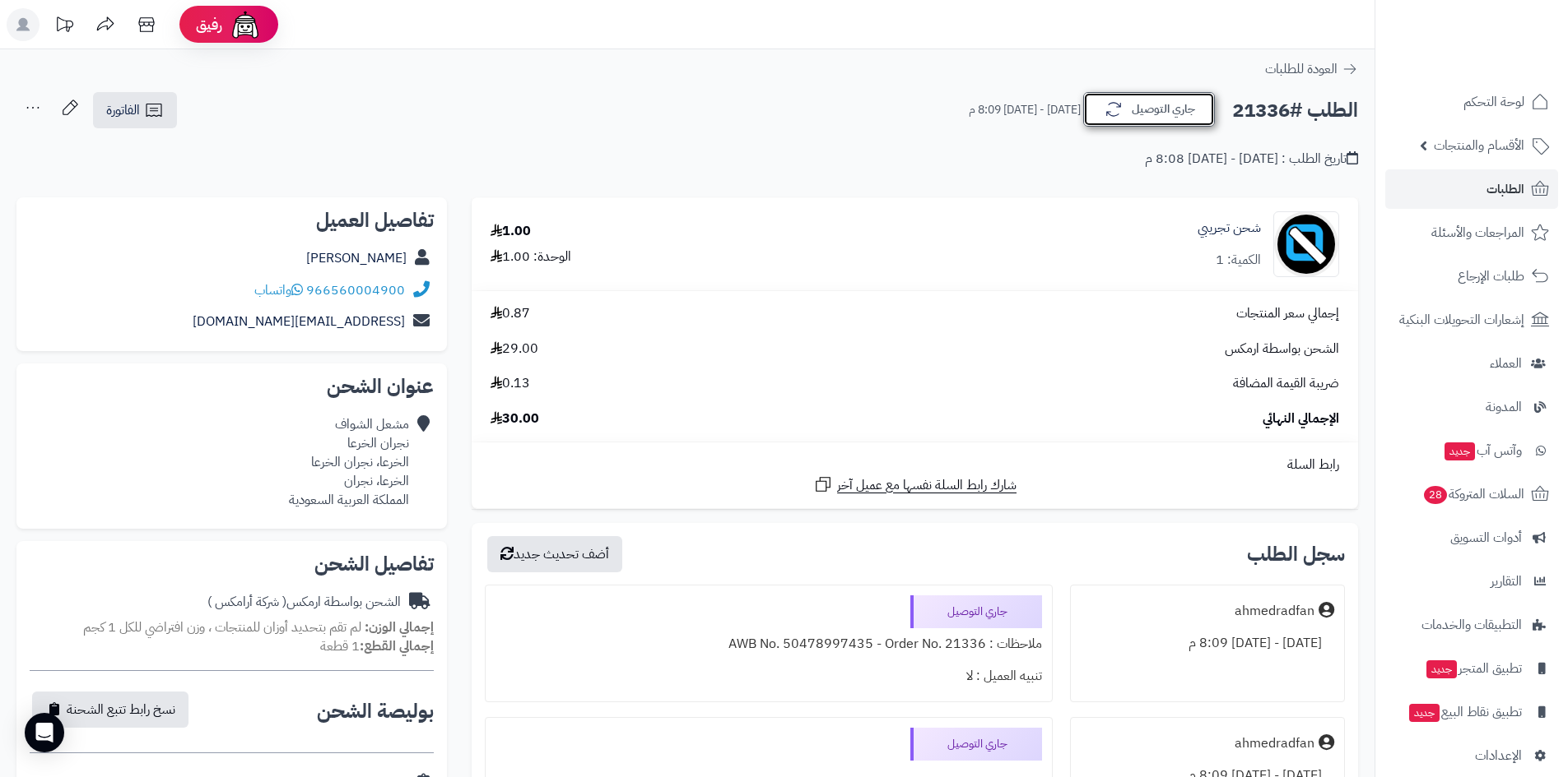
click at [1112, 114] on icon "button" at bounding box center [1113, 109] width 20 height 20
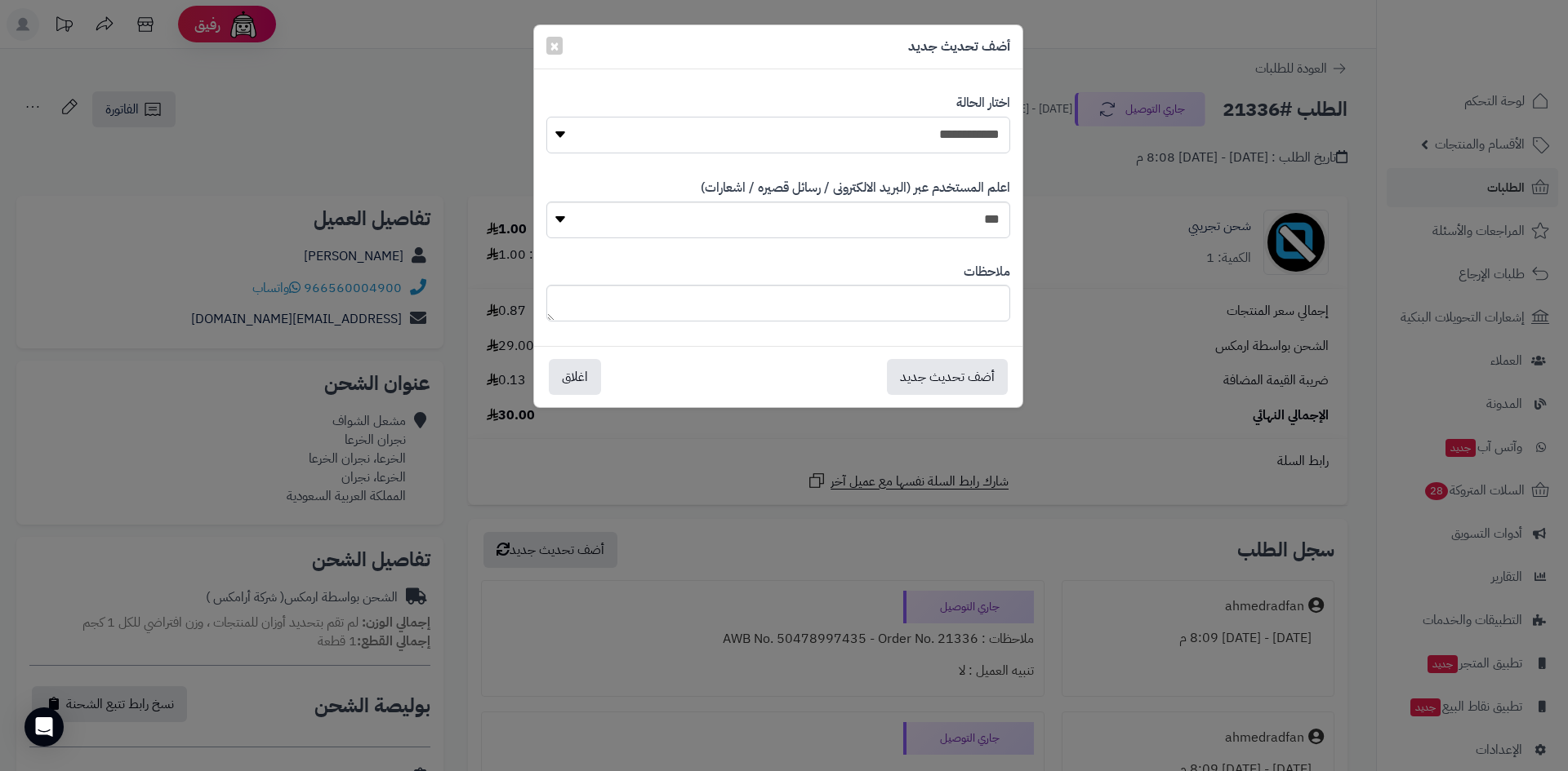
click at [988, 131] on select "**********" at bounding box center [778, 134] width 464 height 36
select select "*"
click at [547, 117] on select "**********" at bounding box center [778, 134] width 464 height 36
click at [959, 373] on button "أضف تحديث جديد" at bounding box center [948, 376] width 121 height 36
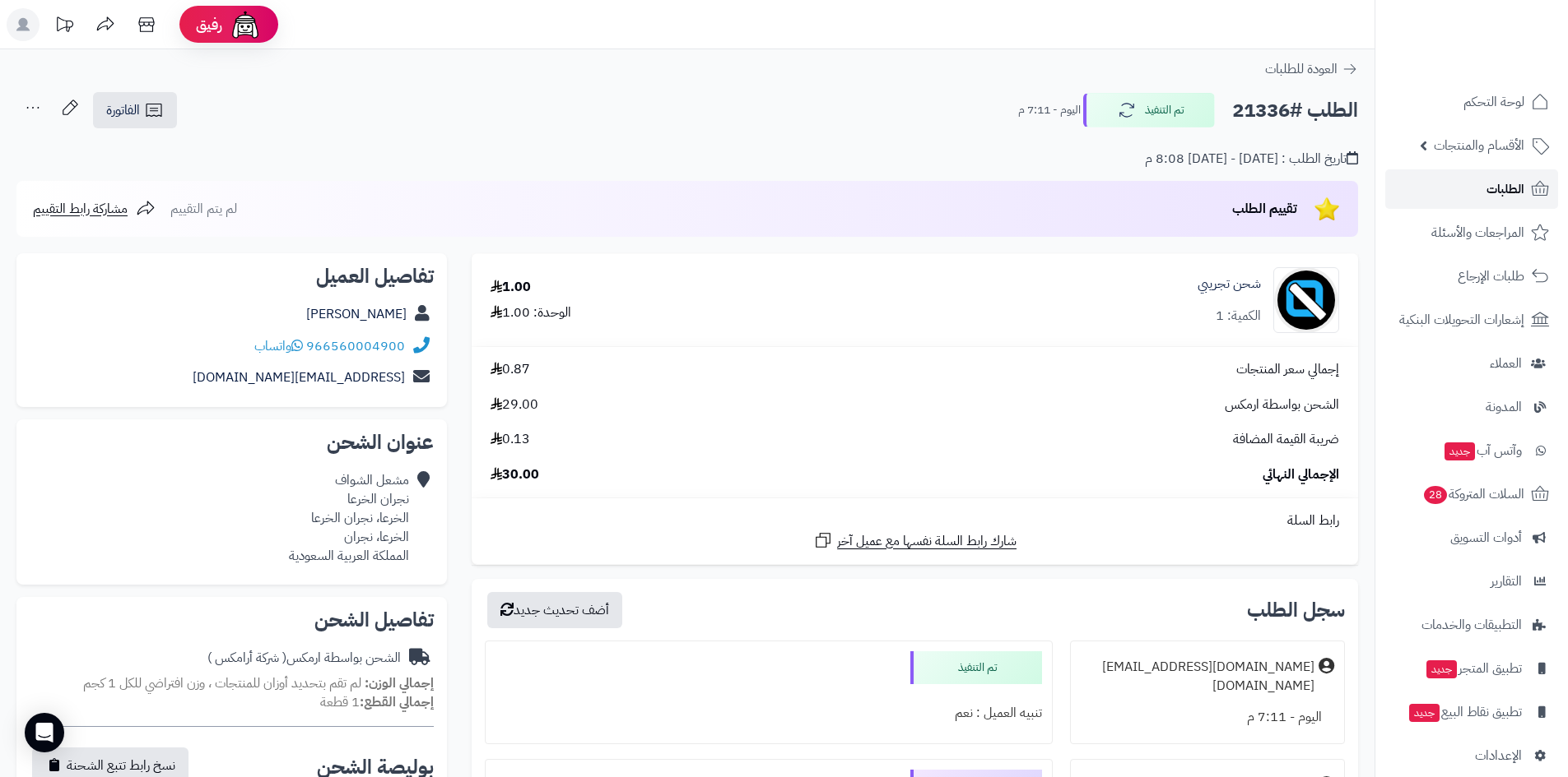
click at [1436, 188] on link "الطلبات" at bounding box center [1471, 189] width 173 height 39
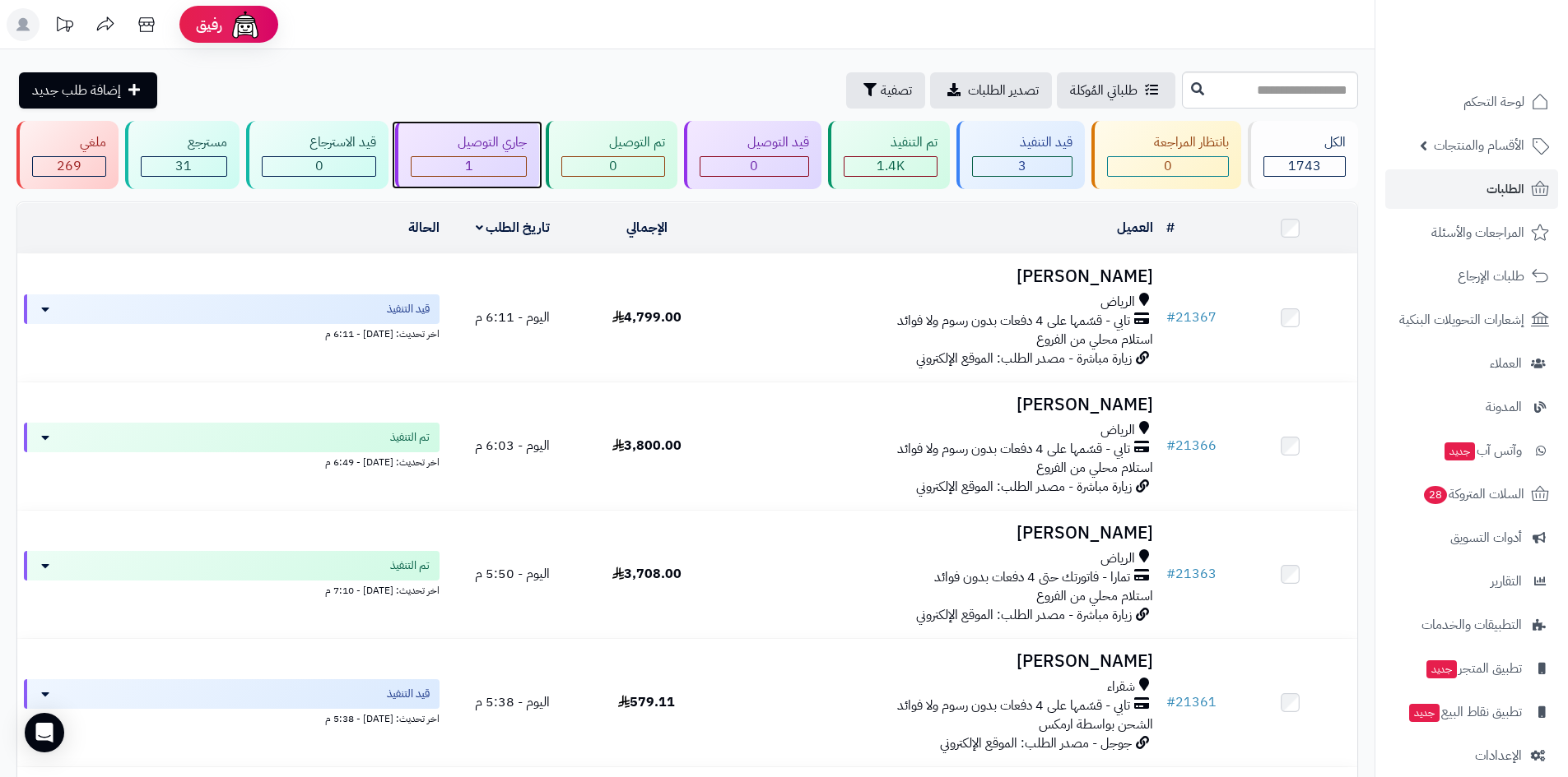
click at [474, 165] on div "1" at bounding box center [469, 166] width 116 height 19
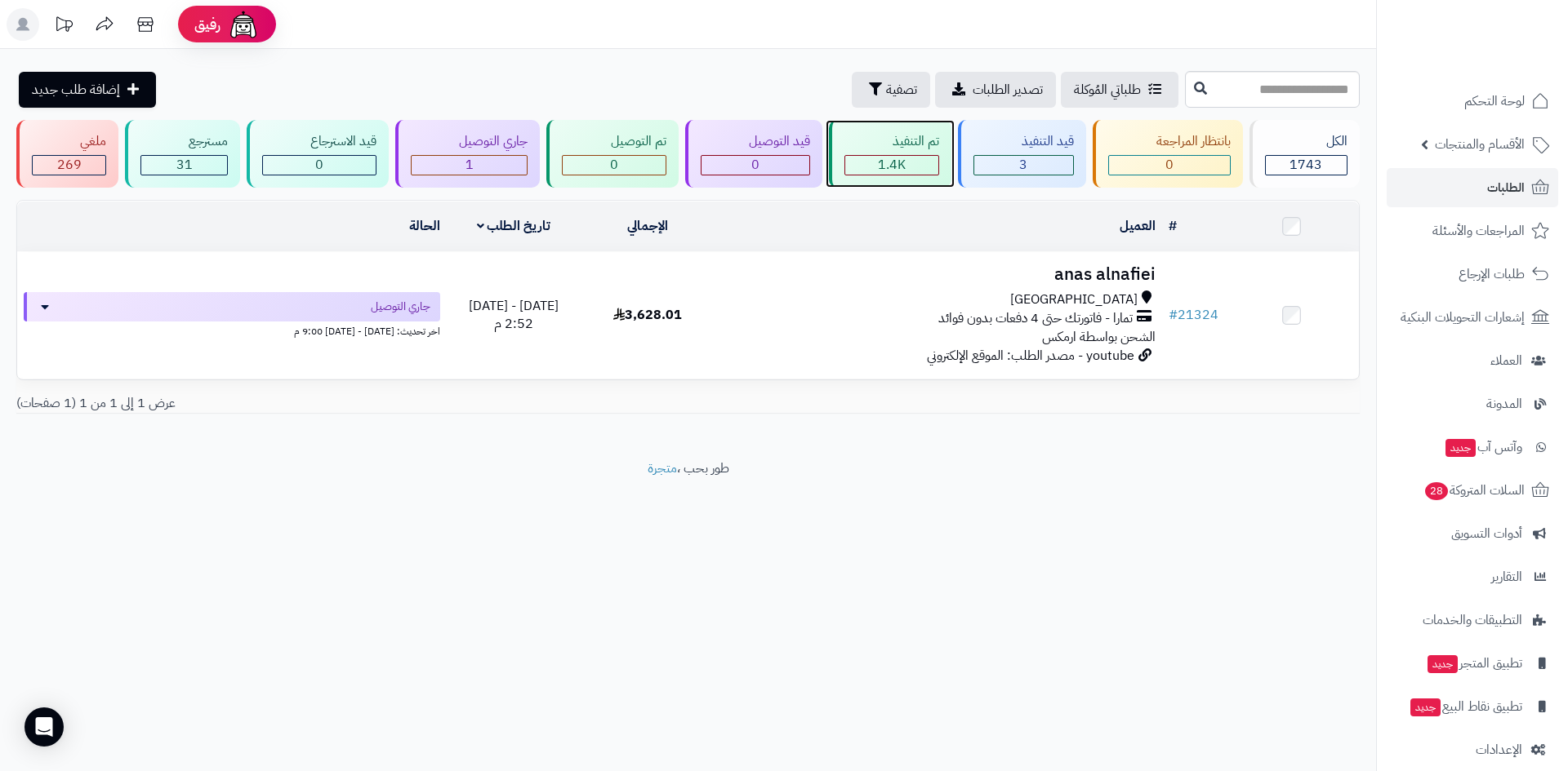
click at [868, 162] on div "1.4K" at bounding box center [892, 165] width 93 height 19
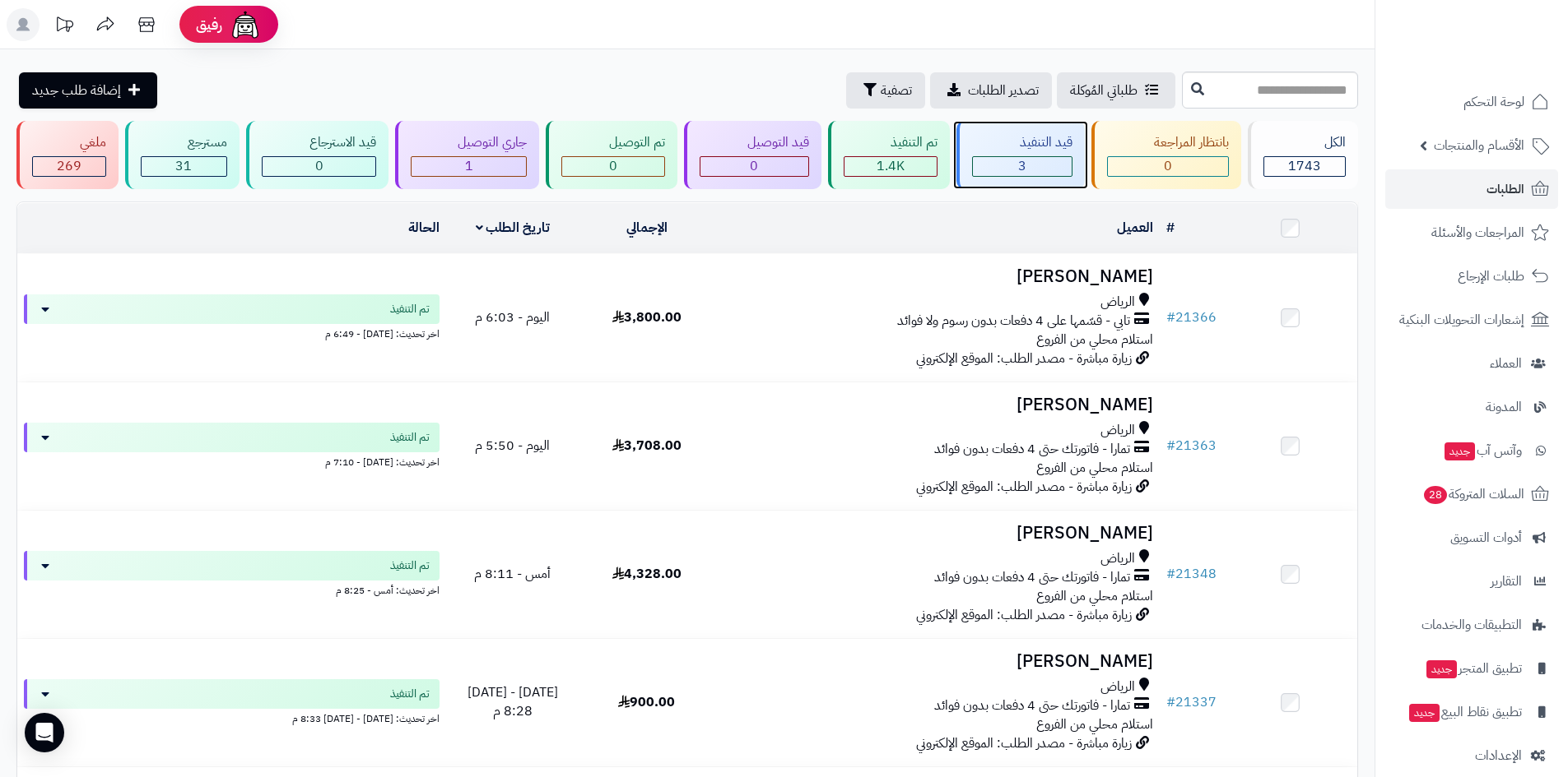
click at [1020, 159] on span "3" at bounding box center [1022, 165] width 8 height 20
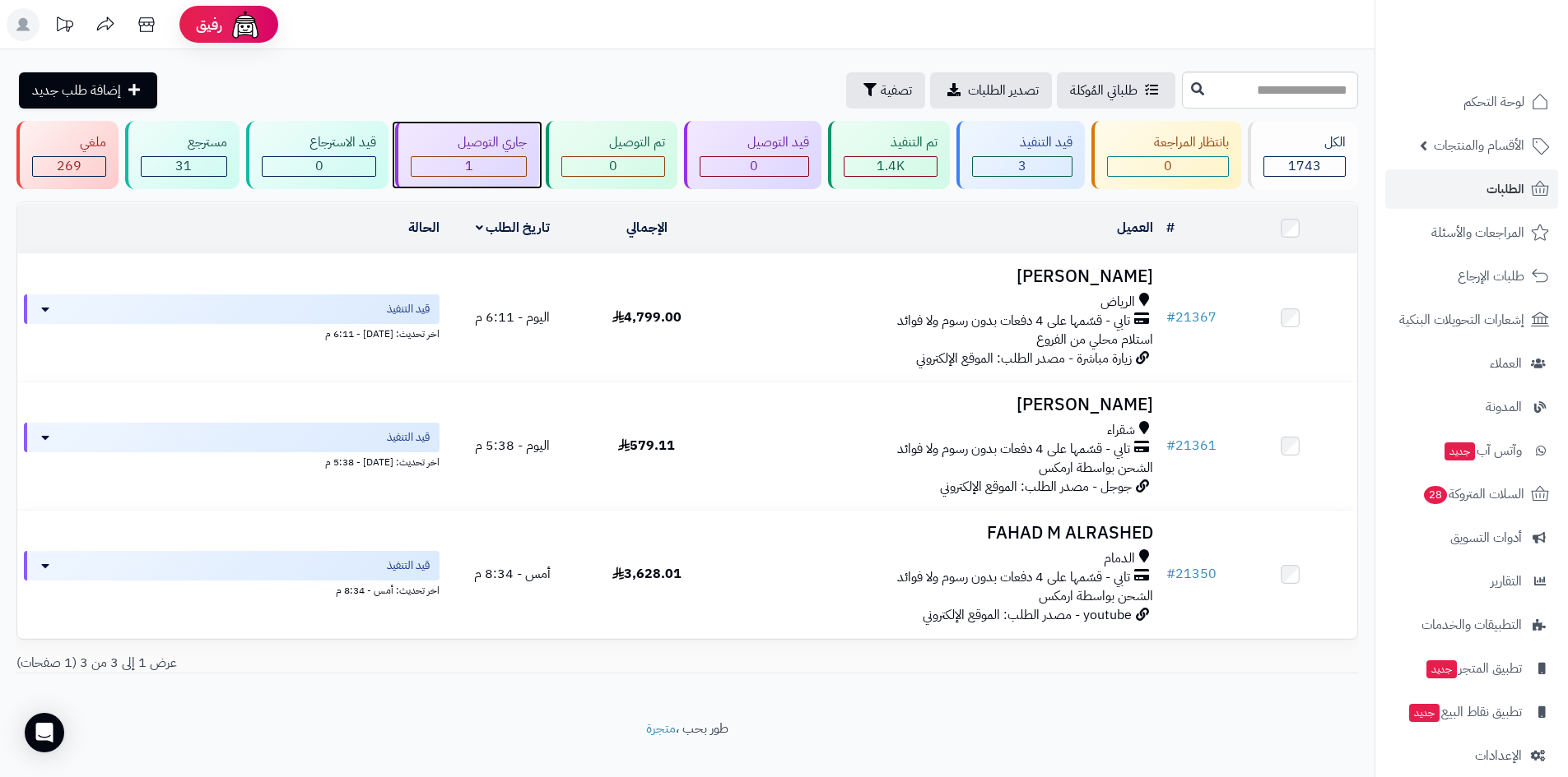
click at [478, 161] on div "1" at bounding box center [469, 166] width 116 height 19
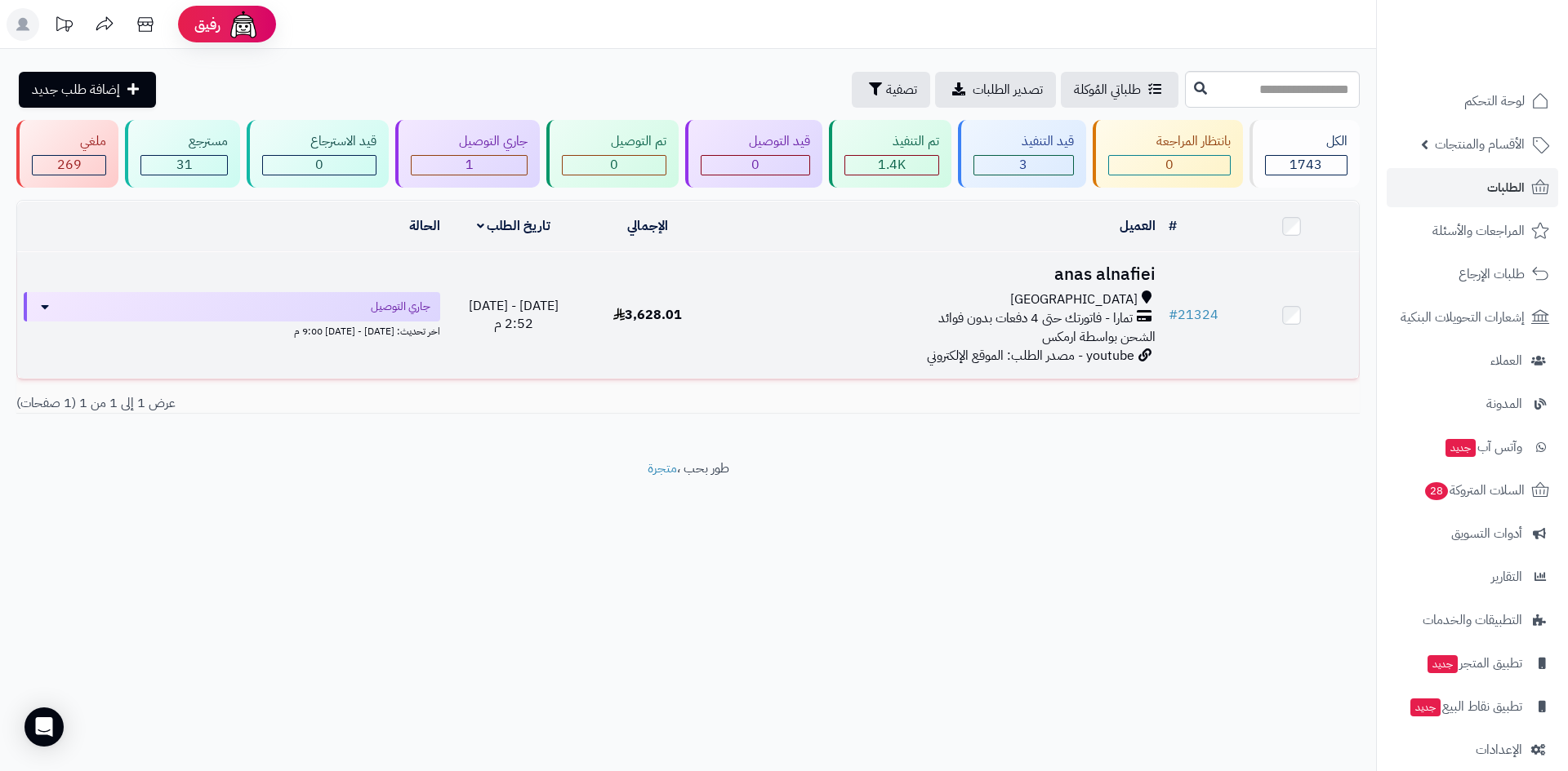
click at [1008, 292] on div "[GEOGRAPHIC_DATA]" at bounding box center [938, 300] width 434 height 19
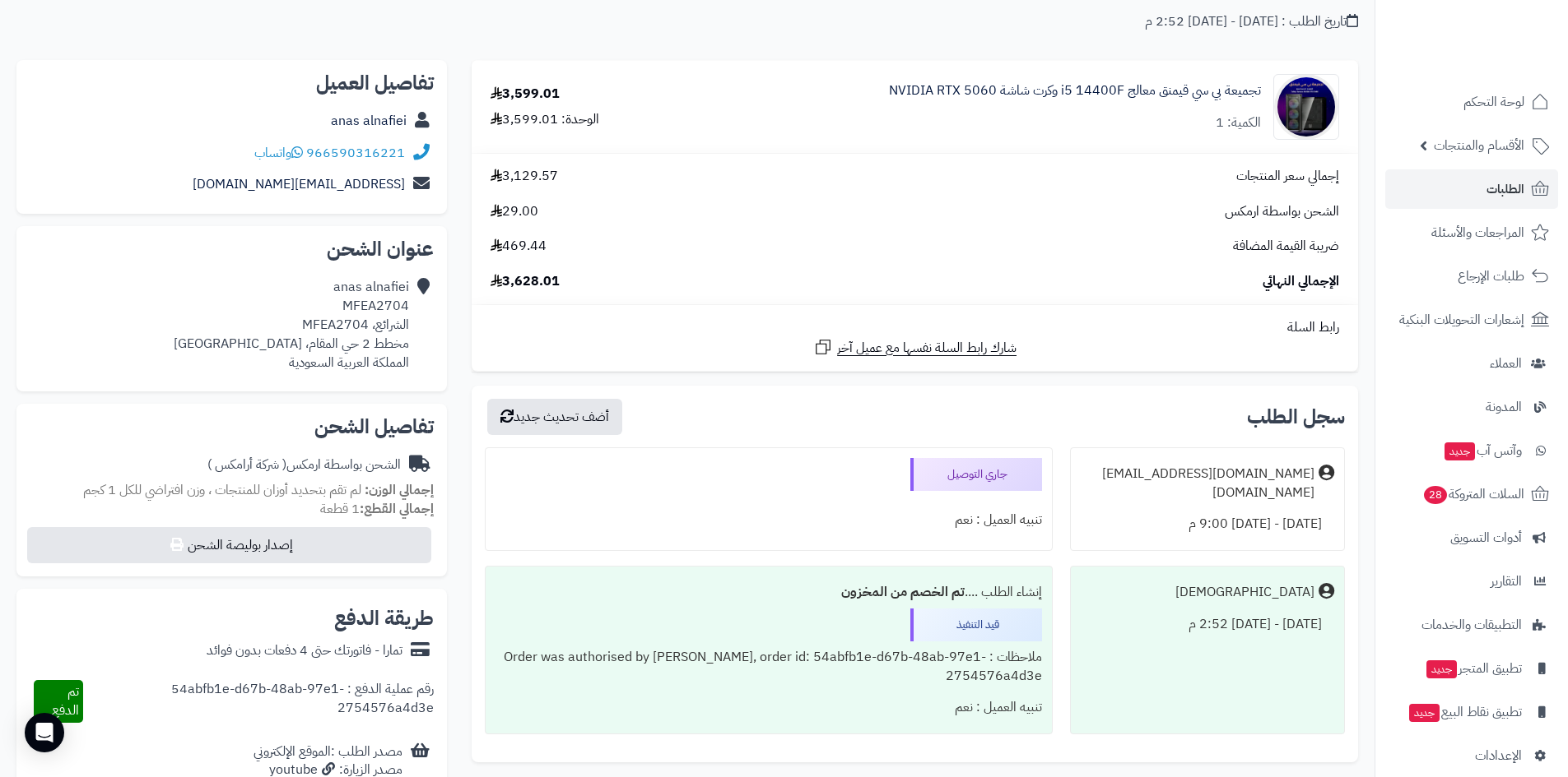
scroll to position [329, 0]
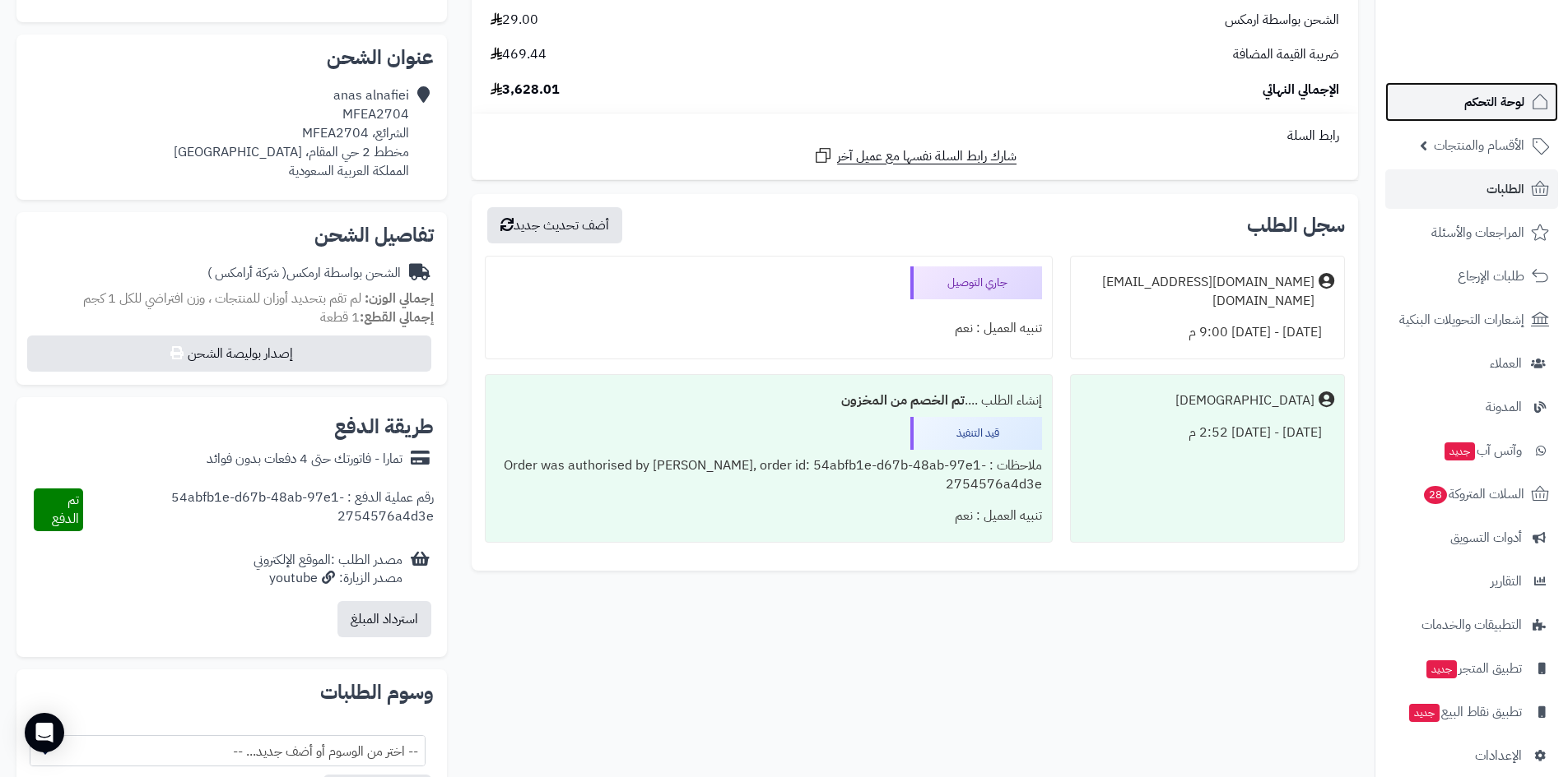
click at [1464, 102] on span "لوحة التحكم" at bounding box center [1494, 101] width 60 height 23
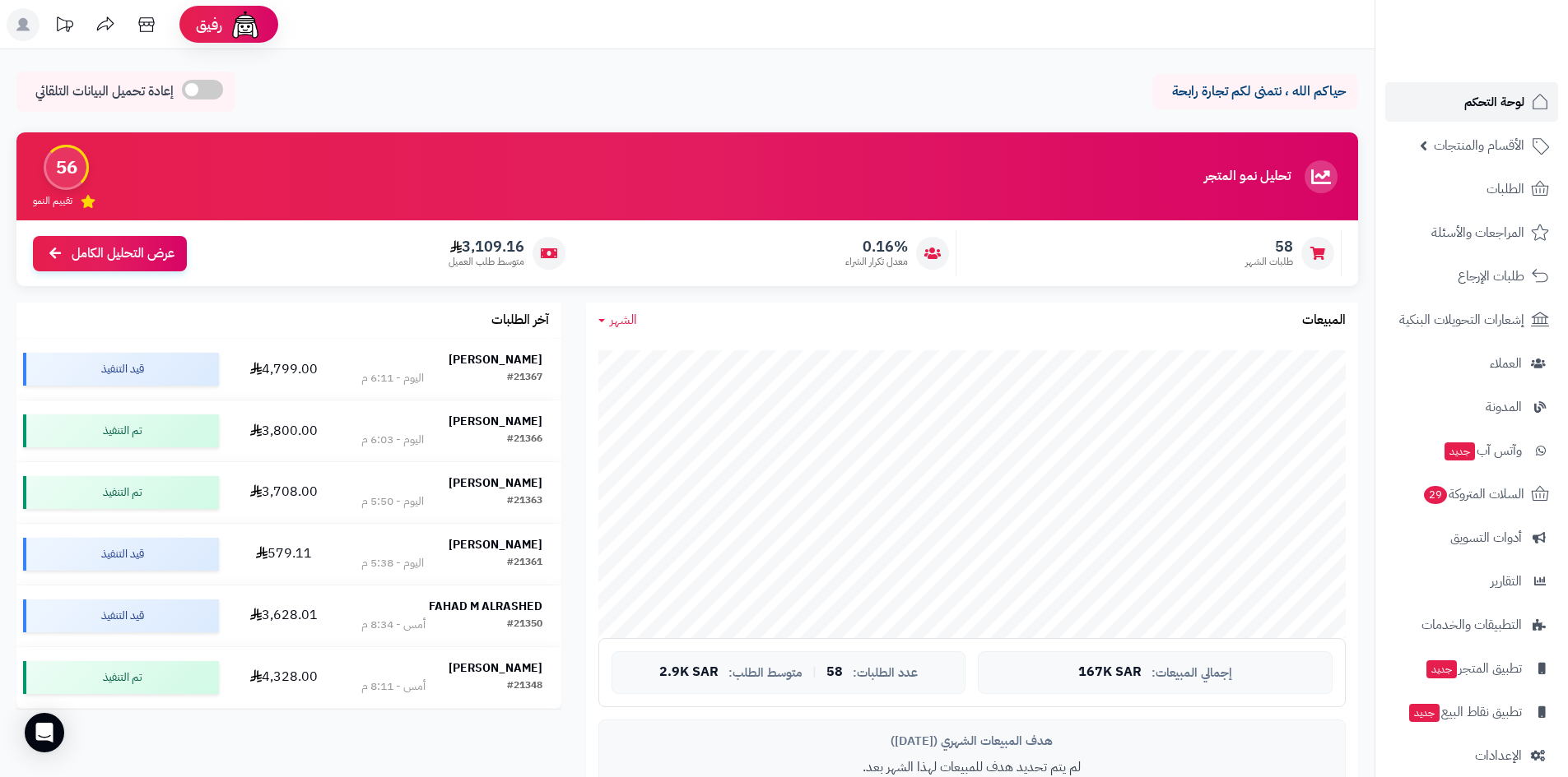
click at [1463, 107] on link "لوحة التحكم" at bounding box center [1471, 102] width 173 height 39
